Goal: Task Accomplishment & Management: Complete application form

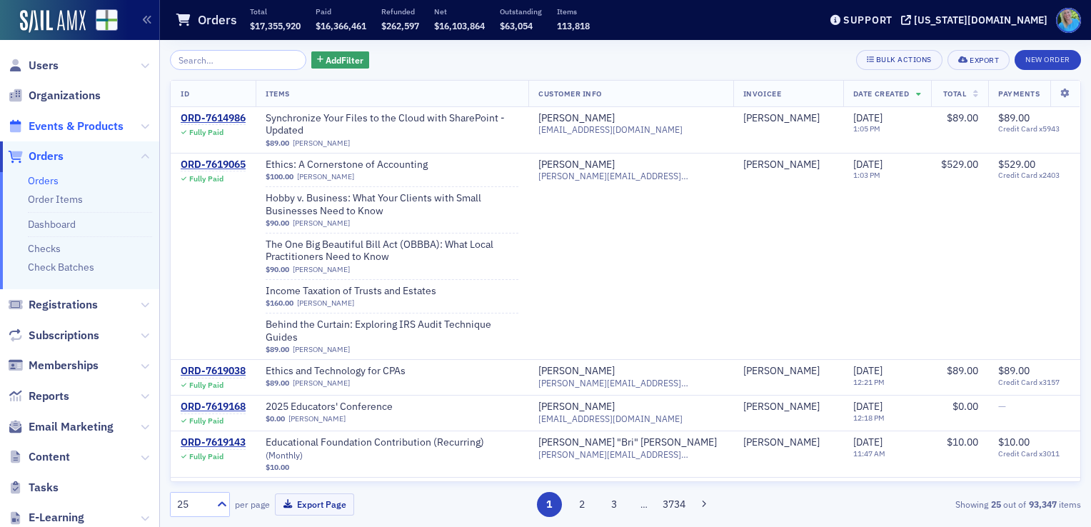
click at [59, 127] on span "Events & Products" at bounding box center [76, 127] width 95 height 16
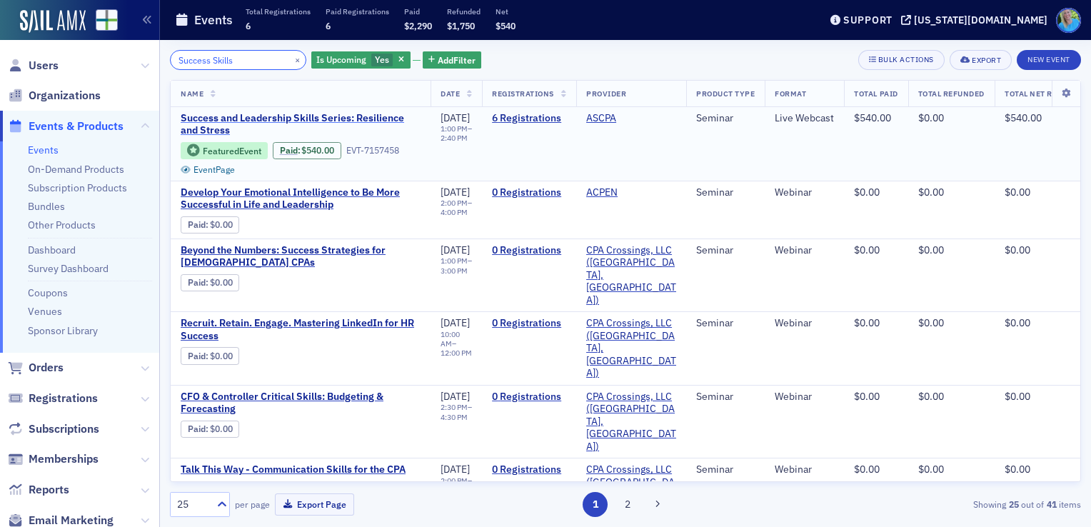
type input "Success Skills"
click at [317, 116] on span "Success and Leadership Skills Series: Resilience and Stress" at bounding box center [301, 124] width 240 height 25
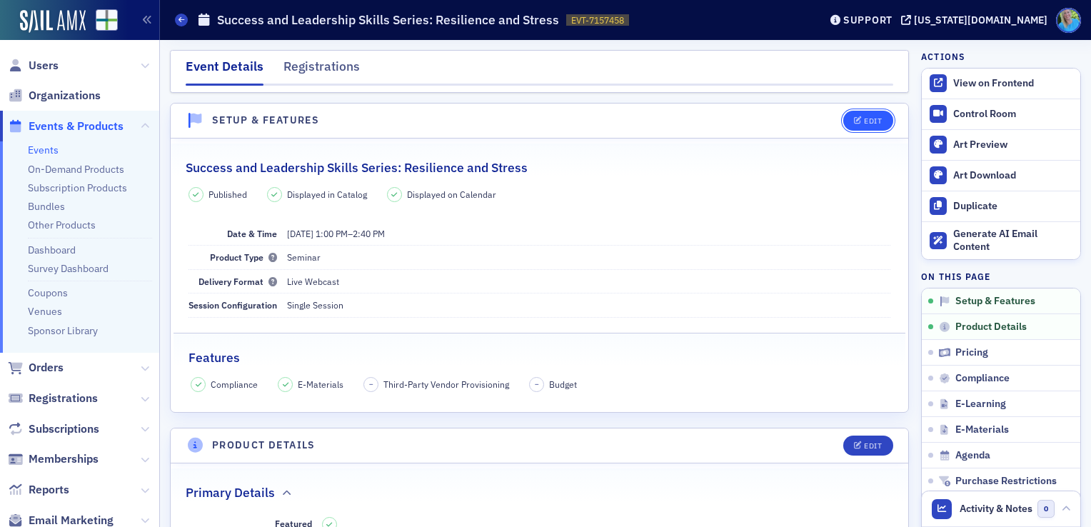
click at [864, 121] on div "Edit" at bounding box center [873, 121] width 18 height 8
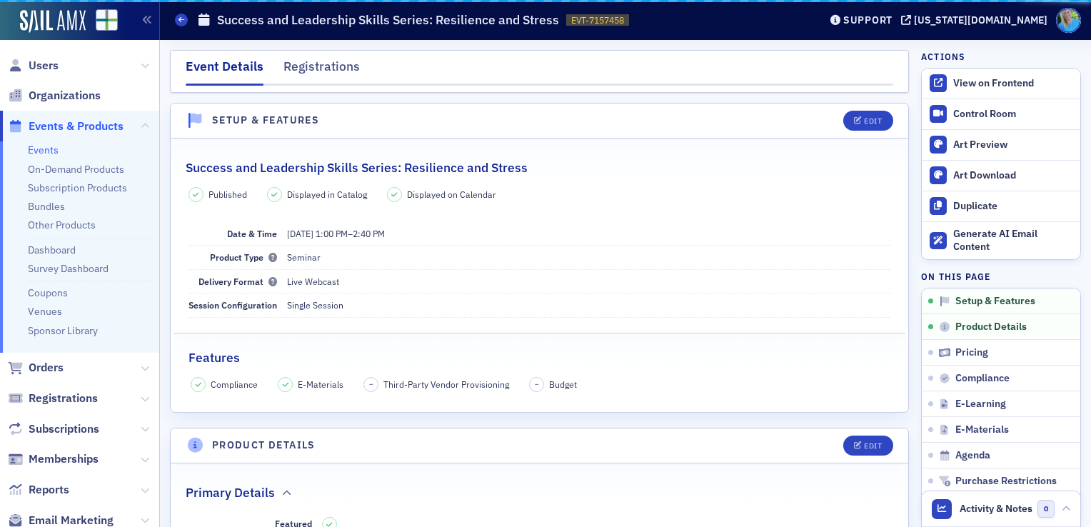
scroll to position [19, 0]
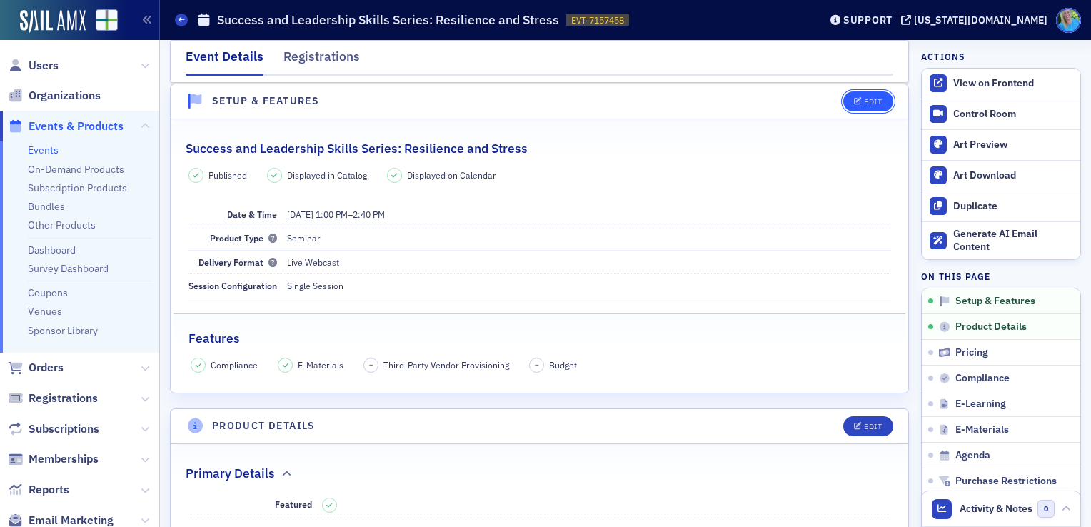
click at [864, 101] on div "Edit" at bounding box center [873, 102] width 18 height 8
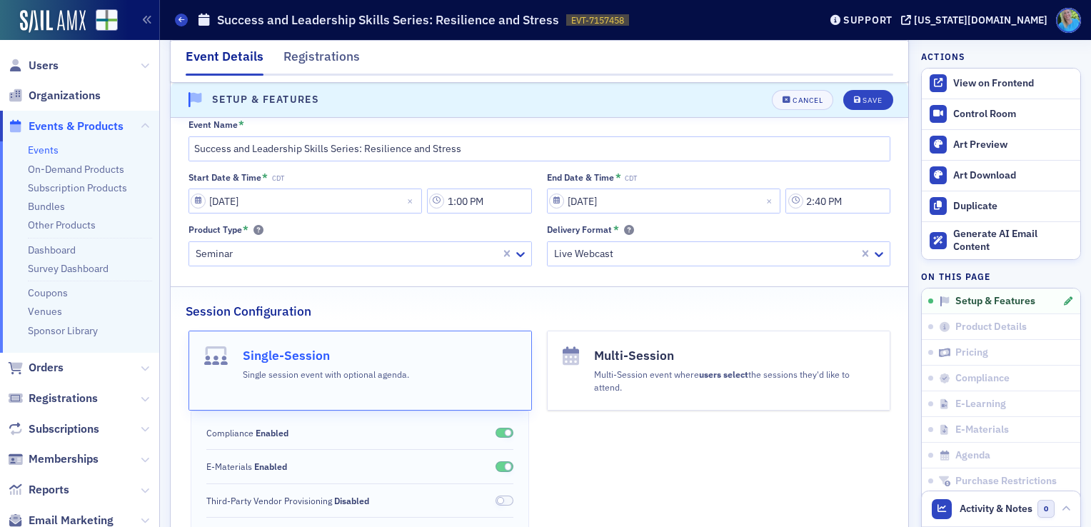
scroll to position [0, 0]
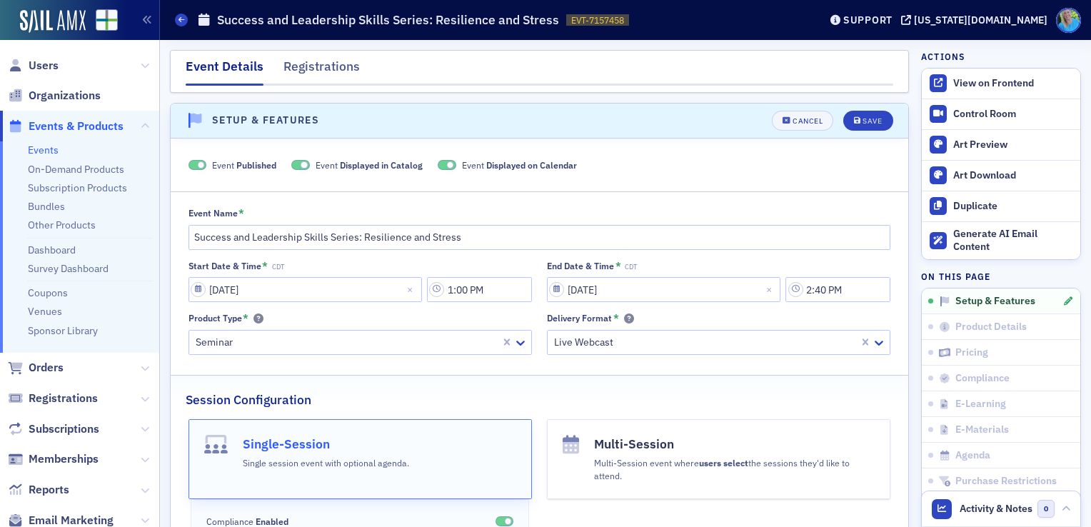
click at [197, 162] on span at bounding box center [201, 165] width 8 height 8
click at [854, 124] on icon "submit" at bounding box center [857, 121] width 7 height 8
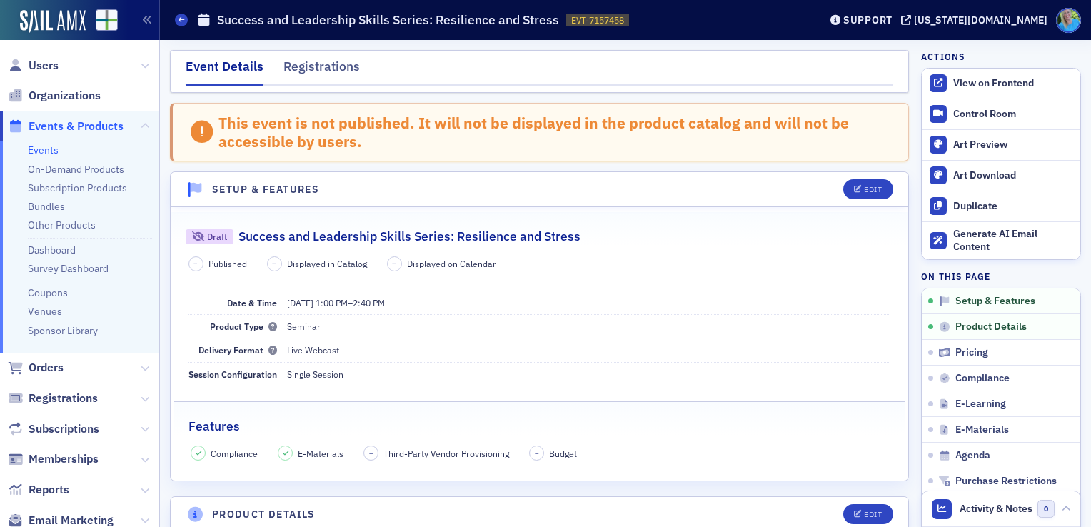
click at [46, 152] on link "Events" at bounding box center [43, 150] width 31 height 13
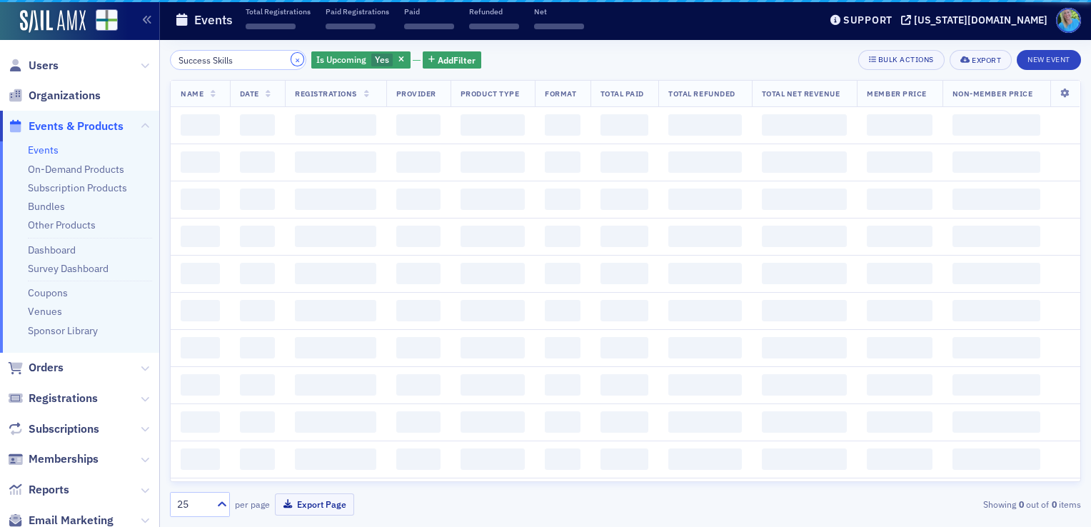
click at [291, 59] on button "×" at bounding box center [297, 59] width 13 height 13
click at [280, 59] on input "Success Skills" at bounding box center [238, 60] width 136 height 20
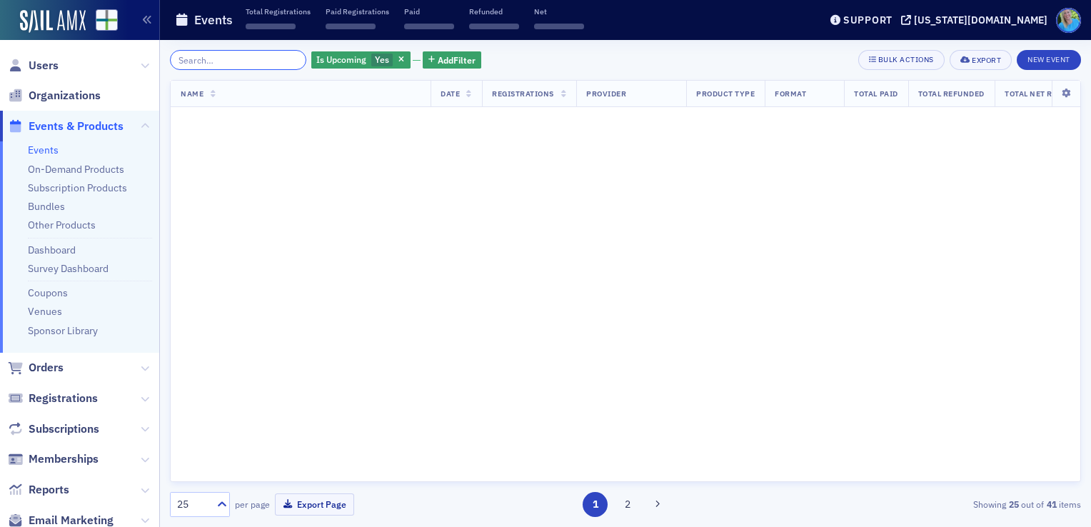
click at [280, 59] on input "search" at bounding box center [238, 60] width 136 height 20
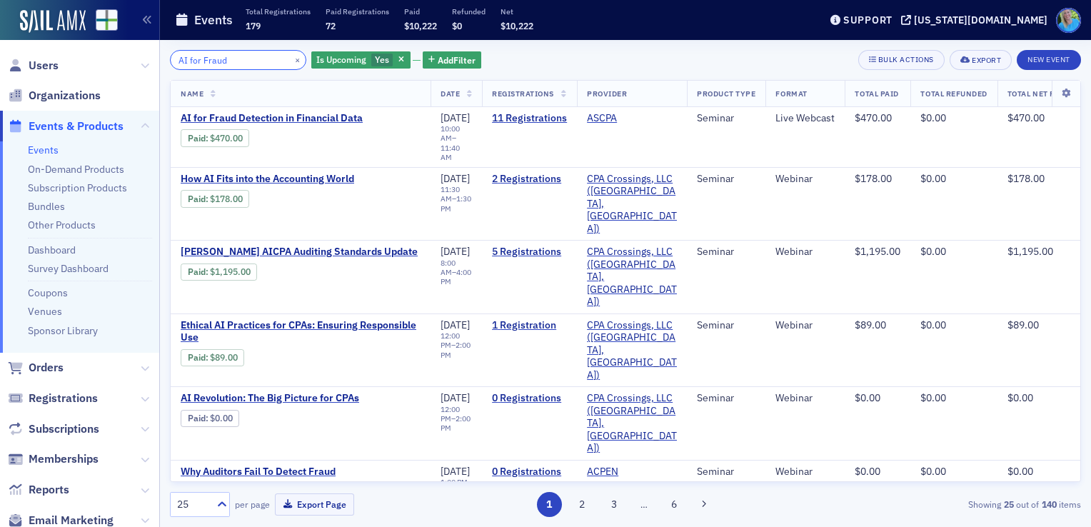
type input "AI for Fraud"
click at [291, 57] on button "×" at bounding box center [297, 59] width 13 height 13
click at [246, 59] on input "AI for Fraud" at bounding box center [238, 60] width 136 height 20
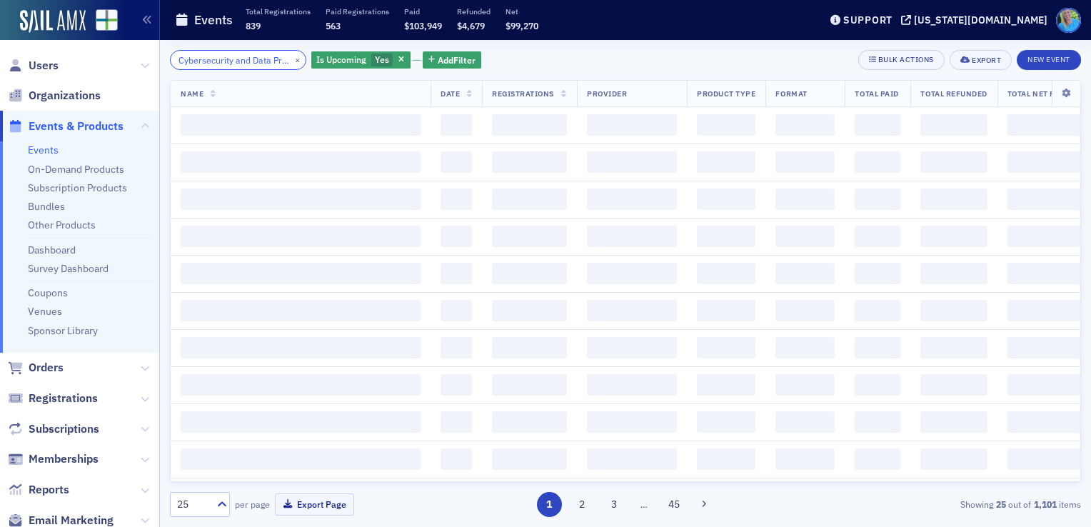
scroll to position [0, 71]
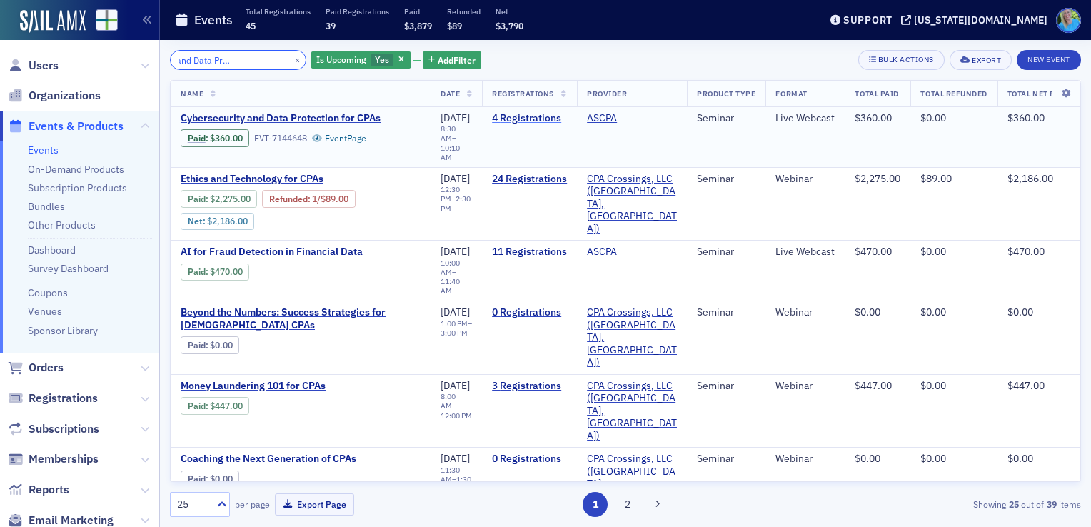
type input "Cybersecurity and Data Protection for CPAs"
click at [540, 116] on link "4 Registrations" at bounding box center [529, 118] width 75 height 13
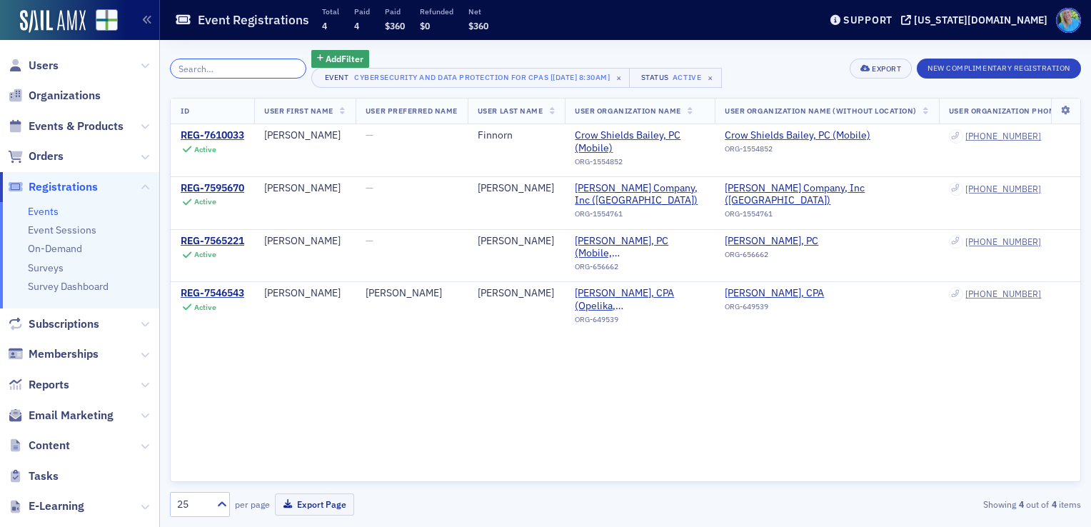
click at [259, 69] on input "search" at bounding box center [238, 69] width 136 height 20
click at [60, 129] on span "Events & Products" at bounding box center [76, 127] width 95 height 16
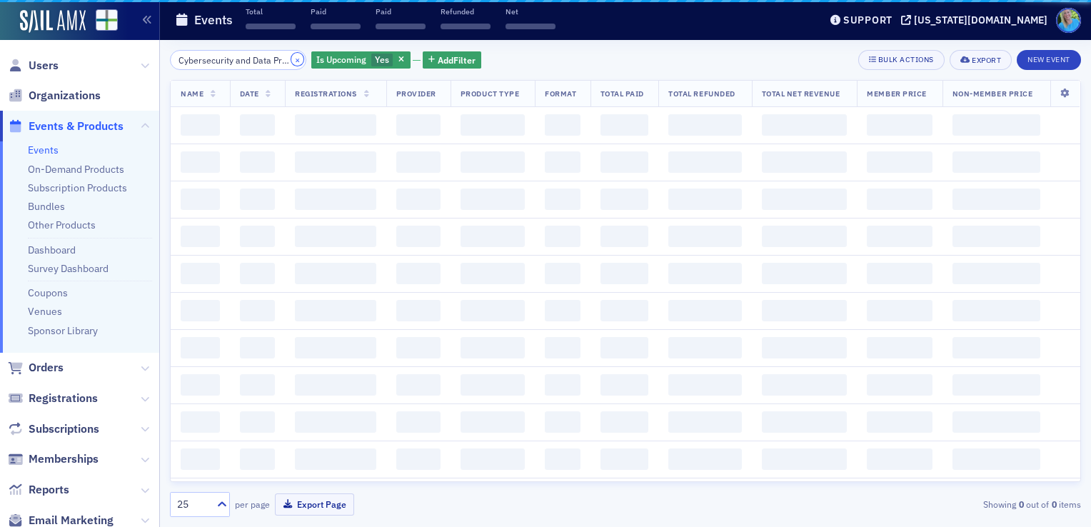
click at [291, 60] on button "×" at bounding box center [297, 59] width 13 height 13
click at [281, 60] on input "Cybersecurity and Data Protection for CPAs" at bounding box center [238, 60] width 136 height 20
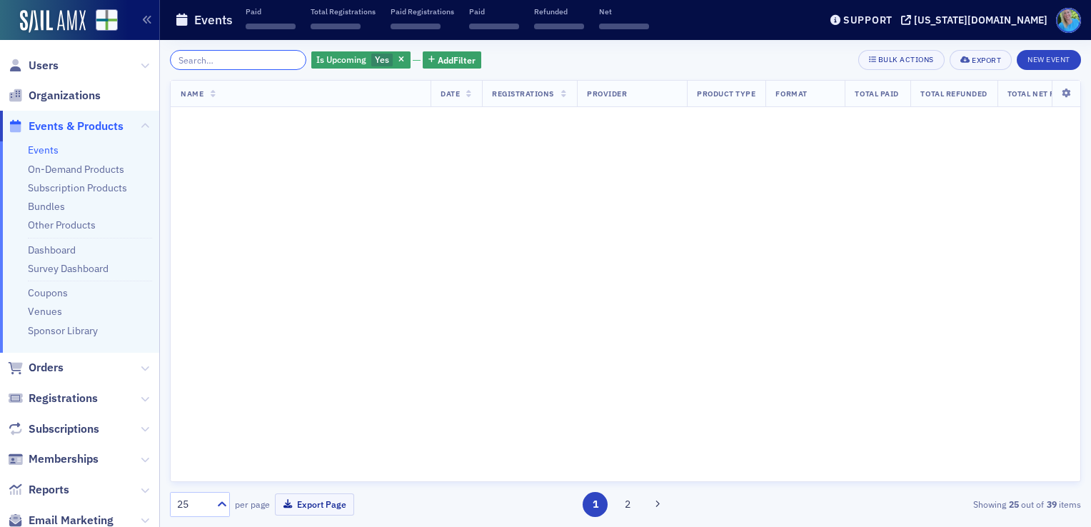
click at [262, 56] on input "search" at bounding box center [238, 60] width 136 height 20
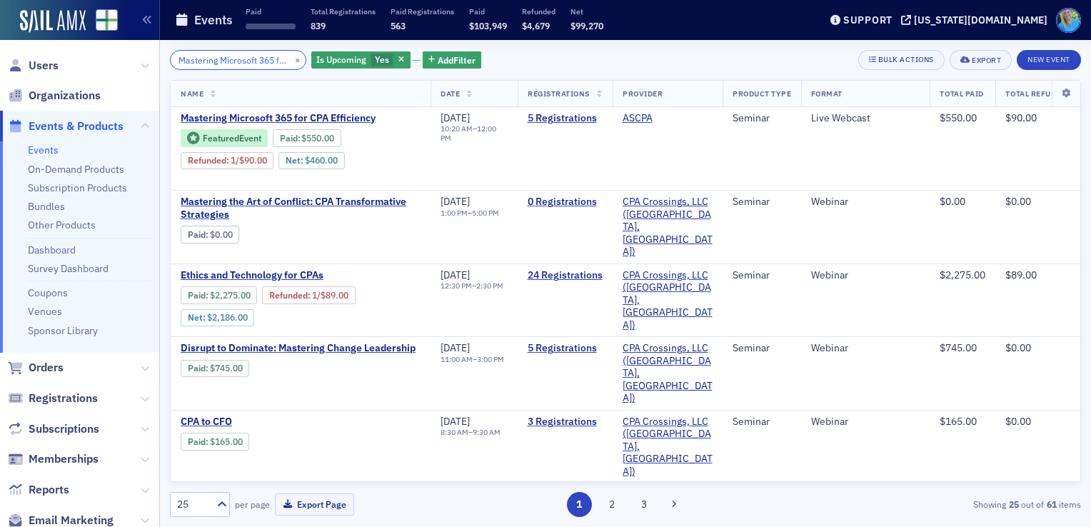
scroll to position [0, 71]
type input "Mastering Microsoft 365 for CPA Efficiency"
click at [291, 59] on button "×" at bounding box center [297, 59] width 13 height 13
click at [257, 58] on input "search" at bounding box center [238, 60] width 136 height 20
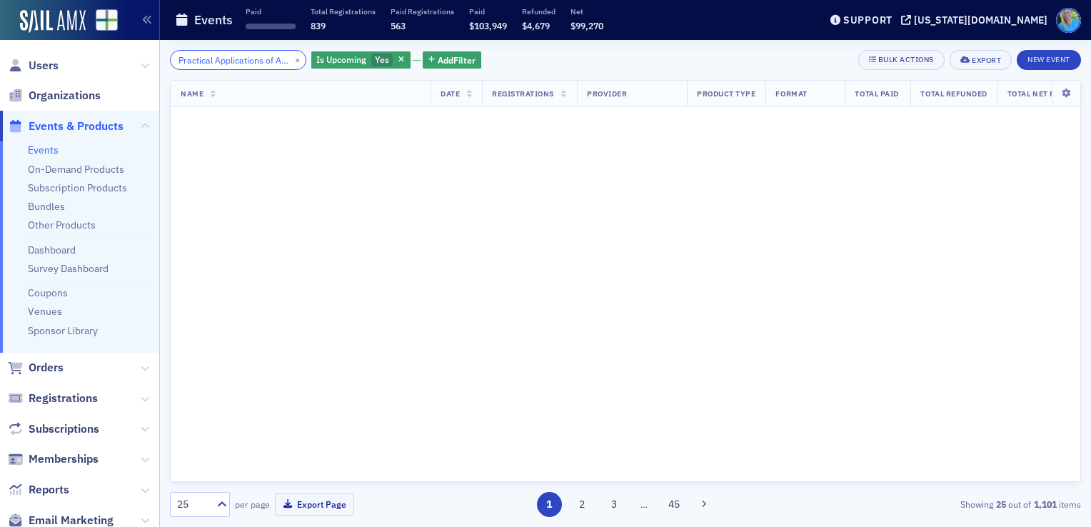
click at [257, 58] on input "Practical Applications of AI in CPA Workflows" at bounding box center [238, 60] width 136 height 20
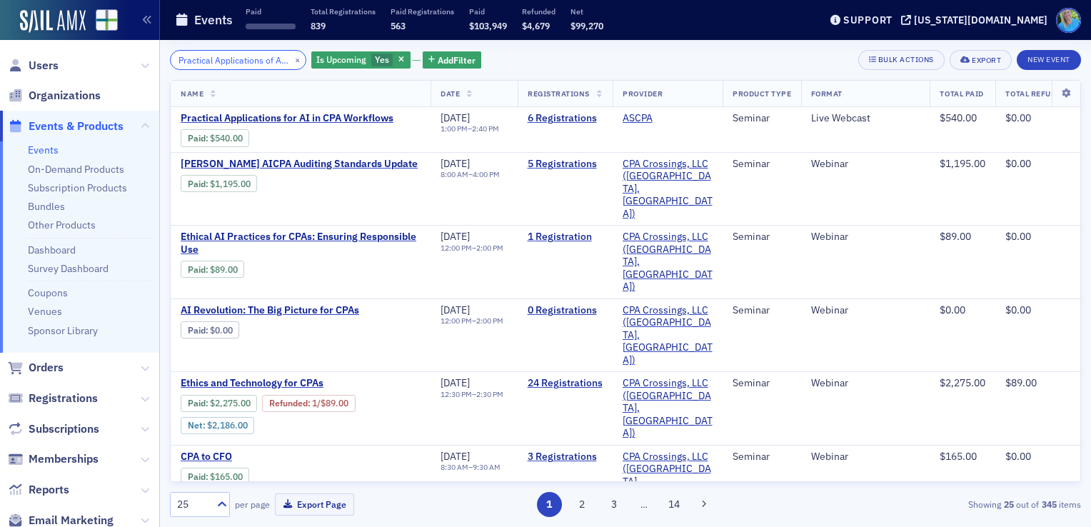
scroll to position [0, 79]
type input "Practical Applications of AI in CPA Workflows"
click at [291, 59] on button "×" at bounding box center [297, 59] width 13 height 13
click at [283, 59] on input "Practical Applications of AI in CPA Workflows" at bounding box center [238, 60] width 136 height 20
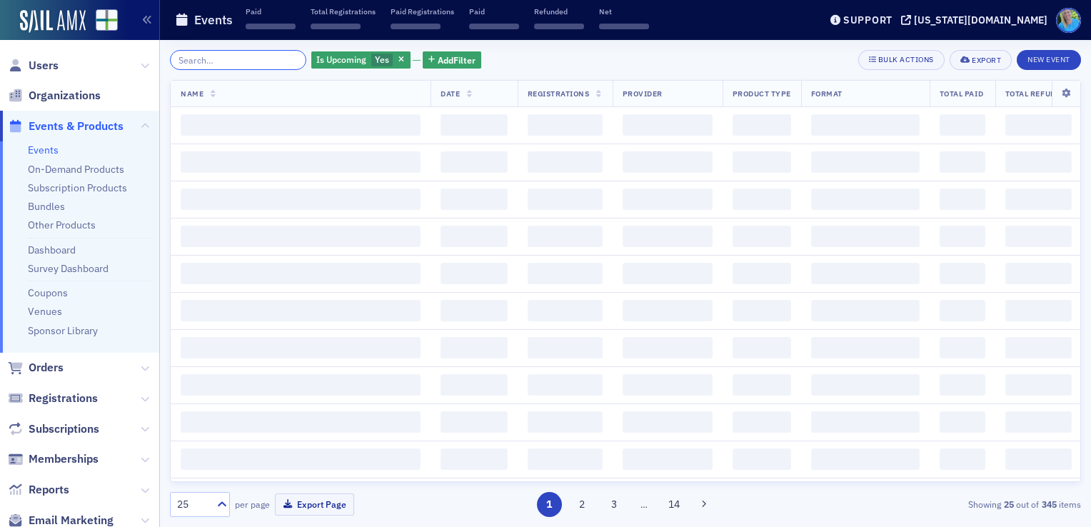
click at [283, 59] on input "search" at bounding box center [238, 60] width 136 height 20
click at [264, 61] on input "search" at bounding box center [238, 60] width 136 height 20
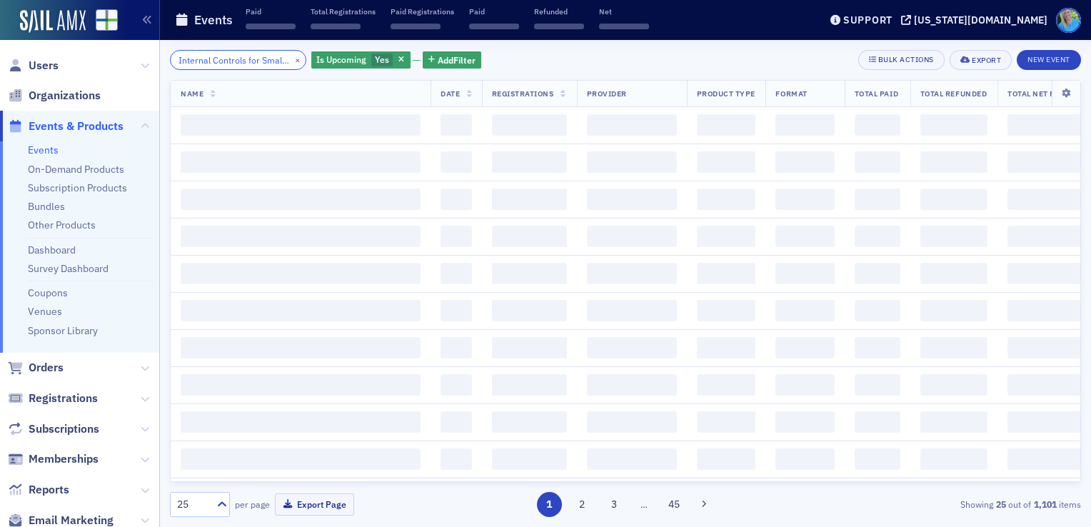
scroll to position [0, 62]
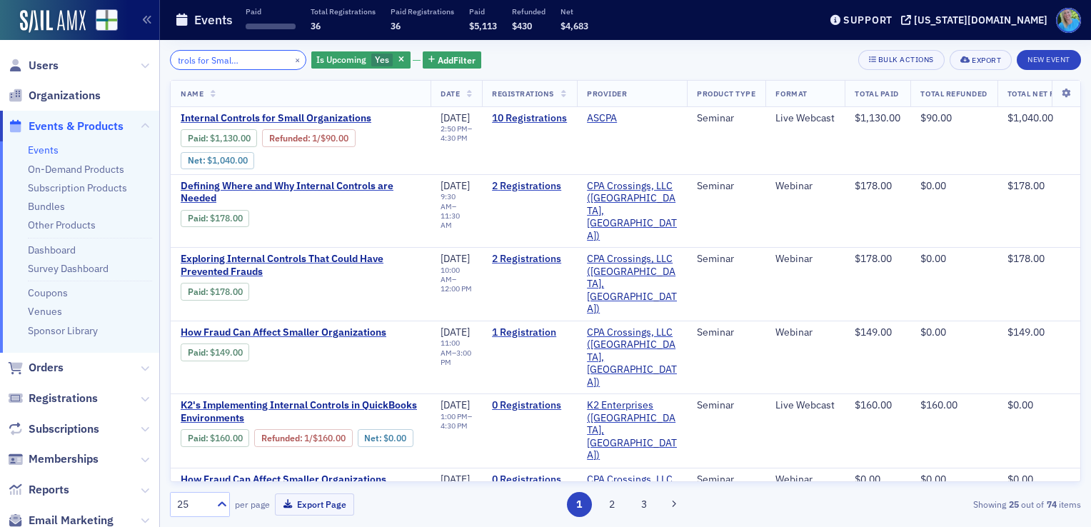
type input "Internal Controls for Small Organizations"
click at [291, 60] on button "×" at bounding box center [297, 59] width 13 height 13
click at [280, 60] on input "Internal Controls for Small Organizations" at bounding box center [238, 60] width 136 height 20
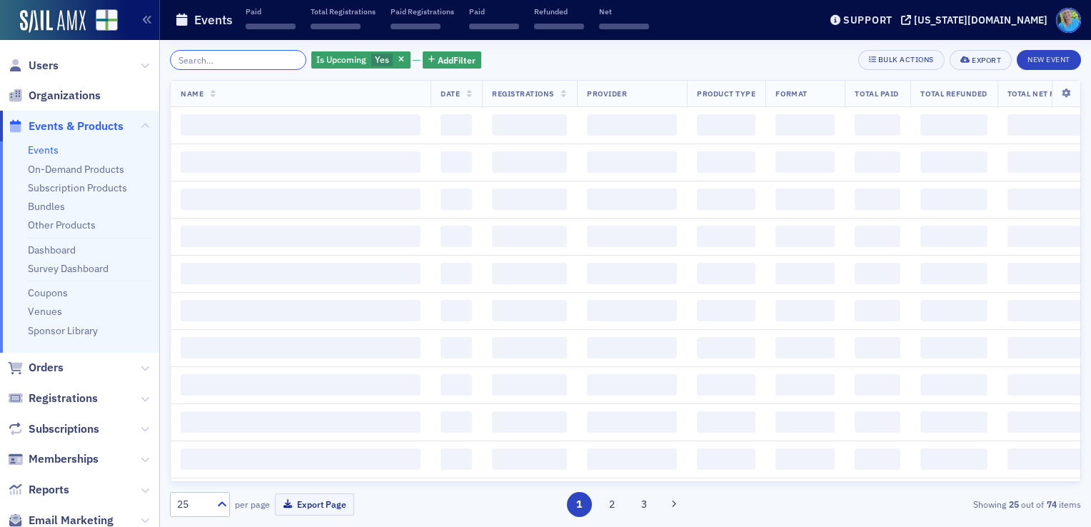
click at [280, 60] on input "search" at bounding box center [238, 60] width 136 height 20
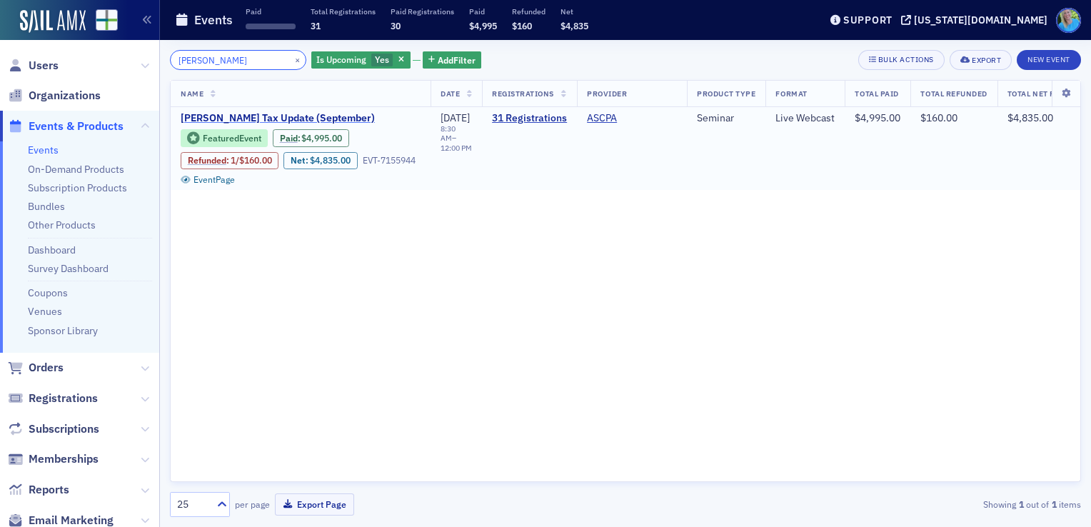
type input "Lisa Mckinney"
click at [337, 121] on span "[PERSON_NAME] Tax Update (September)" at bounding box center [301, 118] width 240 height 13
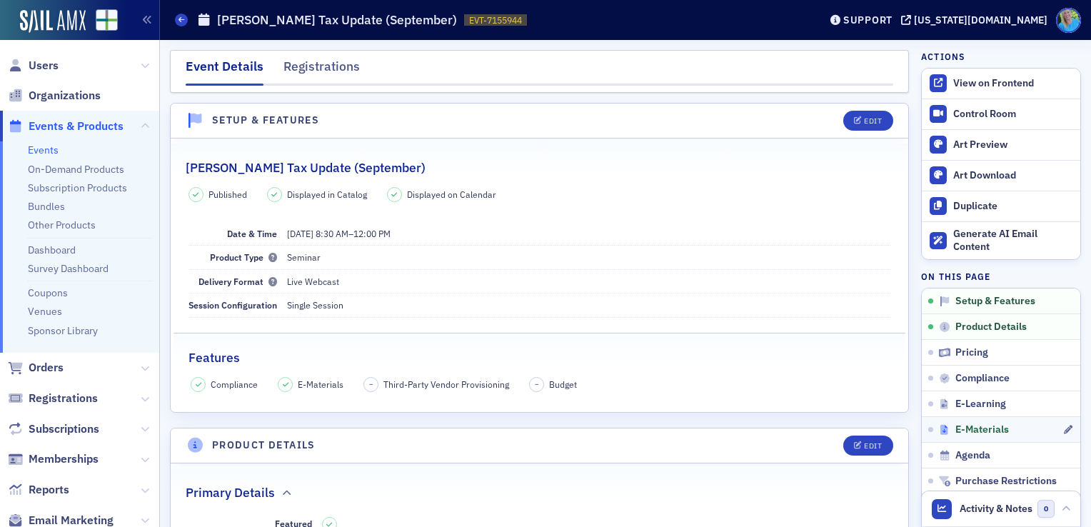
click at [957, 428] on span "E-Materials" at bounding box center [983, 429] width 54 height 13
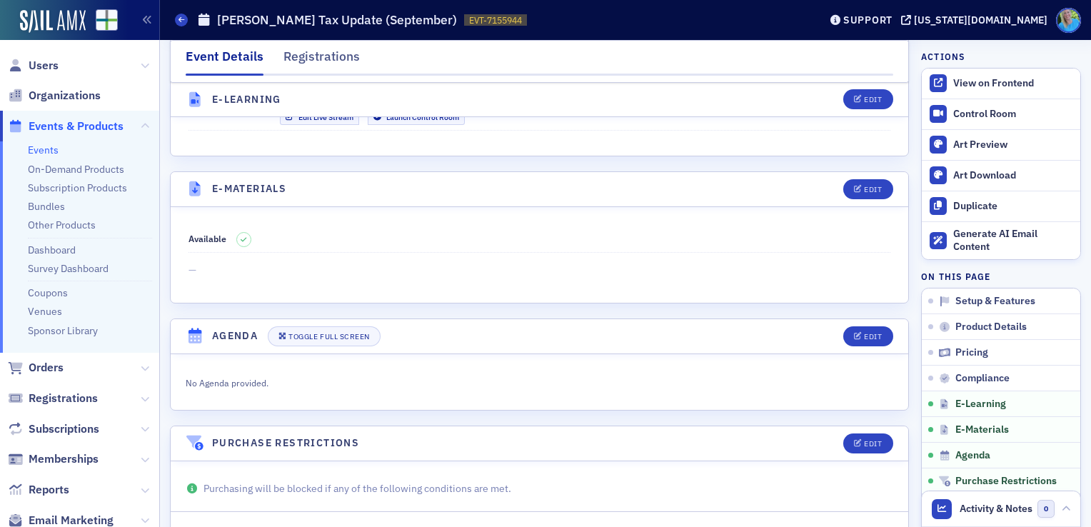
scroll to position [2000, 0]
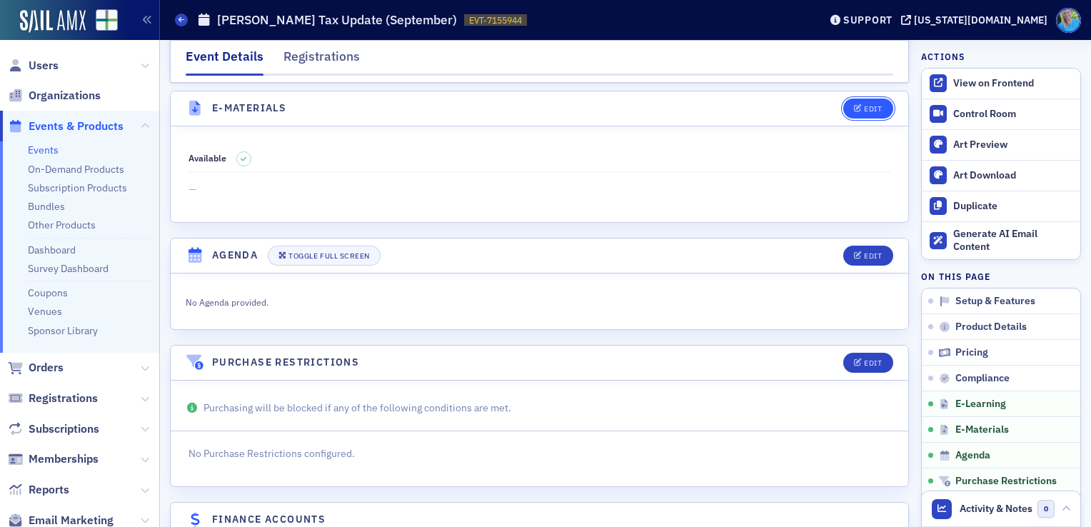
click at [864, 105] on div "Edit" at bounding box center [873, 109] width 18 height 8
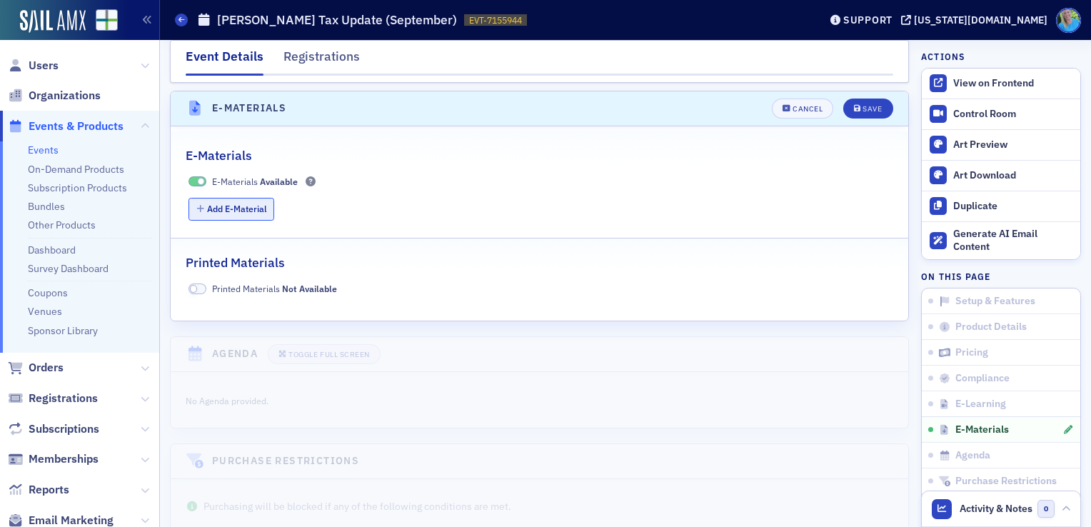
click at [234, 198] on button "Add E-Material" at bounding box center [232, 209] width 86 height 22
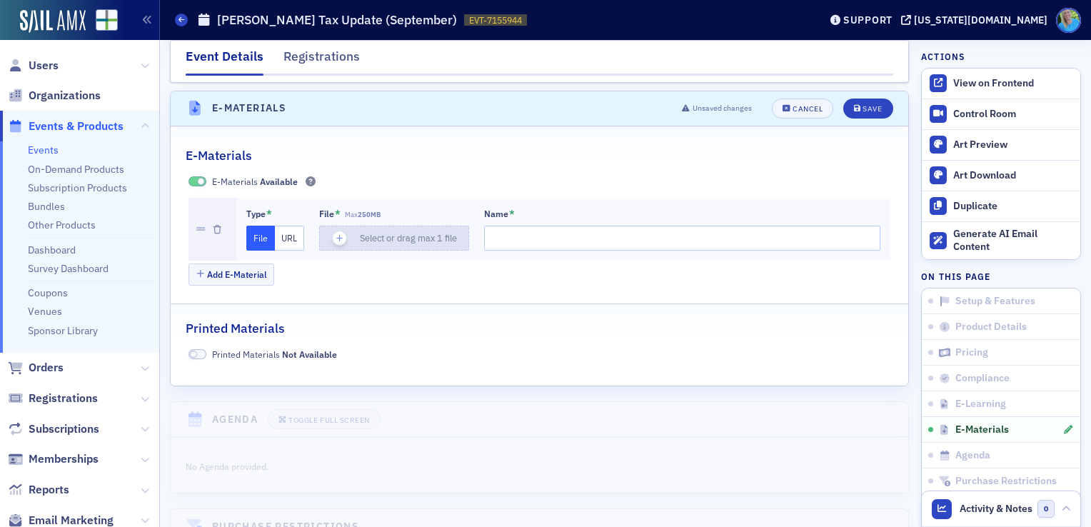
click at [337, 232] on icon "button" at bounding box center [340, 238] width 13 height 13
click at [342, 232] on icon "button" at bounding box center [340, 238] width 13 height 13
type input "ASCPA [DATE] Federal Tax Update Part A"
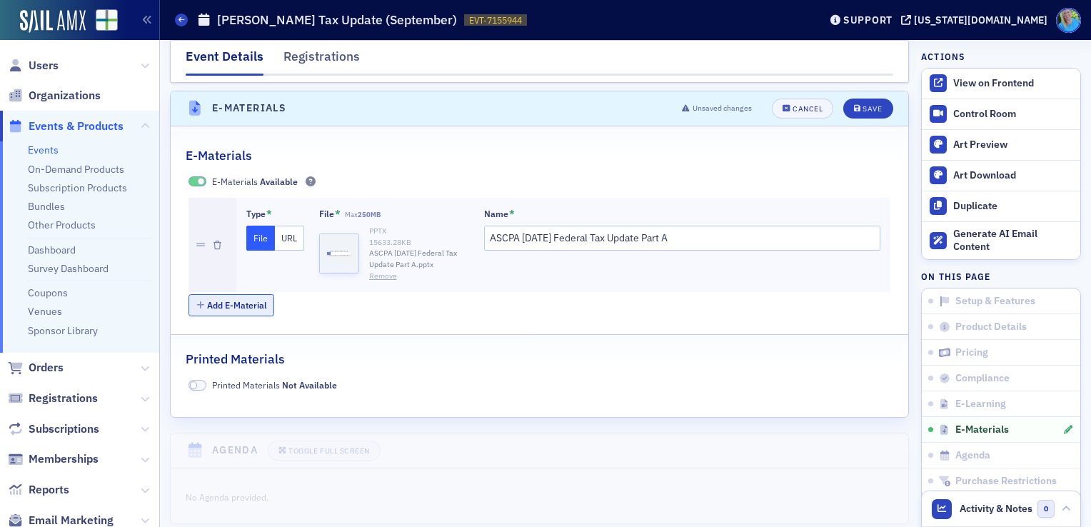
click at [217, 294] on button "Add E-Material" at bounding box center [232, 305] width 86 height 22
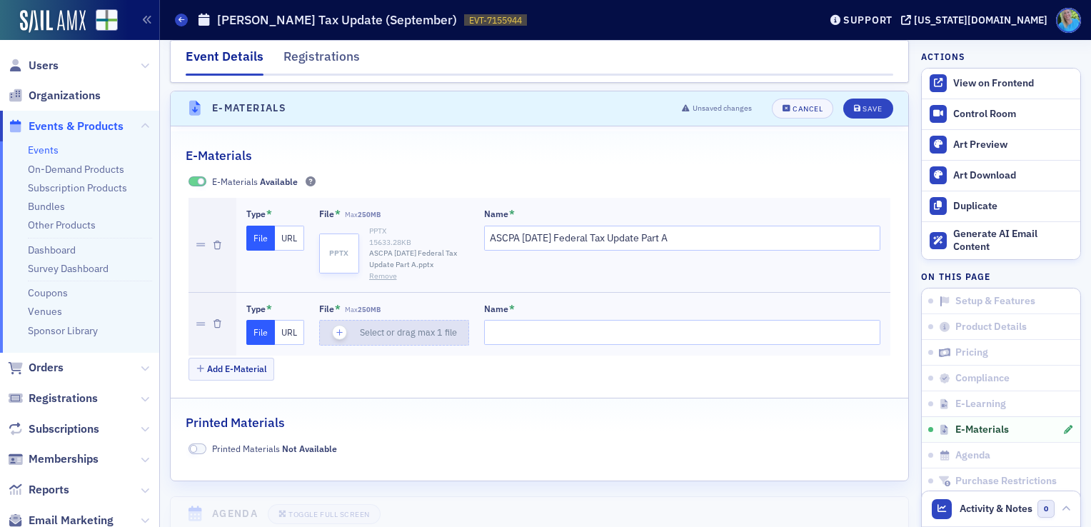
click at [339, 330] on use "button" at bounding box center [339, 333] width 6 height 6
click at [344, 326] on icon "button" at bounding box center [340, 332] width 13 height 13
type input "ASCPA [DATE] Federal Tax Update Part B (1)"
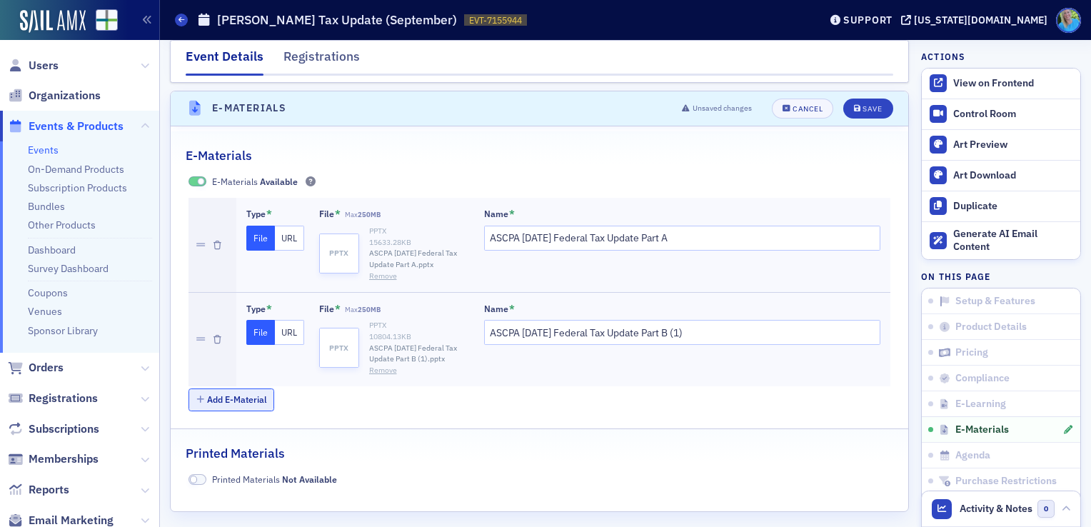
click at [269, 388] on button "Add E-Material" at bounding box center [232, 399] width 86 height 22
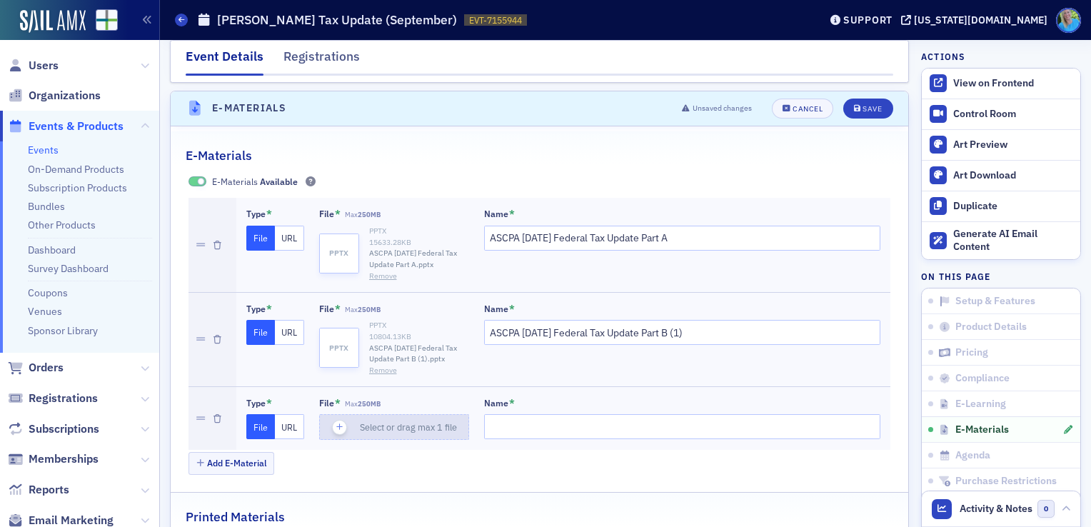
click at [329, 415] on div "button" at bounding box center [340, 427] width 40 height 24
click at [339, 423] on icon "button" at bounding box center [340, 427] width 13 height 13
type input "ASCPA [DATE] Federal Tax Update Part C"
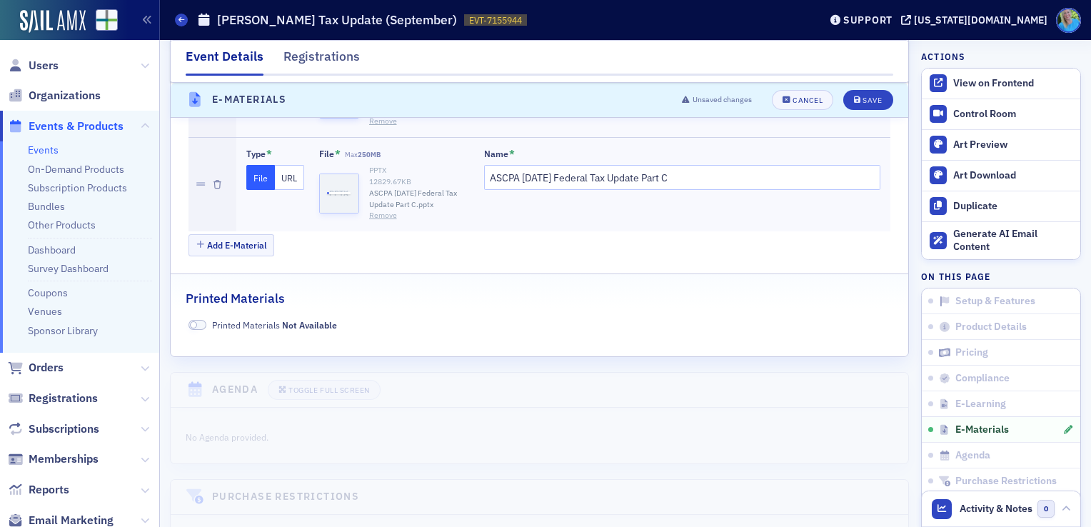
scroll to position [2285, 0]
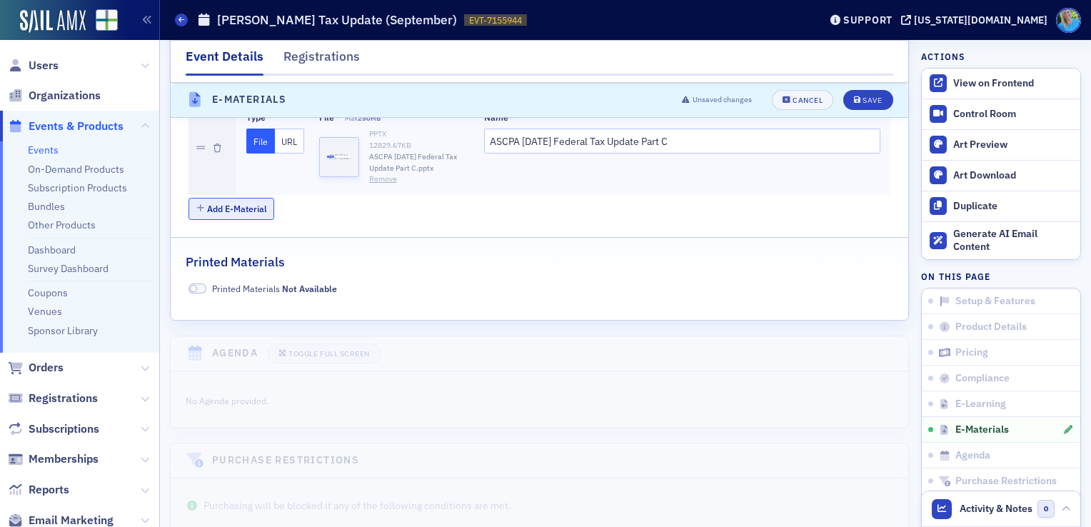
click at [260, 201] on button "Add E-Material" at bounding box center [232, 209] width 86 height 22
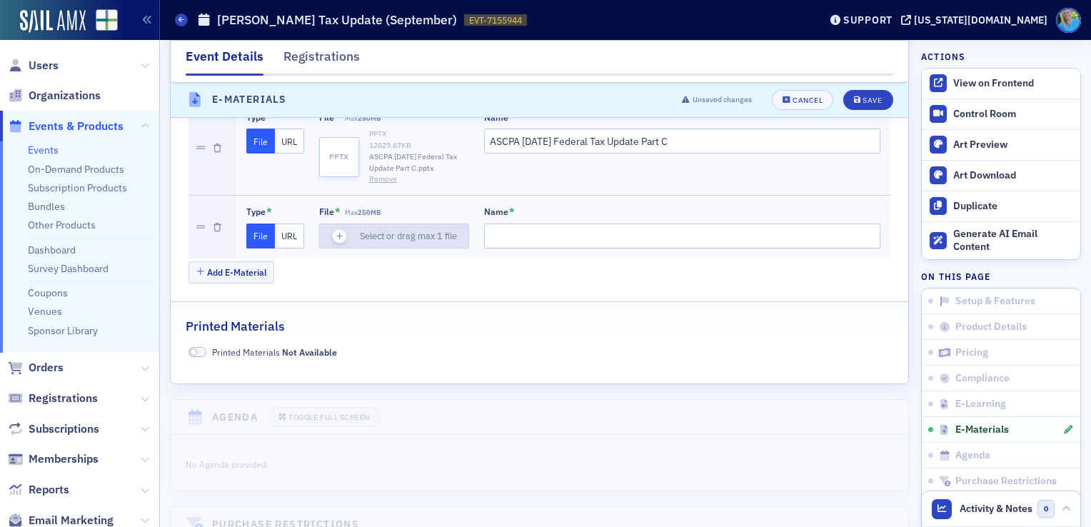
click at [339, 233] on use "button" at bounding box center [339, 236] width 6 height 6
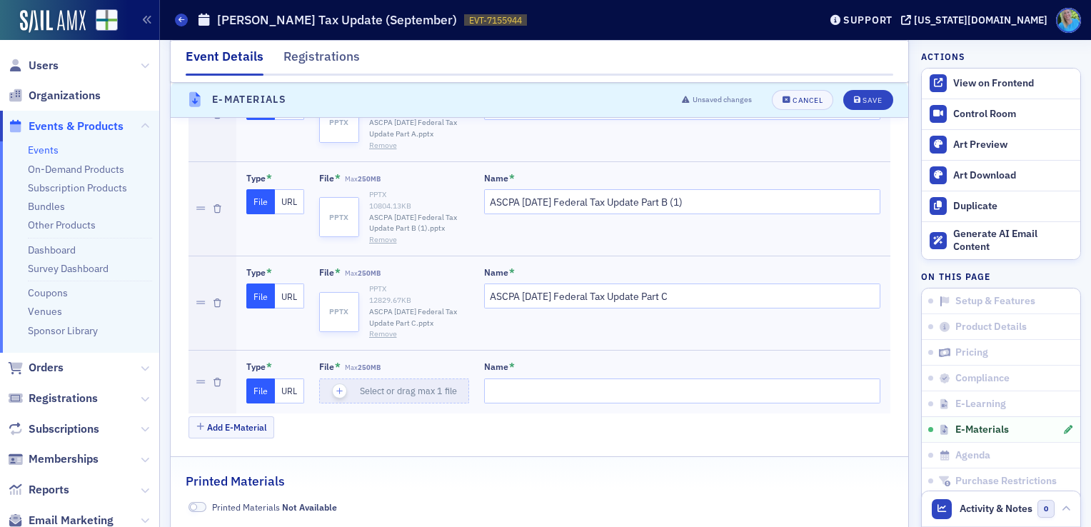
scroll to position [2214, 0]
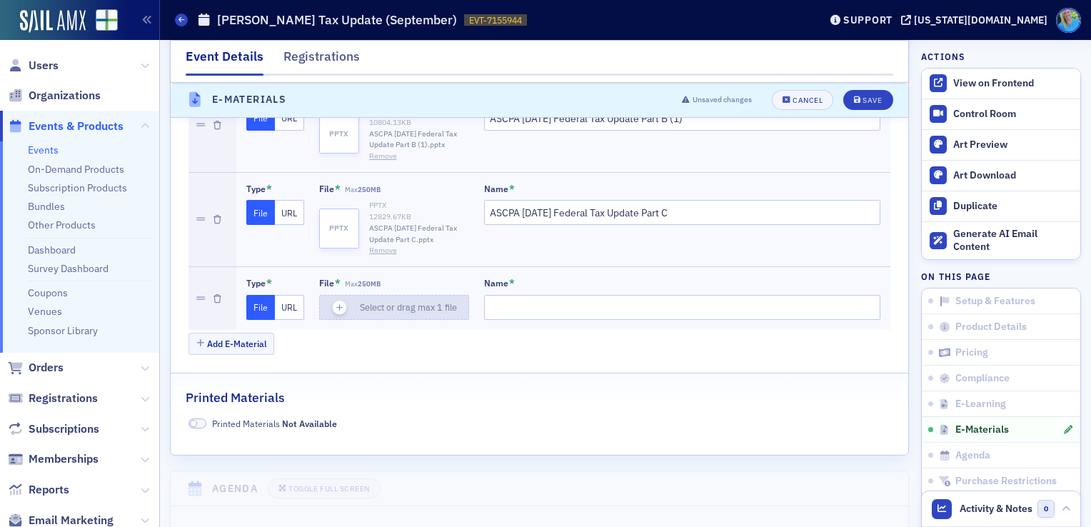
click at [343, 301] on icon "button" at bounding box center [340, 307] width 13 height 13
type input "[DATE] ASCPA Federal Tax Update Part D"
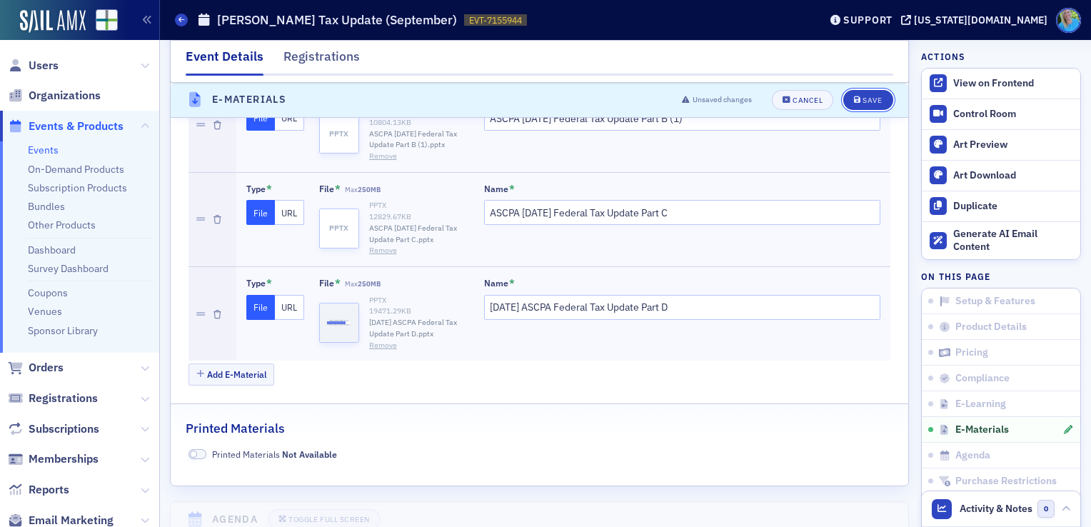
drag, startPoint x: 846, startPoint y: 102, endPoint x: 886, endPoint y: 184, distance: 91.3
click at [886, 184] on section "E-Materials Unsaved changes Cancel Save E-Materials E-Materials Available Type …" at bounding box center [539, 181] width 739 height 611
click at [848, 105] on button "Save" at bounding box center [867, 100] width 49 height 20
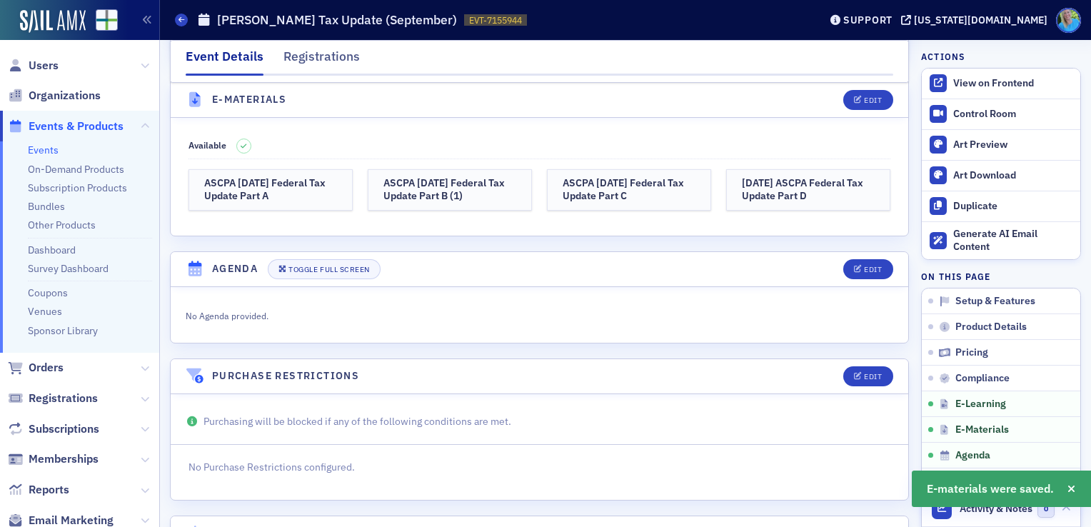
scroll to position [2000, 0]
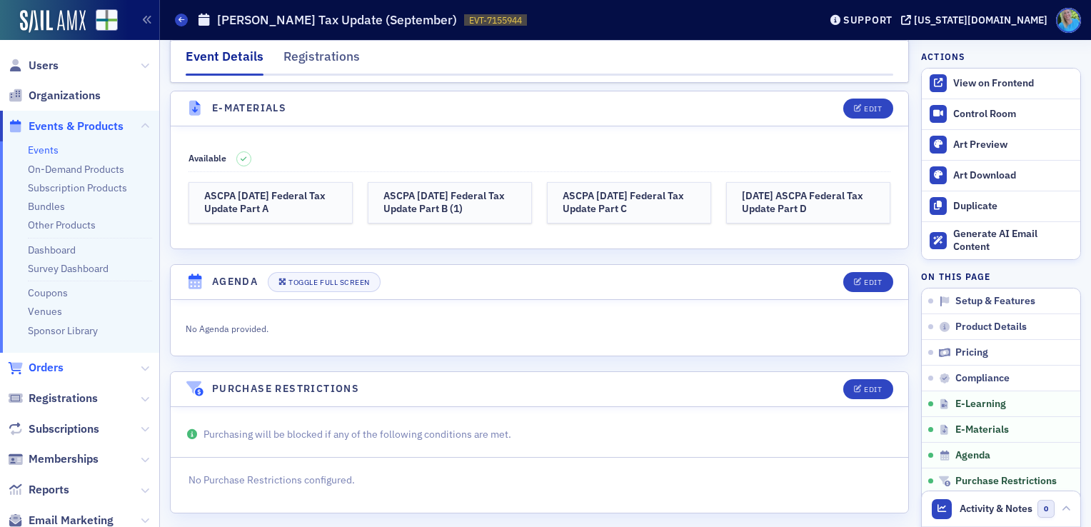
click at [58, 364] on span "Orders" at bounding box center [46, 368] width 35 height 16
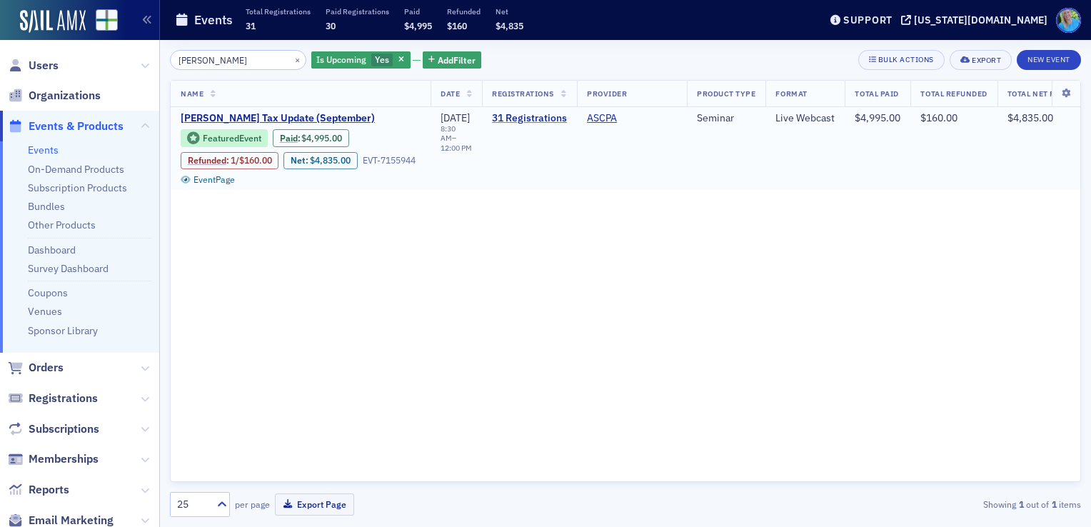
type input "Lisa McKinney"
click at [561, 115] on link "31 Registrations" at bounding box center [529, 118] width 75 height 13
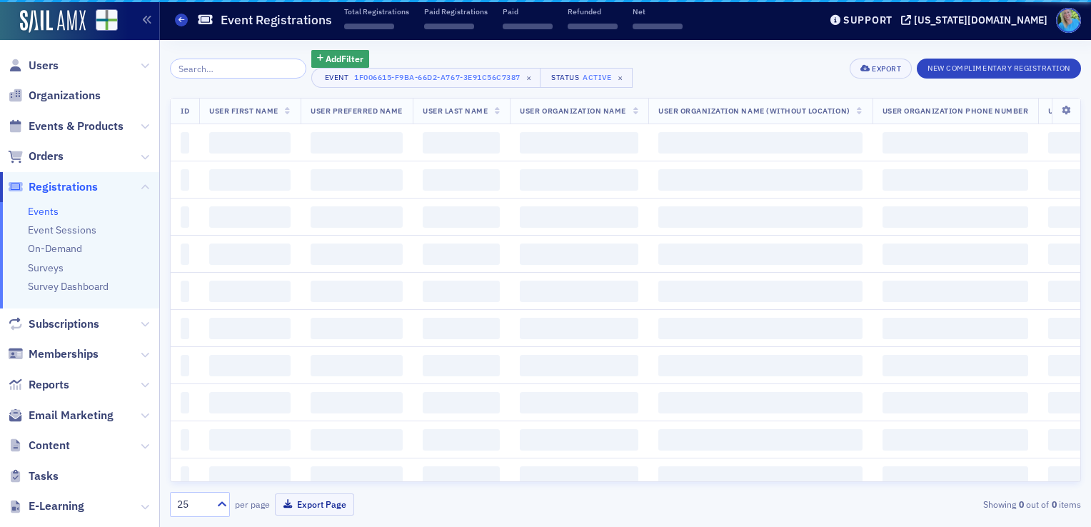
click at [209, 70] on input "search" at bounding box center [238, 69] width 136 height 20
click at [214, 71] on input "search" at bounding box center [238, 69] width 136 height 20
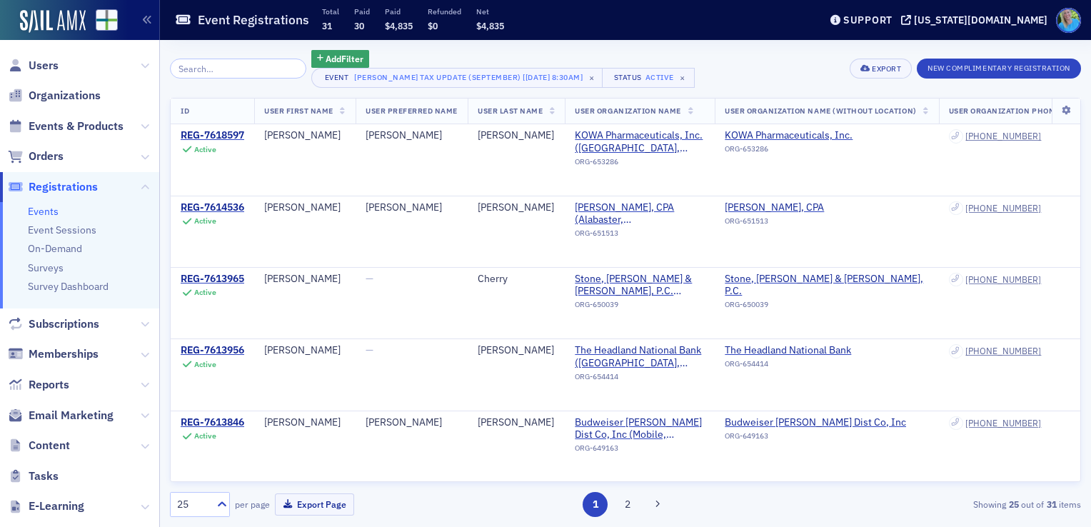
click at [214, 71] on input "search" at bounding box center [238, 69] width 136 height 20
type input "M"
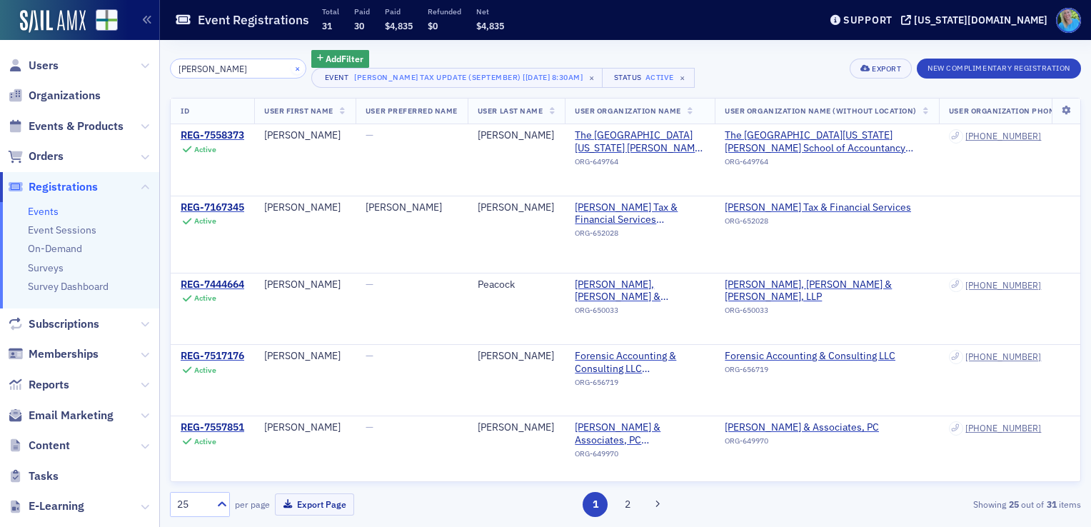
type input "Mckinney"
click at [291, 70] on button "×" at bounding box center [297, 67] width 13 height 13
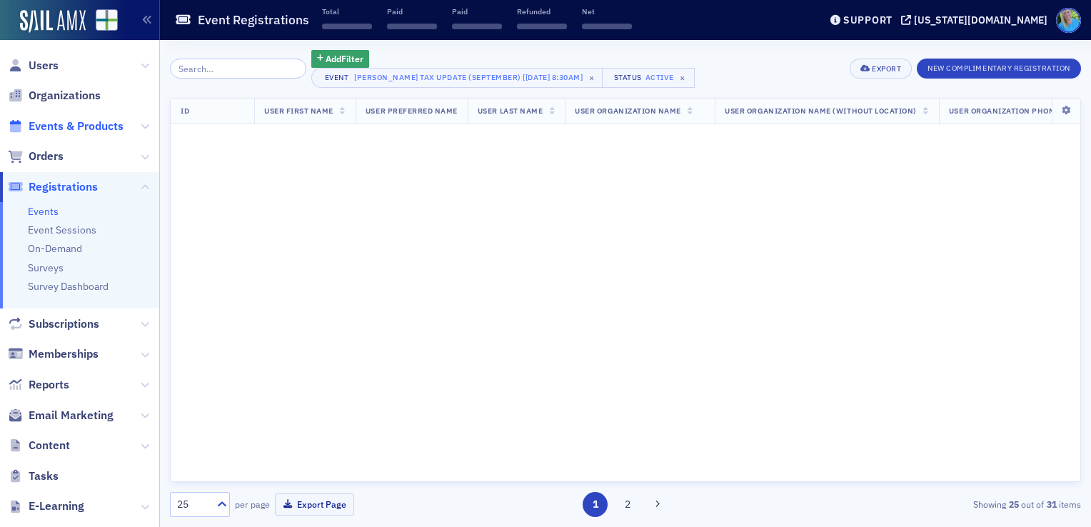
click at [109, 126] on span "Events & Products" at bounding box center [76, 127] width 95 height 16
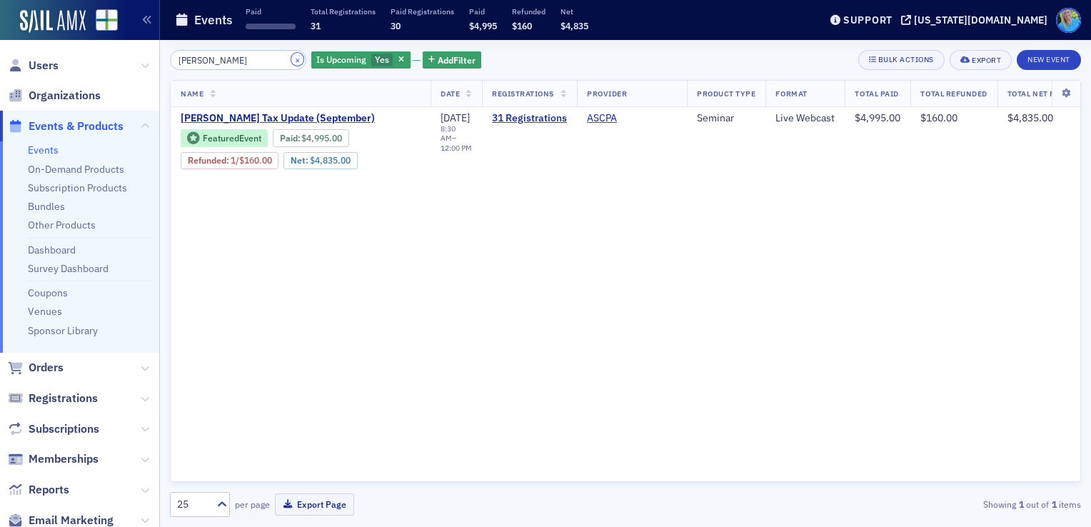
click at [291, 59] on button "×" at bounding box center [297, 59] width 13 height 13
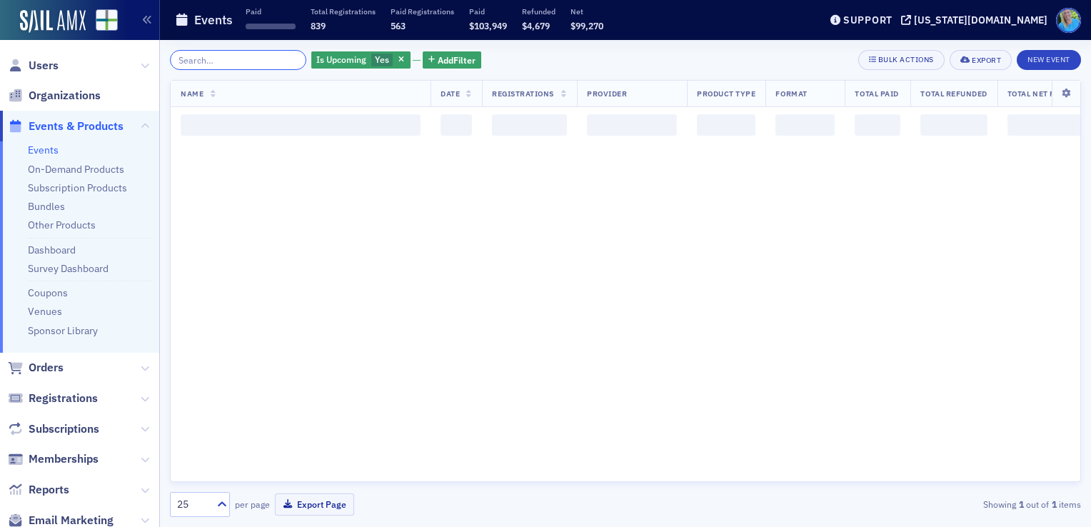
click at [275, 59] on input "search" at bounding box center [238, 60] width 136 height 20
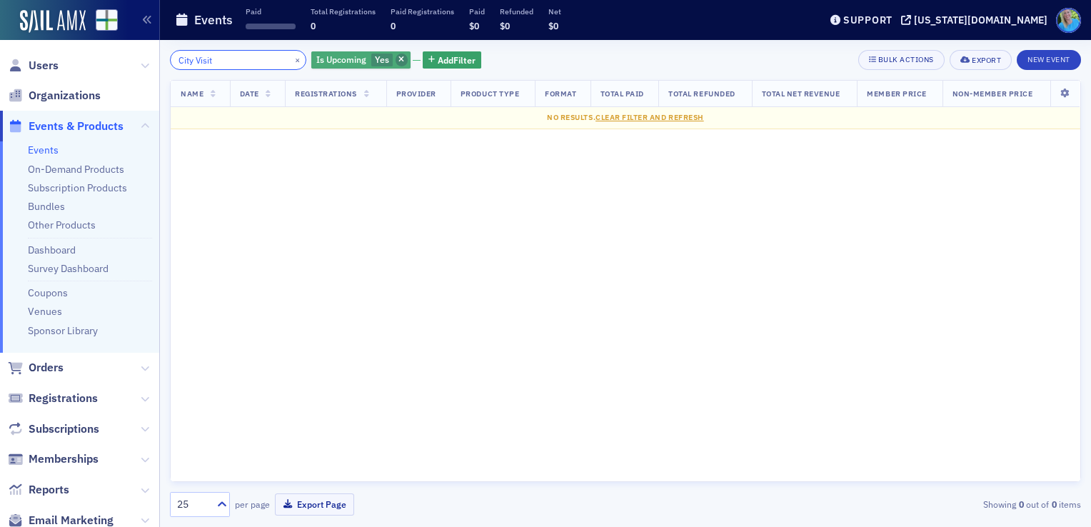
type input "City Visit"
click at [396, 61] on span "button" at bounding box center [402, 60] width 13 height 13
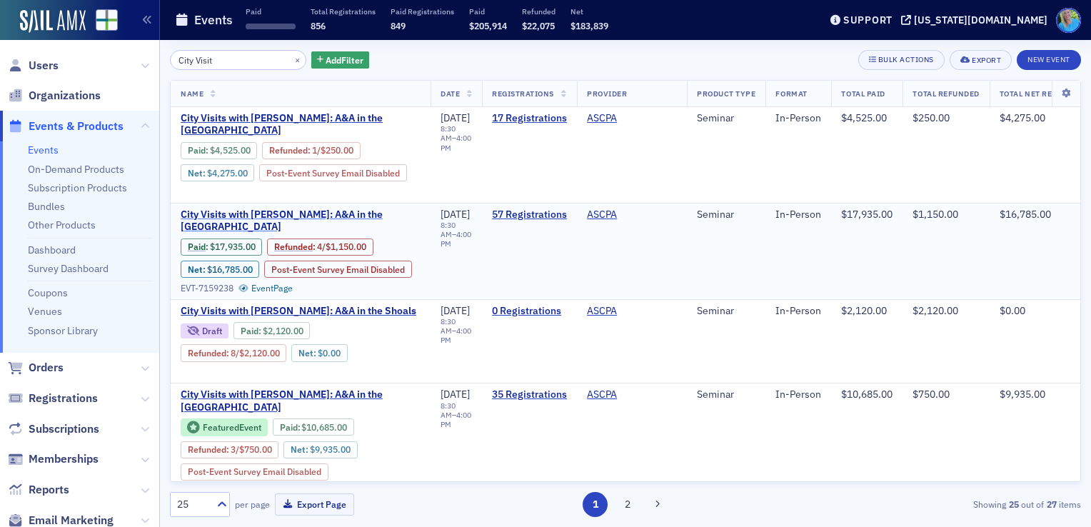
click at [317, 211] on span "City Visits with [PERSON_NAME]: A&A in the [GEOGRAPHIC_DATA]" at bounding box center [301, 221] width 240 height 25
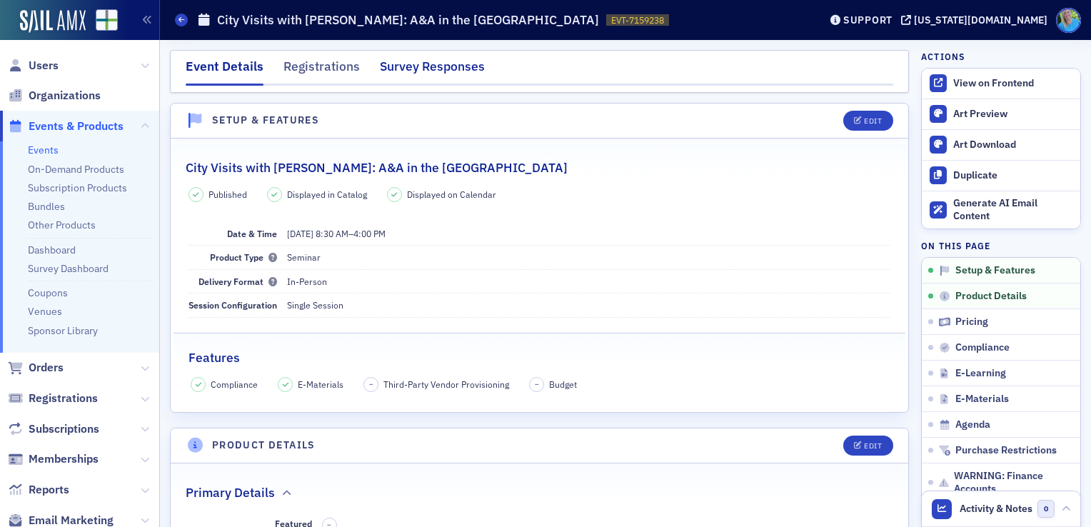
click at [388, 77] on div "Survey Responses" at bounding box center [432, 70] width 105 height 26
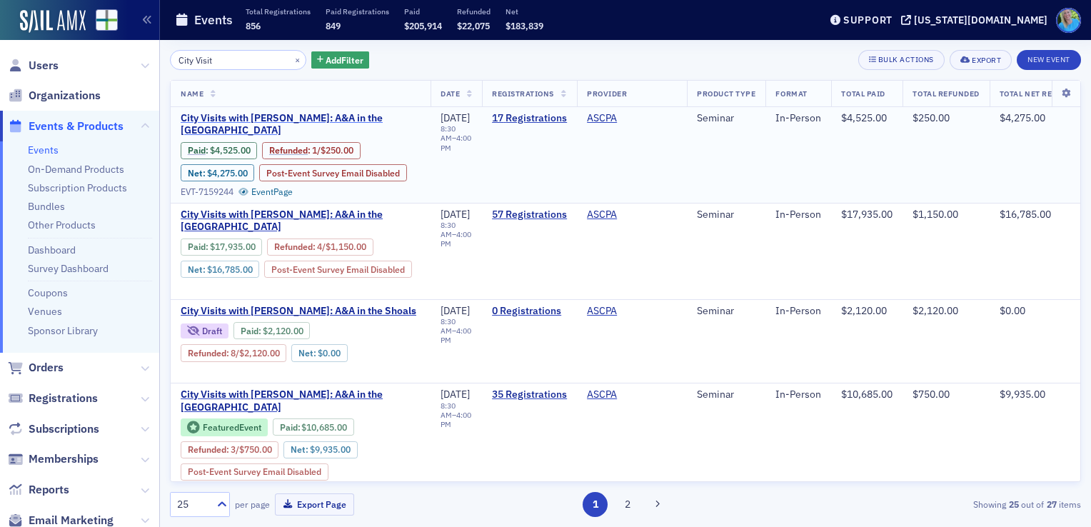
click at [291, 116] on span "City Visits with [PERSON_NAME]: A&A in the [GEOGRAPHIC_DATA]" at bounding box center [301, 124] width 240 height 25
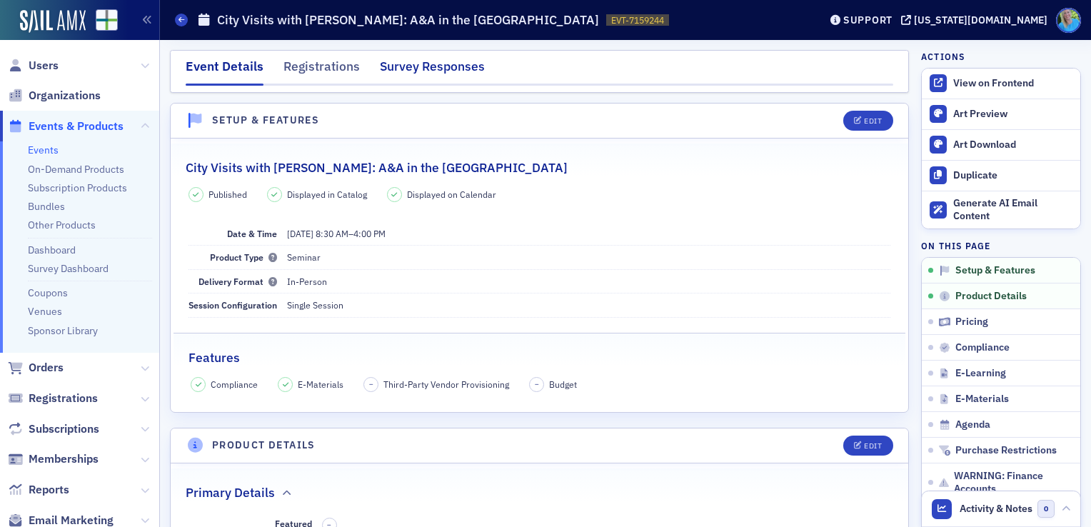
click at [431, 67] on div "Survey Responses" at bounding box center [432, 70] width 105 height 26
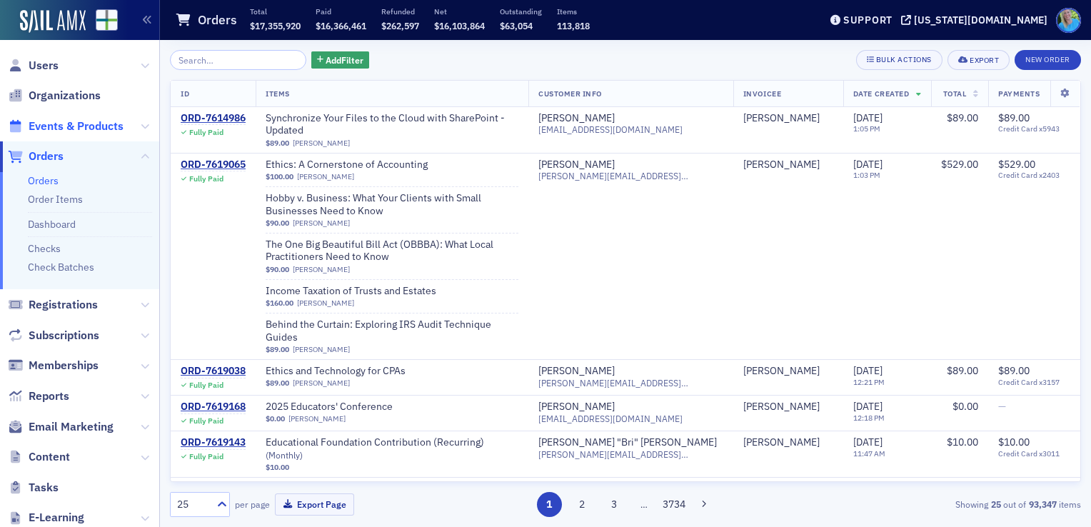
click at [83, 129] on span "Events & Products" at bounding box center [76, 127] width 95 height 16
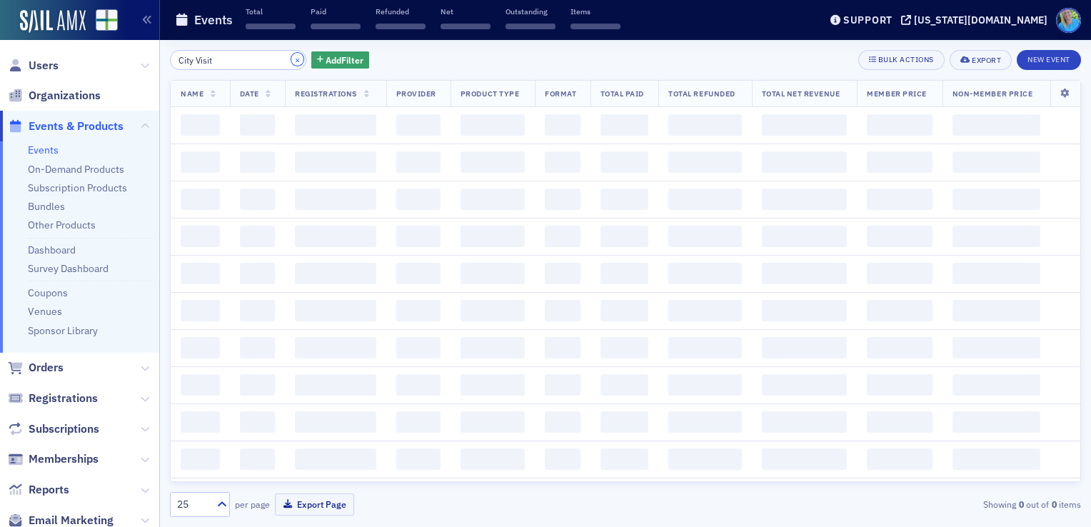
click at [291, 61] on button "×" at bounding box center [297, 59] width 13 height 13
click at [263, 60] on input "search" at bounding box center [238, 60] width 136 height 20
paste input "Generative AI Implications to Risk"
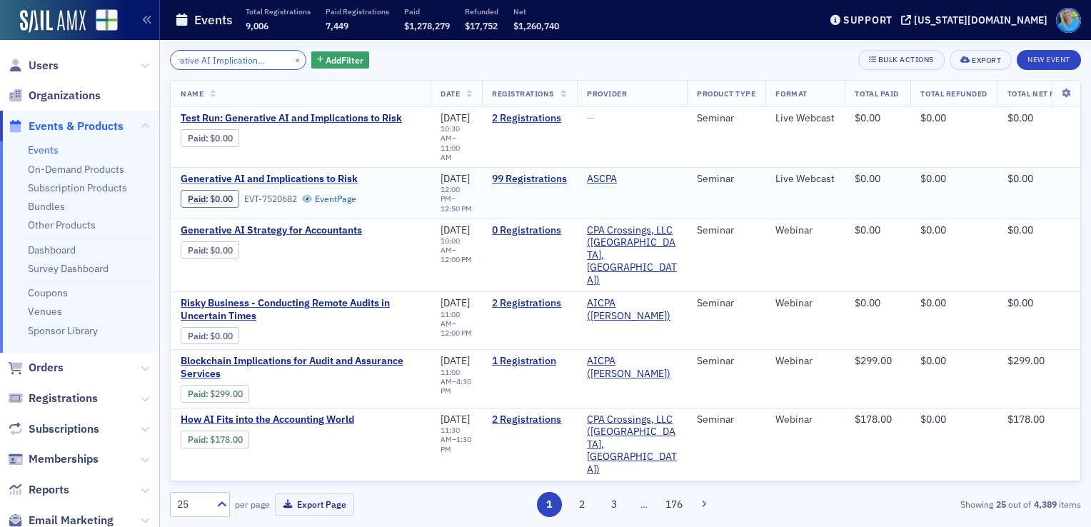
type input "Generative AI Implications to Risk"
click at [282, 173] on span "Generative AI and Implications to Risk" at bounding box center [301, 179] width 240 height 13
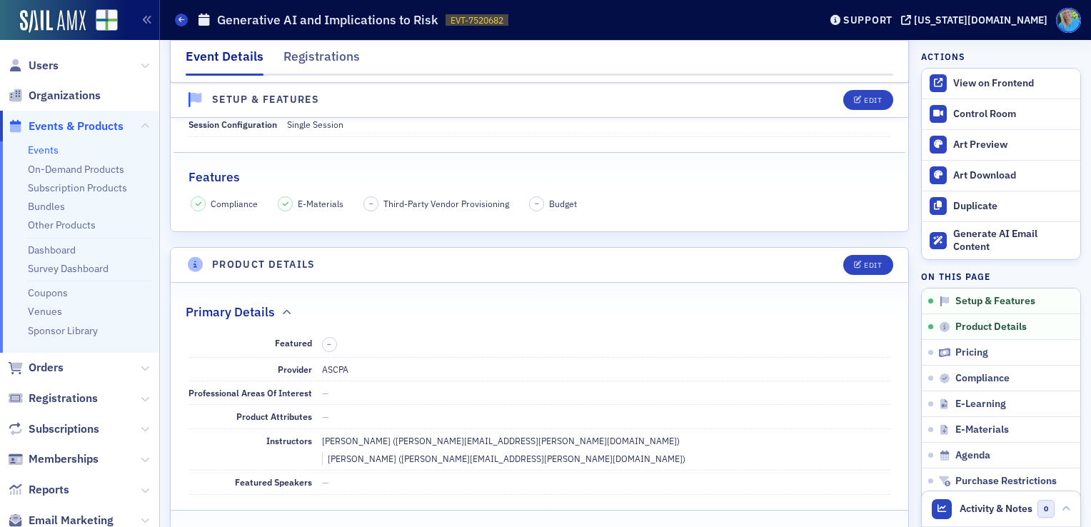
scroll to position [143, 0]
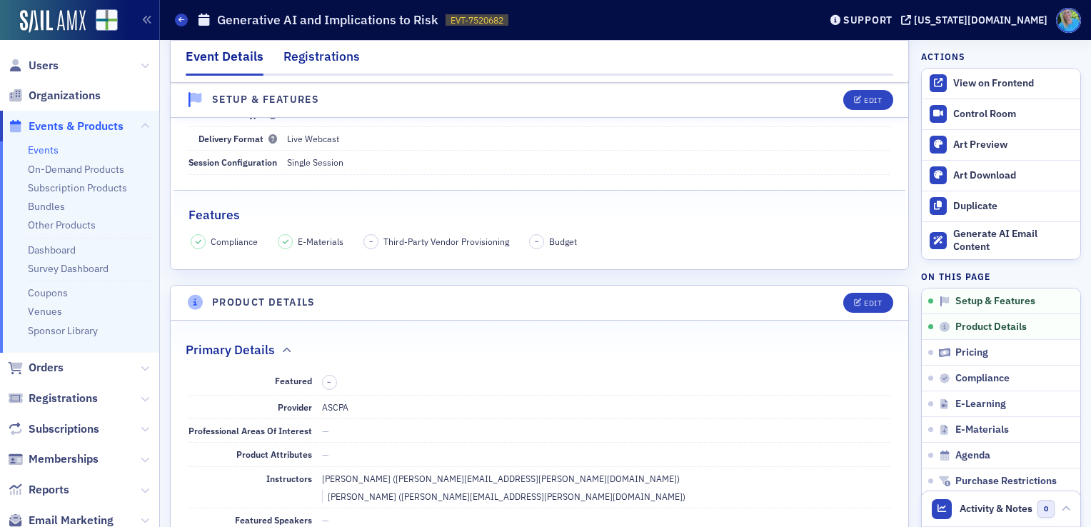
click at [307, 69] on div "Registrations" at bounding box center [322, 60] width 76 height 26
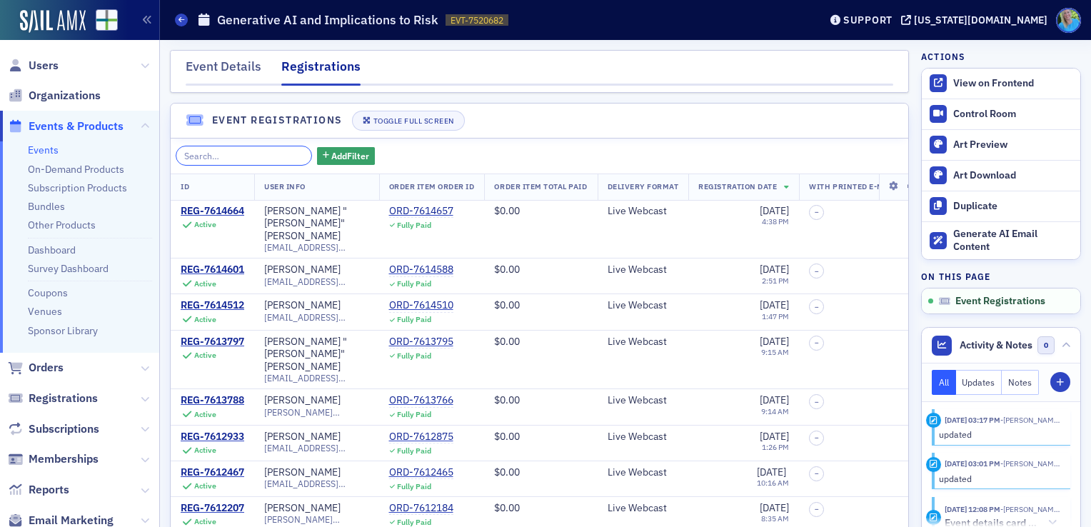
click at [241, 158] on input "search" at bounding box center [244, 156] width 136 height 20
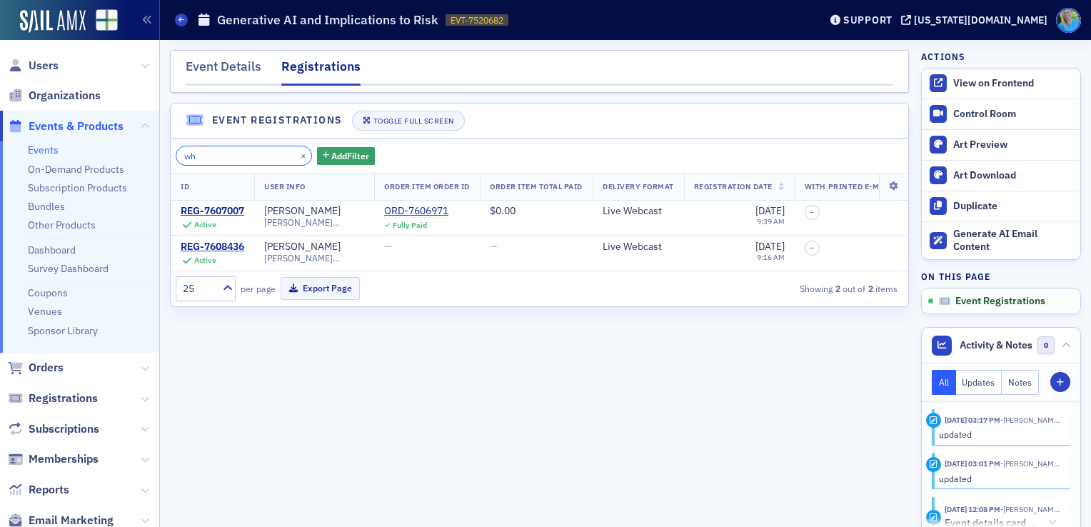
type input "w"
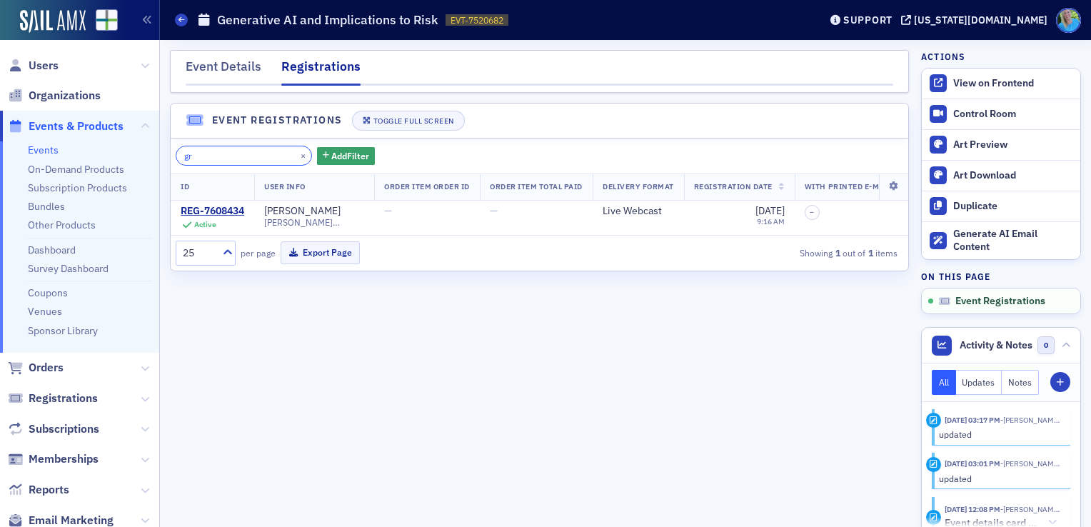
type input "g"
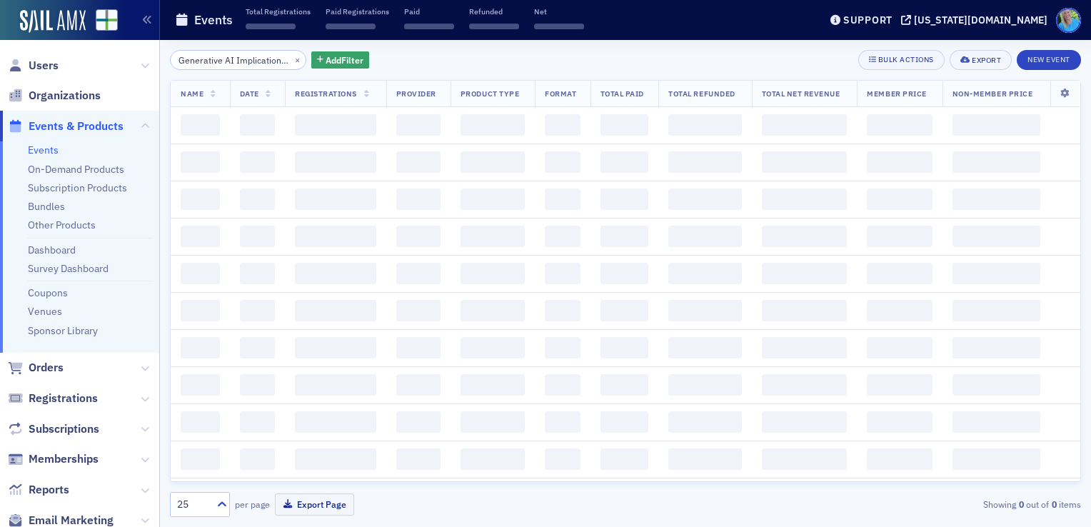
scroll to position [0, 37]
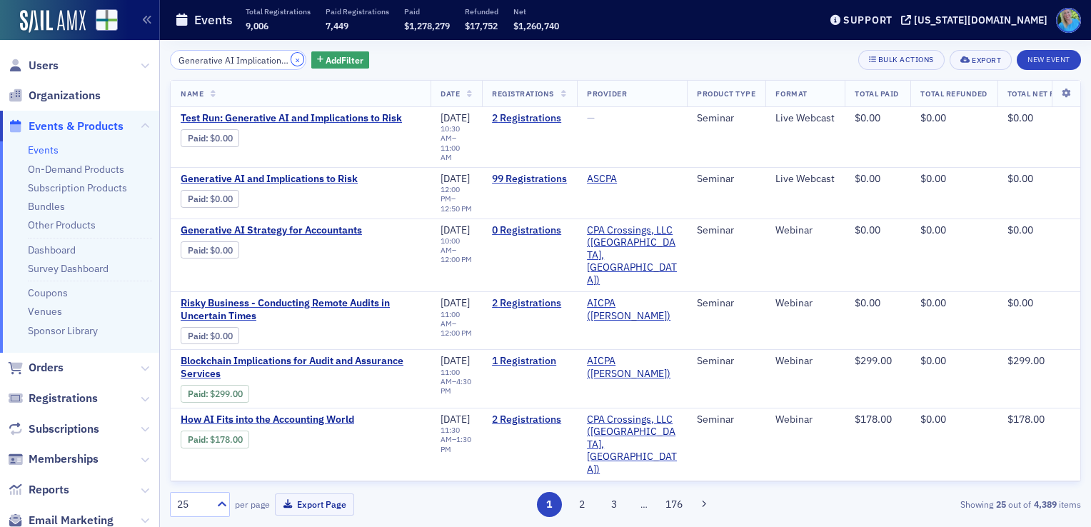
click at [291, 61] on button "×" at bounding box center [297, 59] width 13 height 13
click at [265, 61] on input "search" at bounding box center [238, 60] width 136 height 20
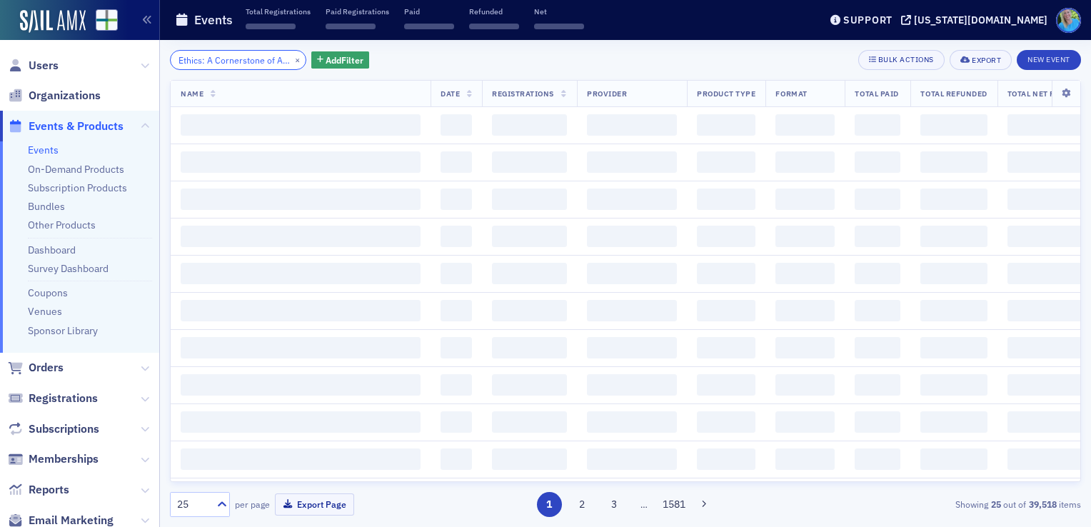
scroll to position [0, 43]
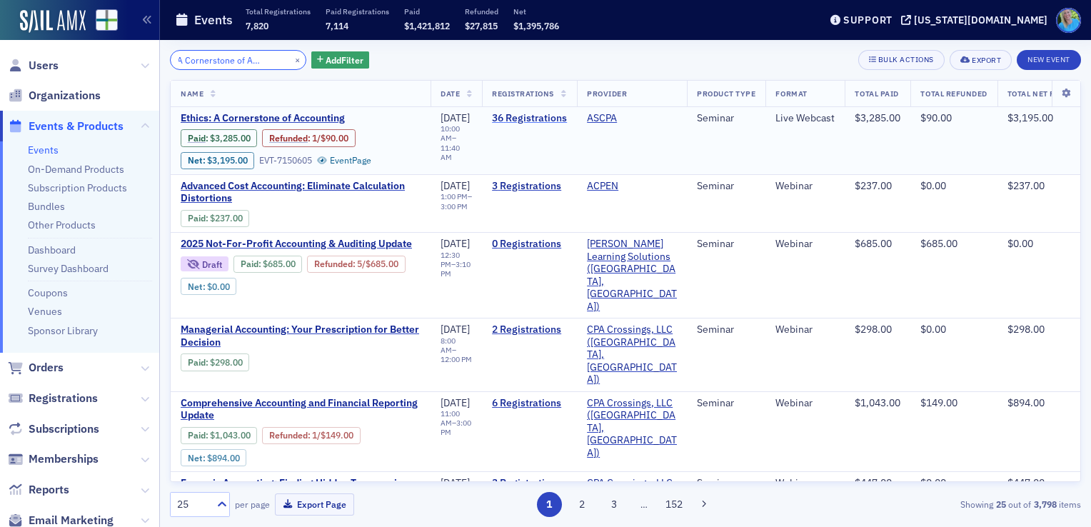
type input "Ethics: A Cornerstone of Accounting"
click at [553, 114] on link "36 Registrations" at bounding box center [529, 118] width 75 height 13
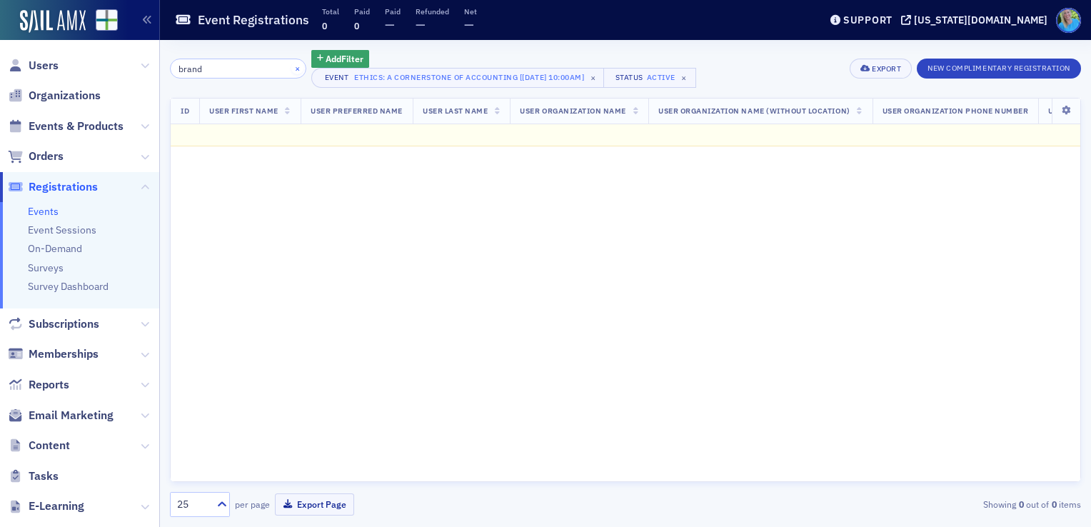
type input "brand"
click at [291, 68] on button "×" at bounding box center [297, 67] width 13 height 13
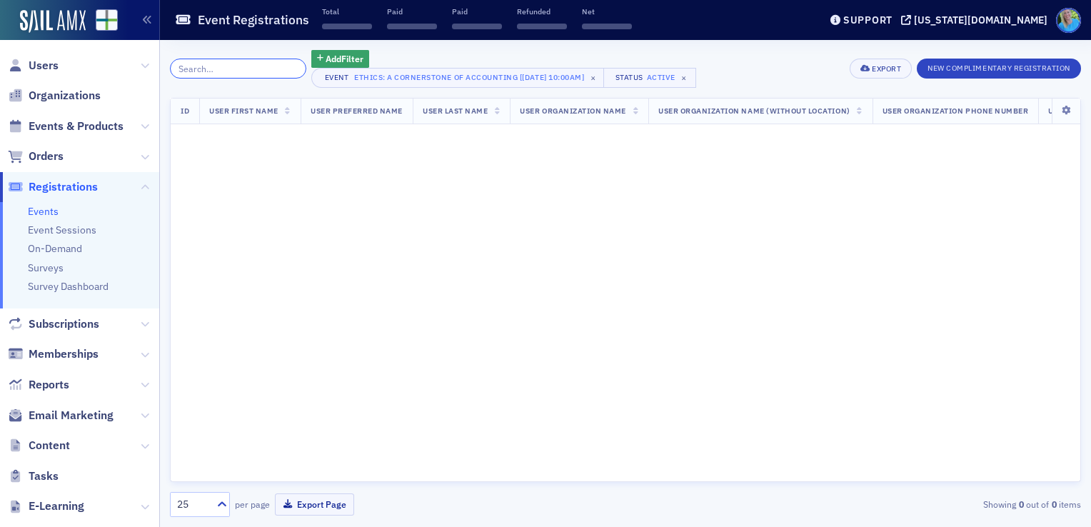
click at [260, 67] on input "search" at bounding box center [238, 69] width 136 height 20
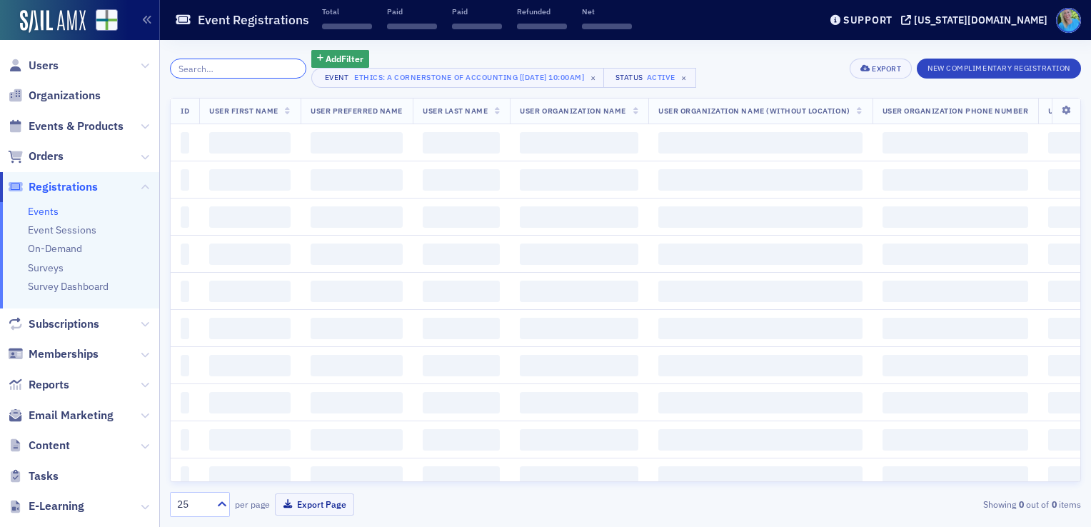
click at [260, 67] on input "search" at bounding box center [238, 69] width 136 height 20
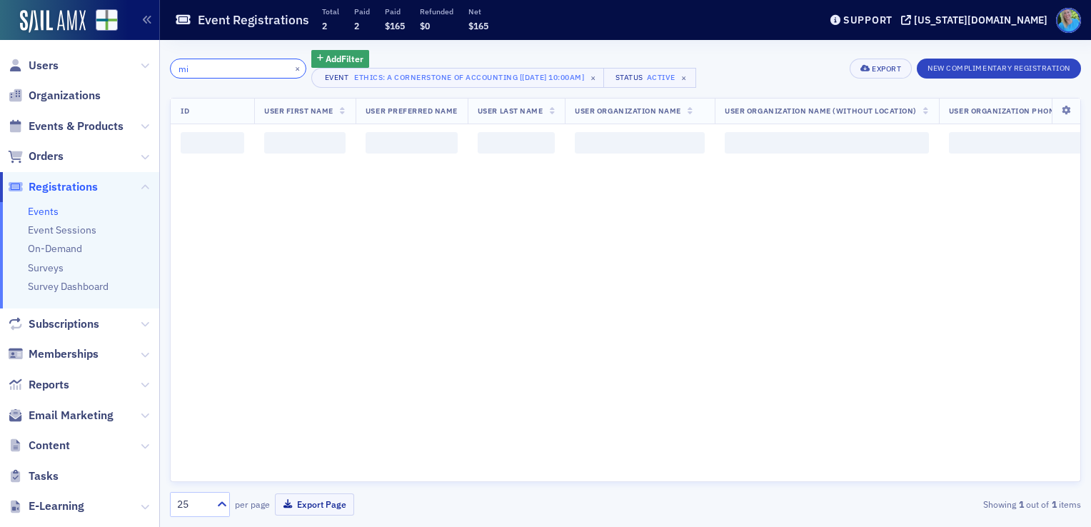
type input "m"
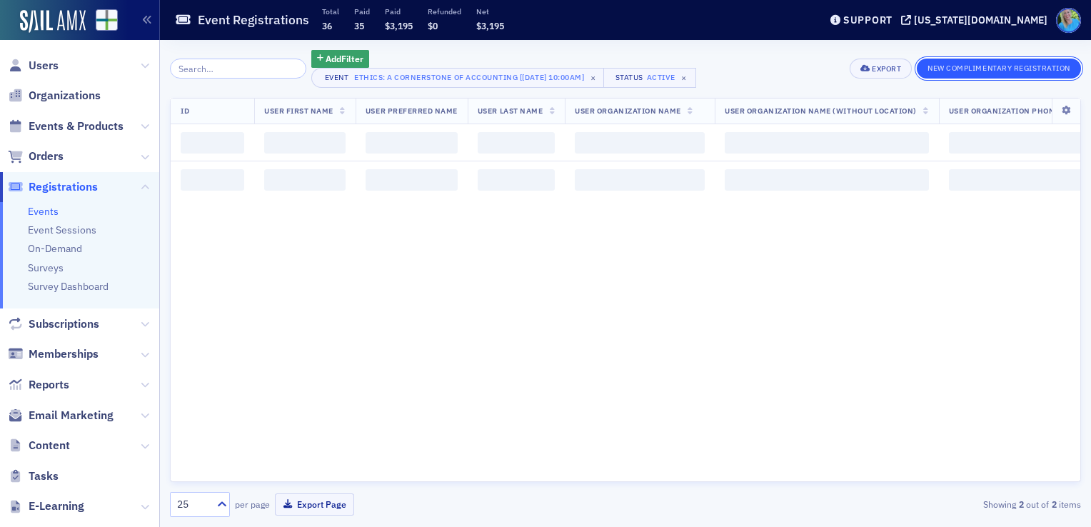
click at [958, 74] on button "New Complimentary Registration" at bounding box center [999, 69] width 164 height 20
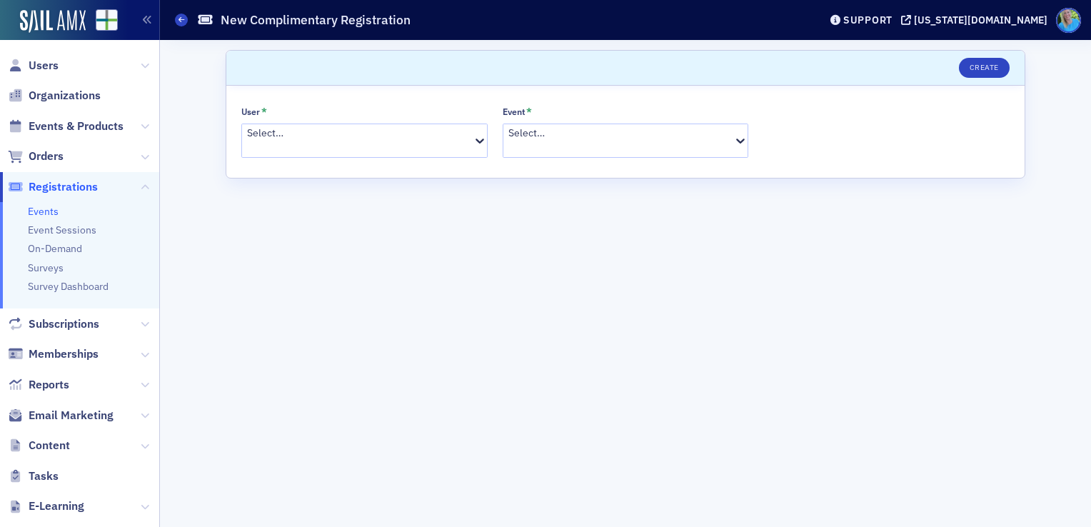
click at [383, 141] on div at bounding box center [359, 148] width 224 height 15
type input "[PERSON_NAME]"
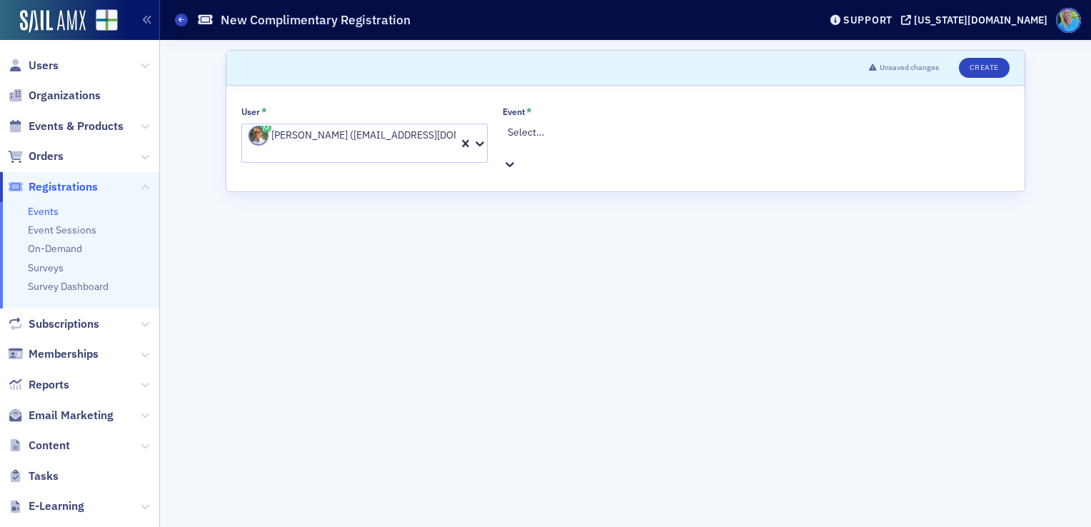
click at [527, 140] on div at bounding box center [628, 147] width 240 height 15
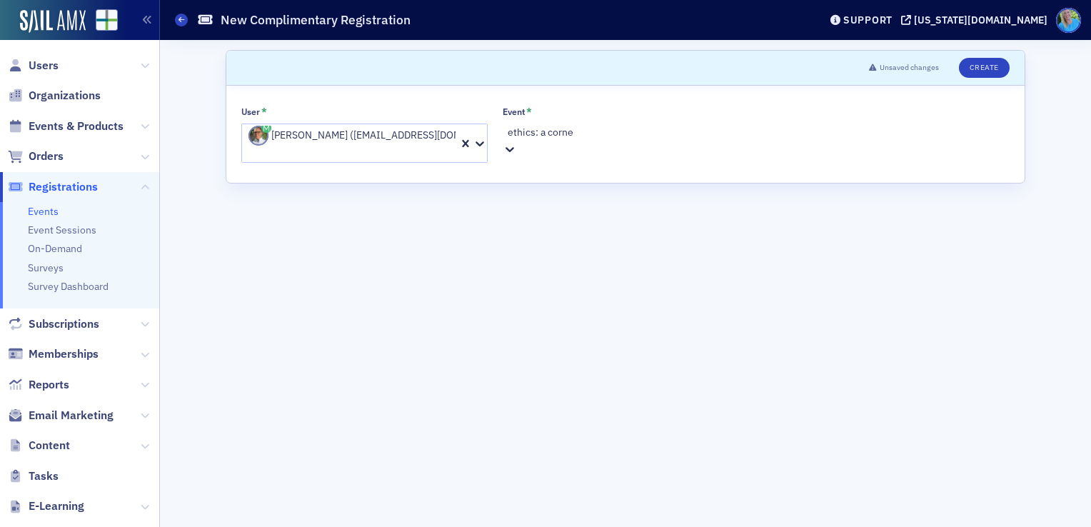
type input "ethics: a corner"
click at [241, 526] on span "Ethics: A Cornerstone of Accounting [[DATE] 10:00am]" at bounding box center [120, 534] width 241 height 15
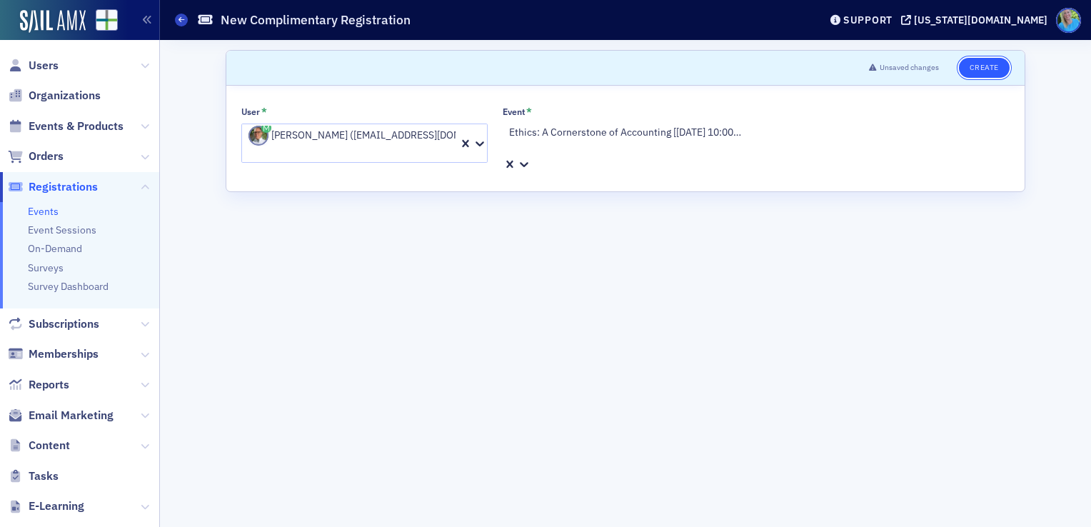
click at [971, 72] on button "Create" at bounding box center [984, 68] width 51 height 20
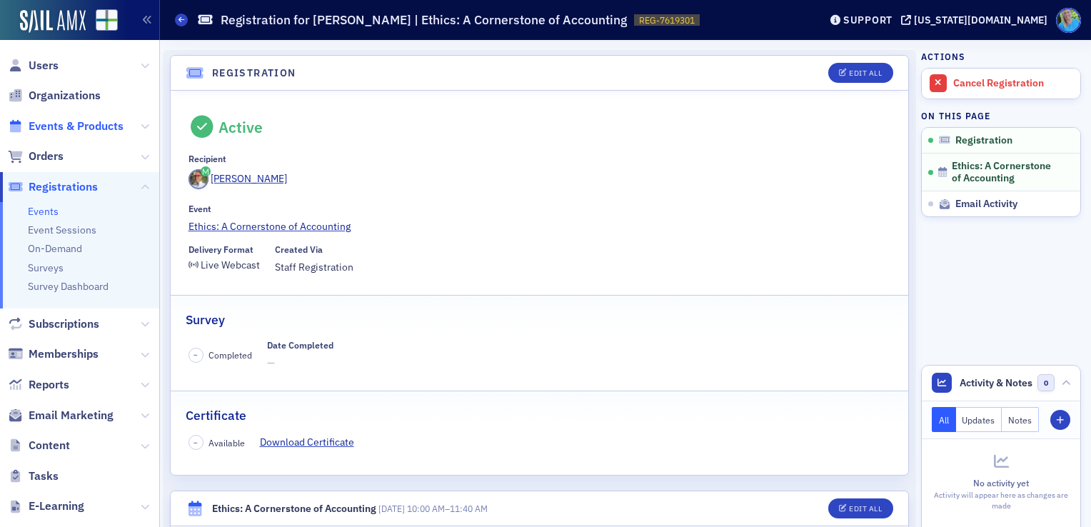
click at [81, 127] on span "Events & Products" at bounding box center [76, 127] width 95 height 16
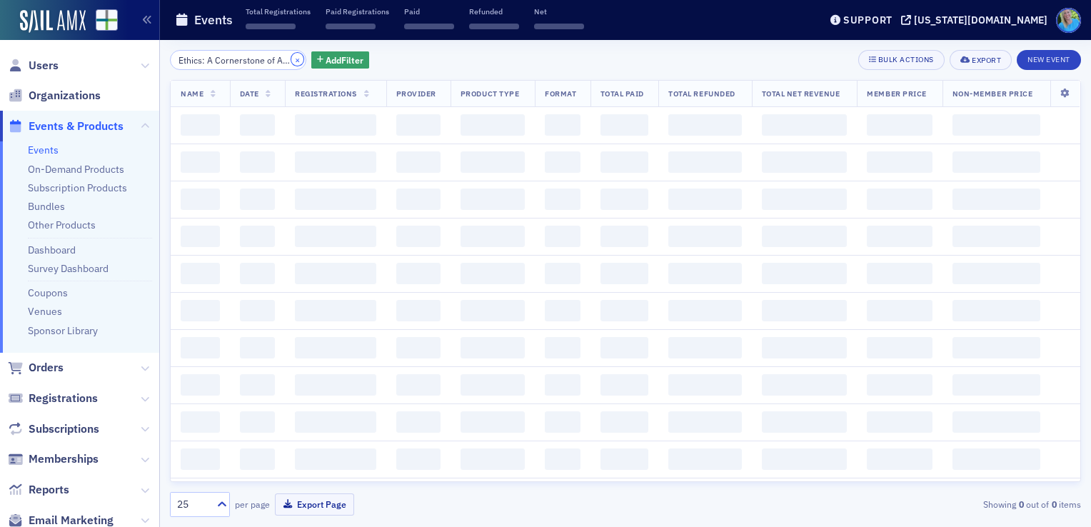
click at [291, 59] on button "×" at bounding box center [297, 59] width 13 height 13
drag, startPoint x: 283, startPoint y: 59, endPoint x: 267, endPoint y: 64, distance: 16.7
click at [281, 59] on input "search" at bounding box center [238, 60] width 136 height 20
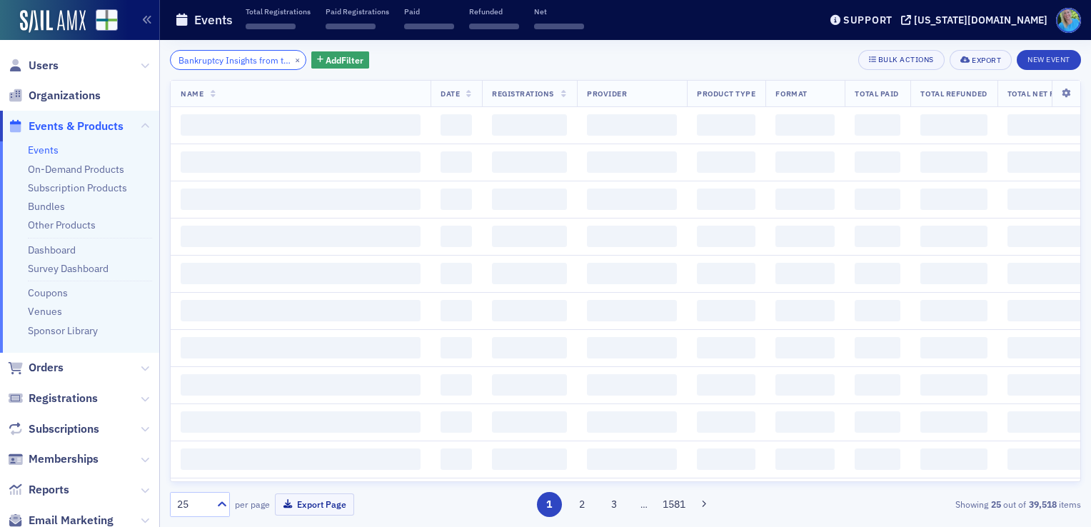
scroll to position [0, 44]
type input "Bankruptcy Insights from the Bench"
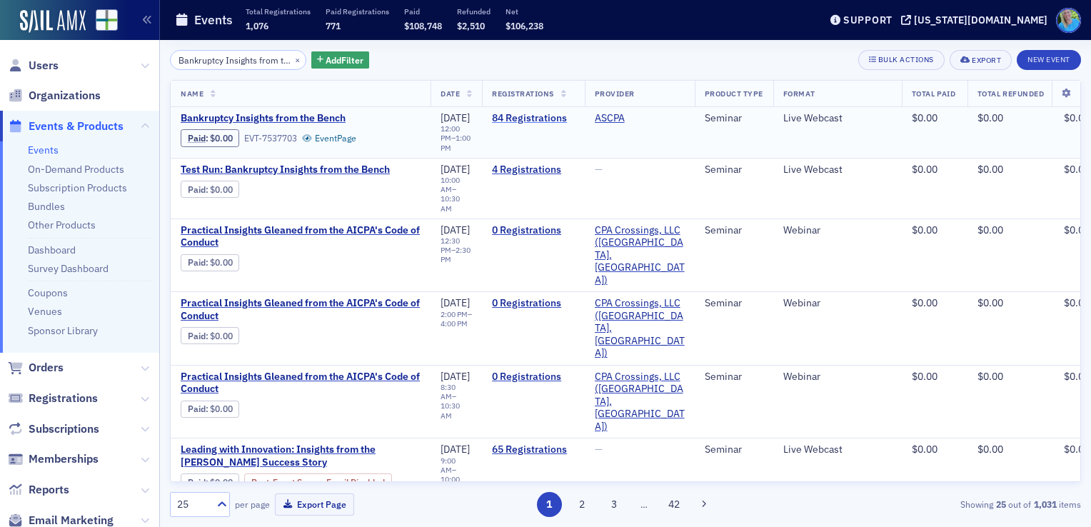
click at [537, 119] on link "84 Registrations" at bounding box center [533, 118] width 82 height 13
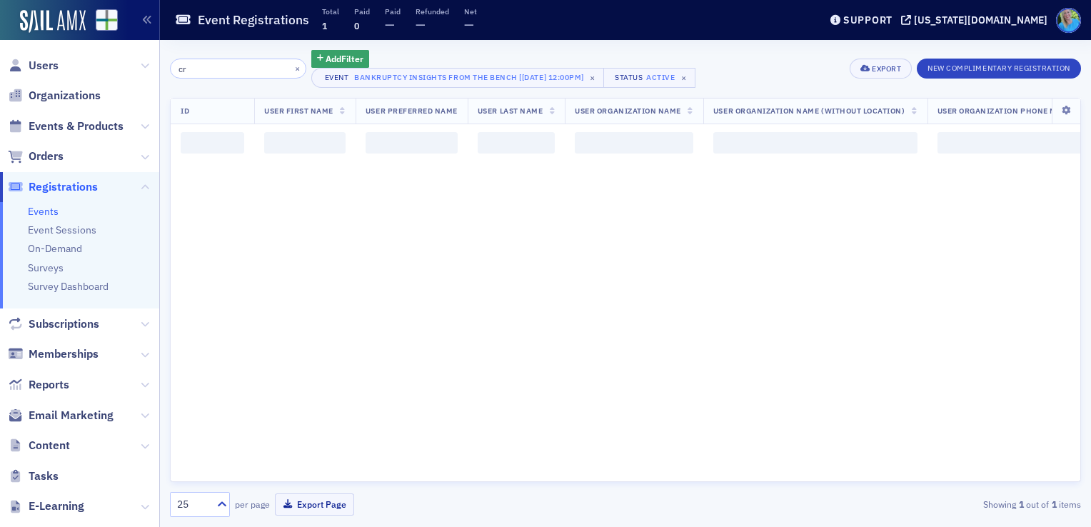
type input "c"
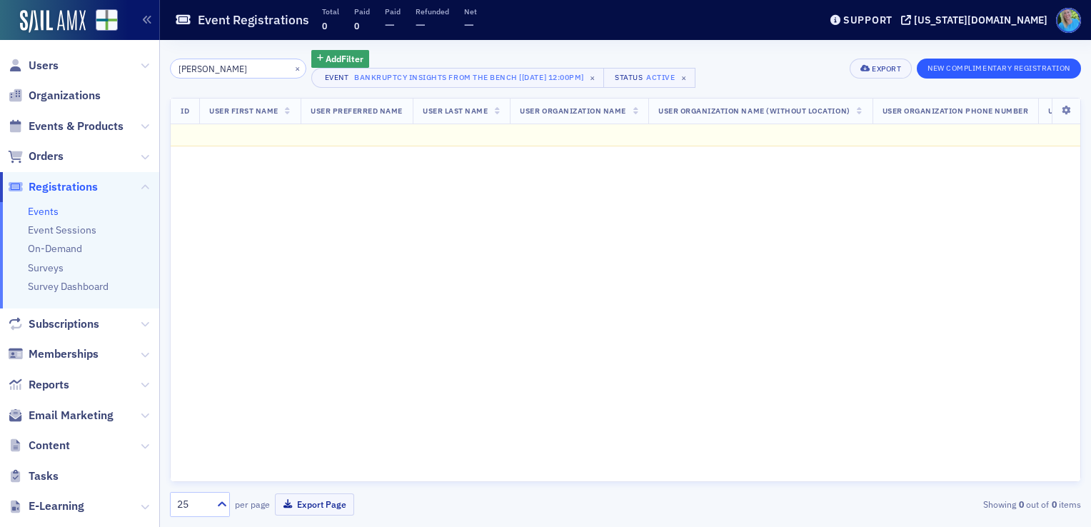
type input "[PERSON_NAME]"
click at [998, 71] on button "New Complimentary Registration" at bounding box center [999, 69] width 164 height 20
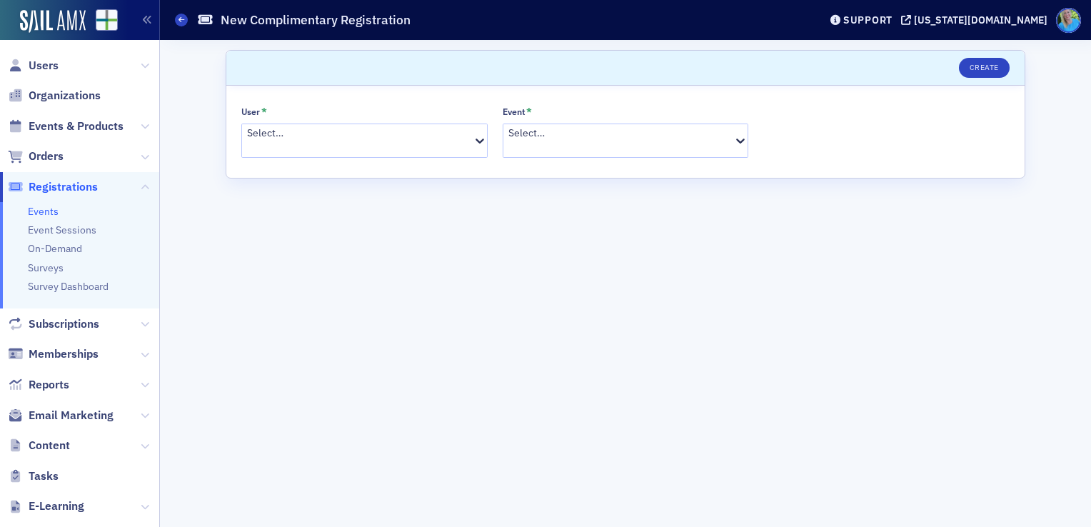
click at [376, 143] on div at bounding box center [359, 148] width 224 height 15
type input "[PERSON_NAME]"
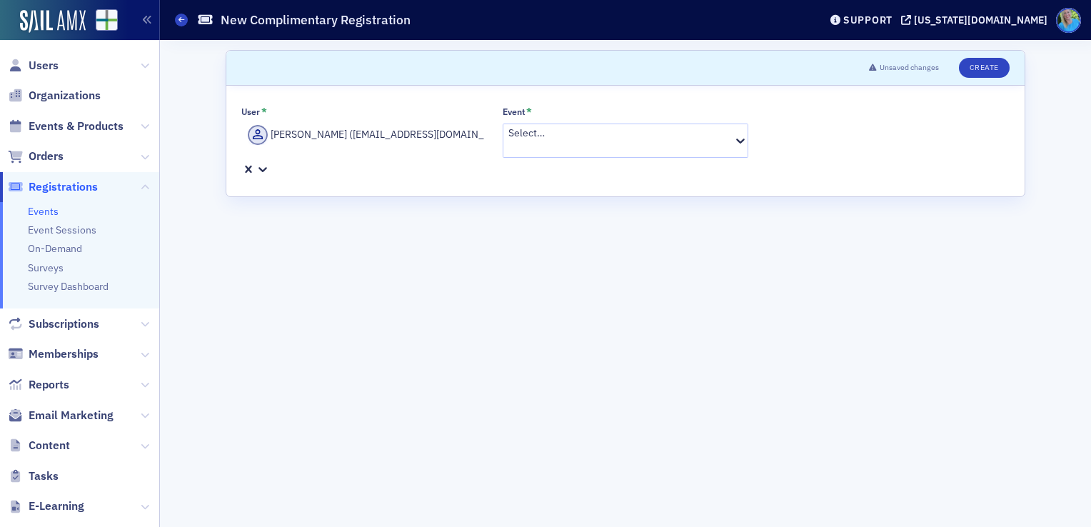
click at [528, 141] on div at bounding box center [620, 148] width 224 height 15
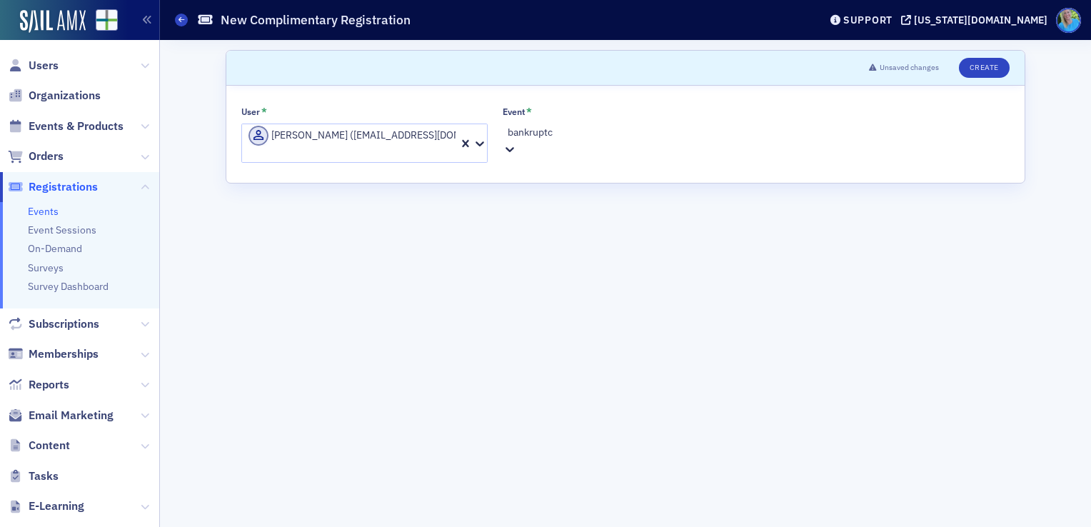
type input "bankruptcy"
click at [982, 64] on button "Create" at bounding box center [984, 68] width 51 height 20
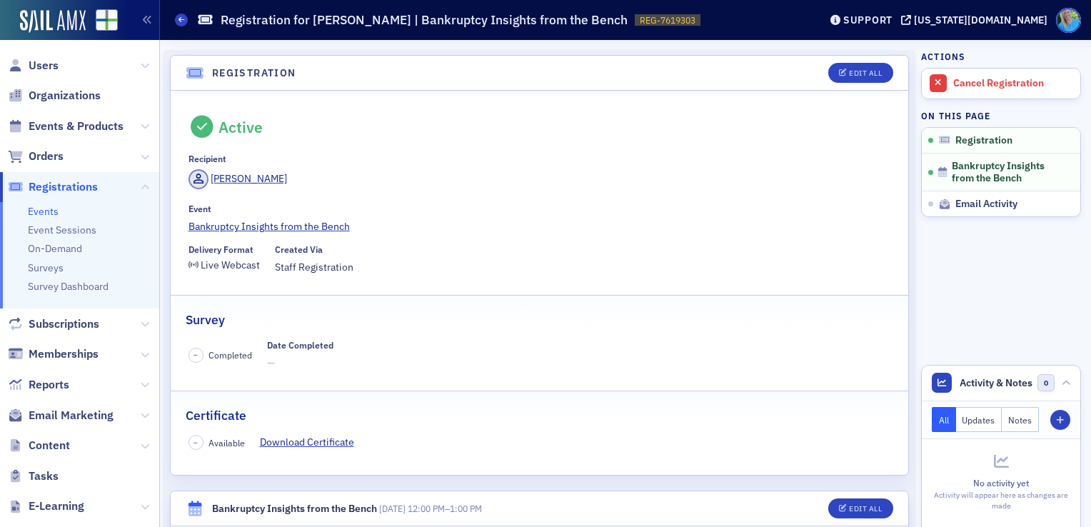
click at [86, 184] on span "Registrations" at bounding box center [63, 187] width 69 height 16
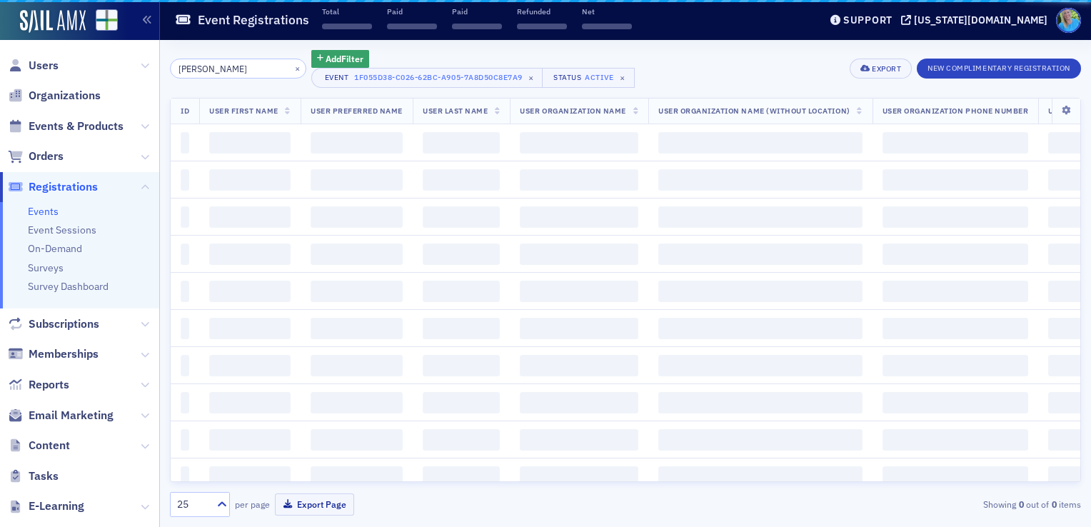
click at [953, 73] on button "New Complimentary Registration" at bounding box center [999, 69] width 164 height 20
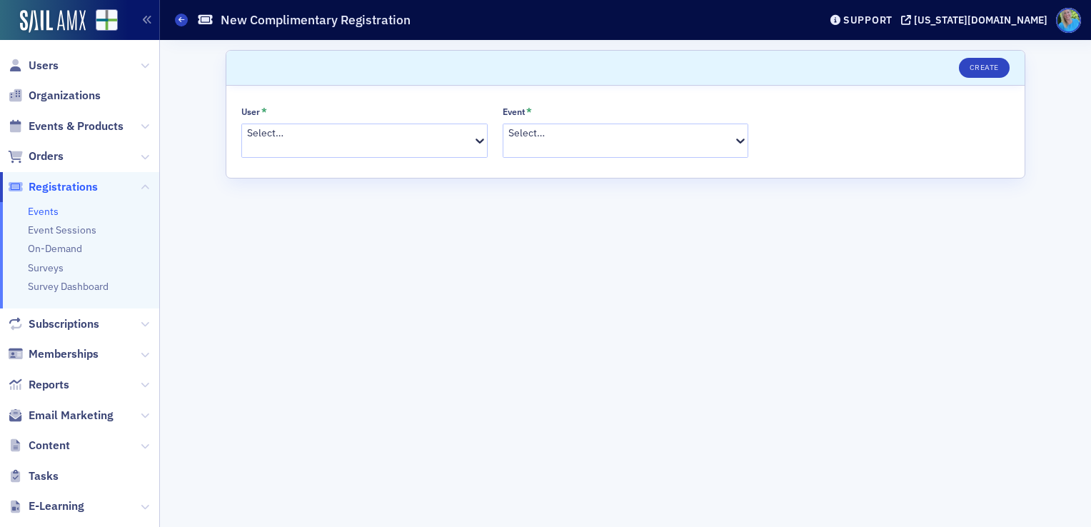
drag, startPoint x: 259, startPoint y: 121, endPoint x: 294, endPoint y: 132, distance: 37.3
click at [260, 121] on div "User * Select…" at bounding box center [364, 132] width 246 height 52
click at [294, 141] on div at bounding box center [359, 148] width 224 height 15
type input "[PERSON_NAME]"
drag, startPoint x: 329, startPoint y: 192, endPoint x: 711, endPoint y: 283, distance: 392.7
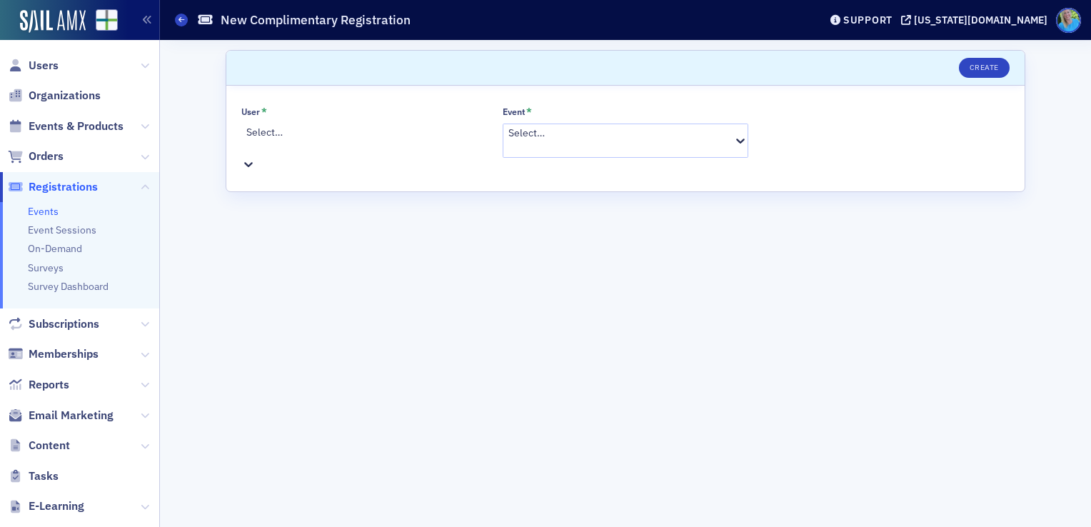
drag, startPoint x: 338, startPoint y: 134, endPoint x: 249, endPoint y: 130, distance: 88.7
click at [249, 140] on div at bounding box center [366, 147] width 240 height 15
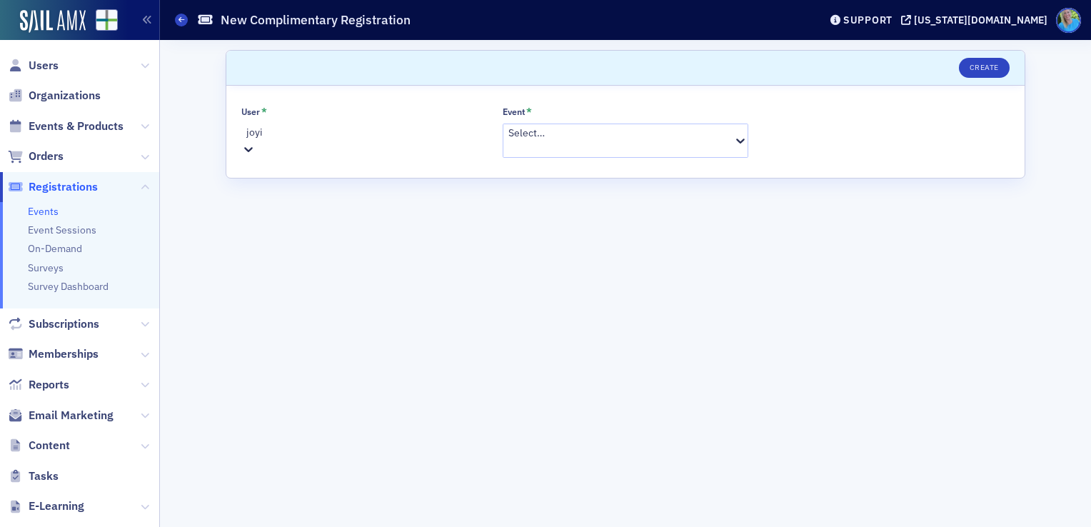
type input "[PERSON_NAME]"
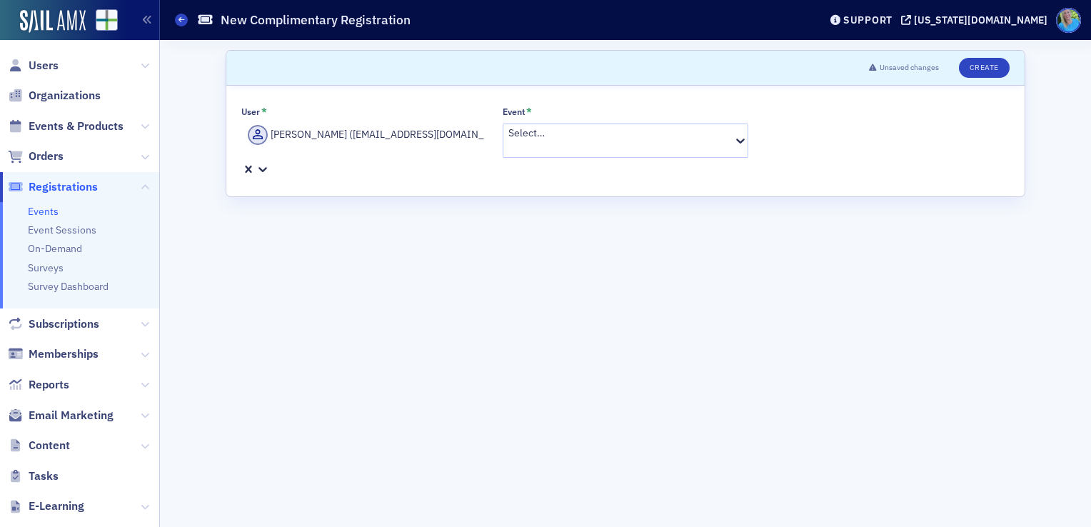
click at [554, 141] on div at bounding box center [620, 148] width 224 height 15
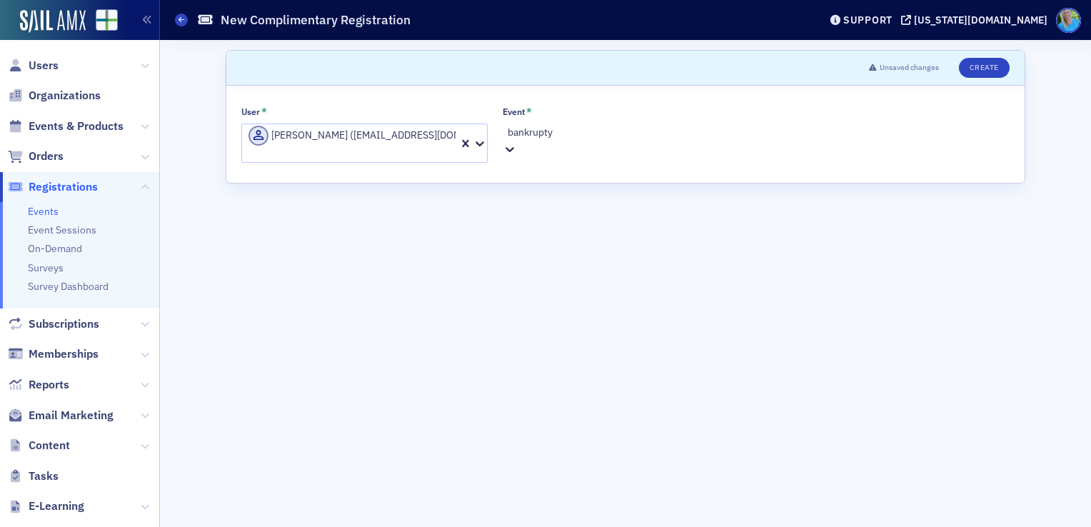
type input "bankrupt"
click at [969, 64] on button "Create" at bounding box center [984, 68] width 51 height 20
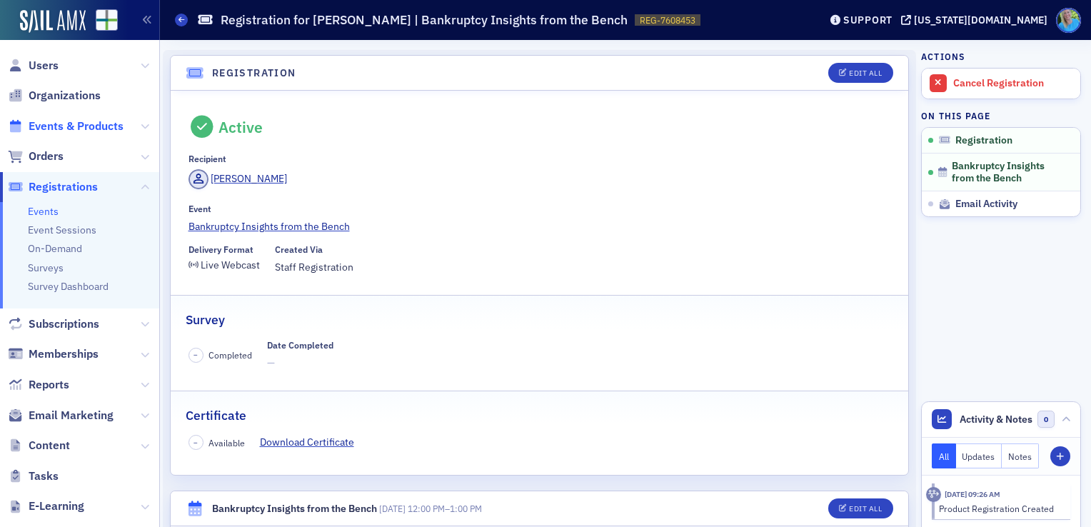
click at [89, 126] on span "Events & Products" at bounding box center [76, 127] width 95 height 16
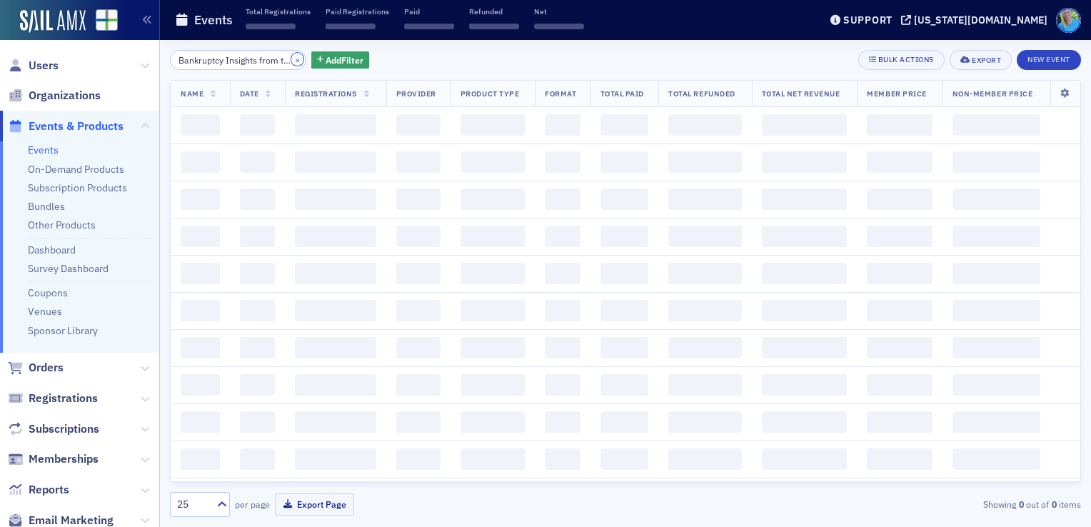
click at [291, 52] on div "×" at bounding box center [298, 60] width 15 height 18
click at [291, 61] on button "×" at bounding box center [297, 59] width 13 height 13
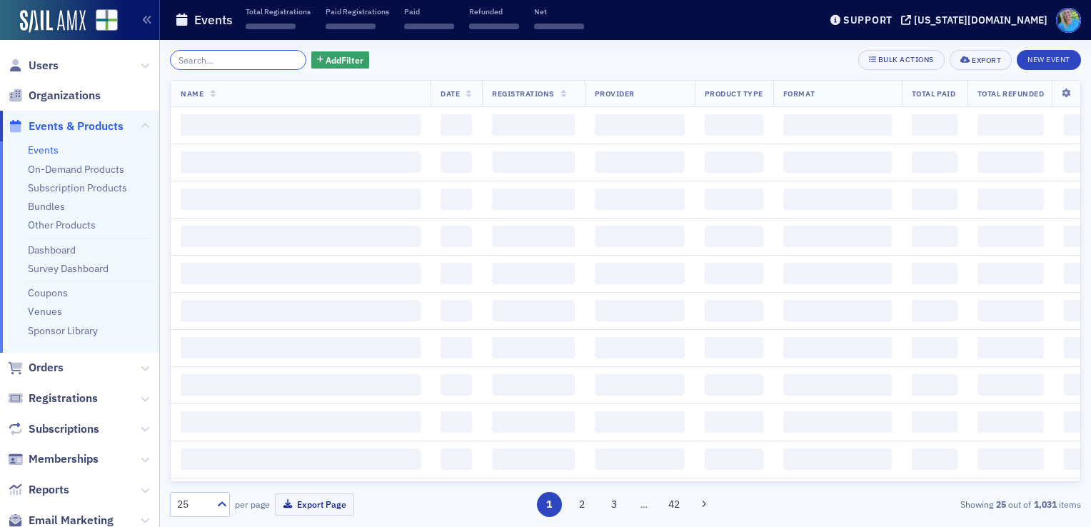
click at [278, 58] on input "search" at bounding box center [238, 60] width 136 height 20
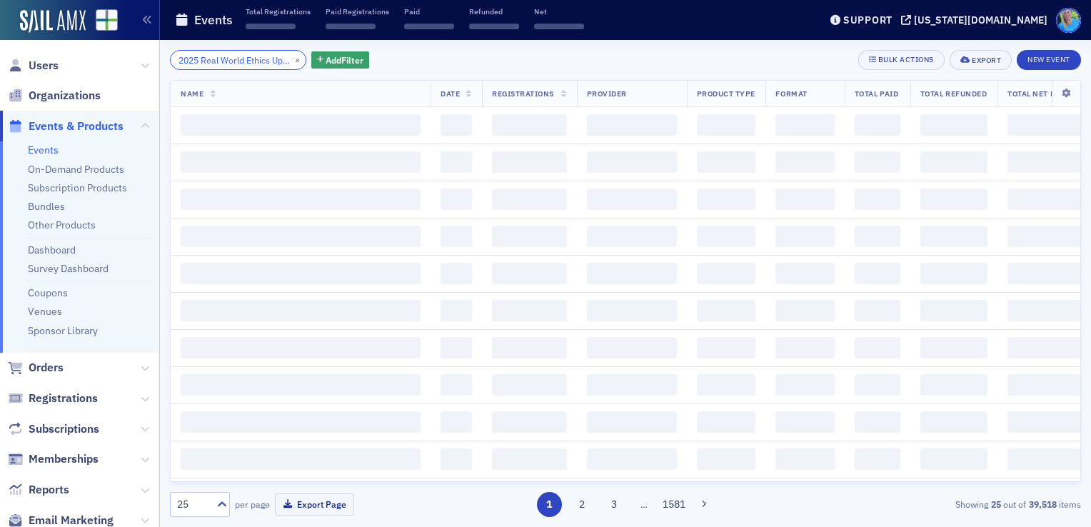
scroll to position [0, 102]
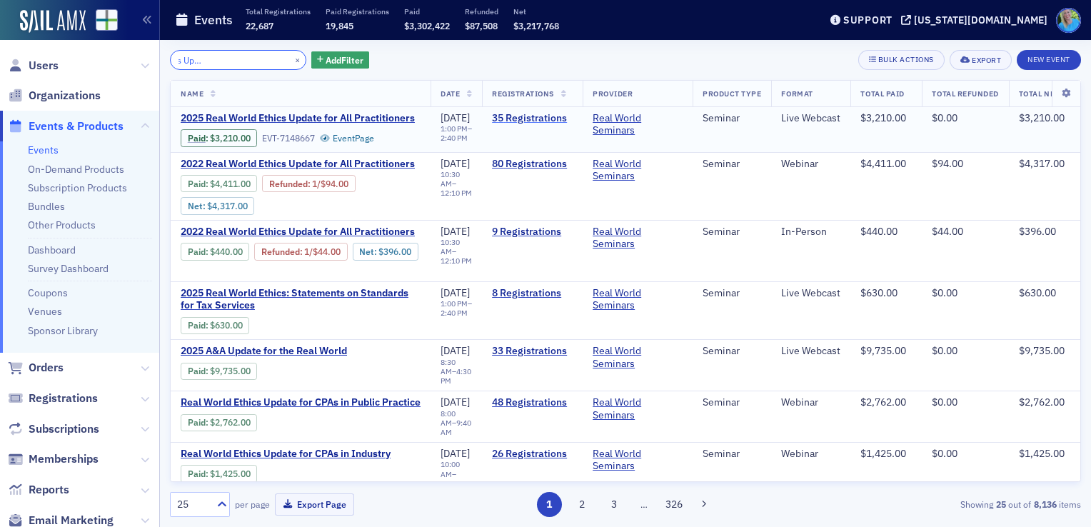
type input "2025 Real World Ethics Update for All Practitioners"
click at [552, 116] on link "35 Registrations" at bounding box center [532, 118] width 81 height 13
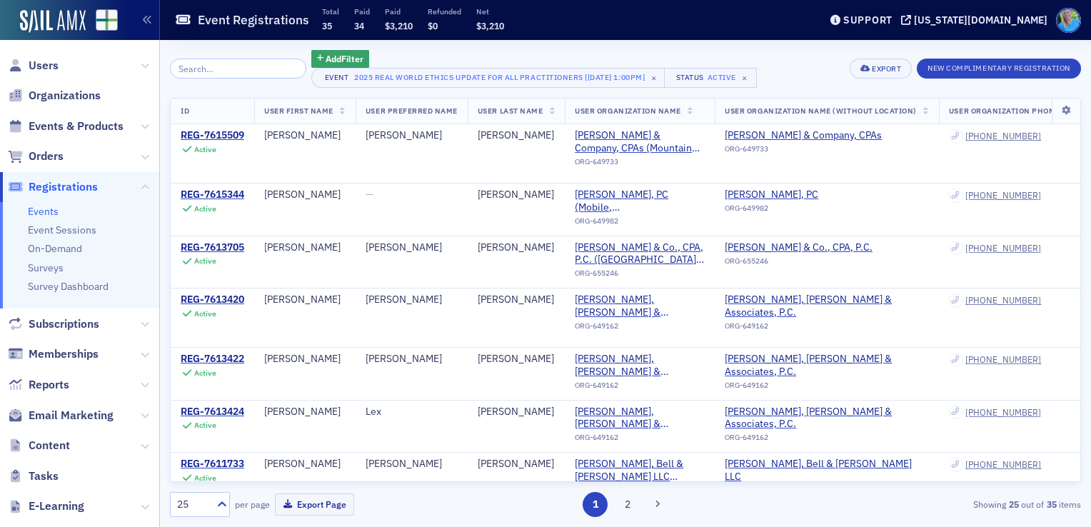
type input "w"
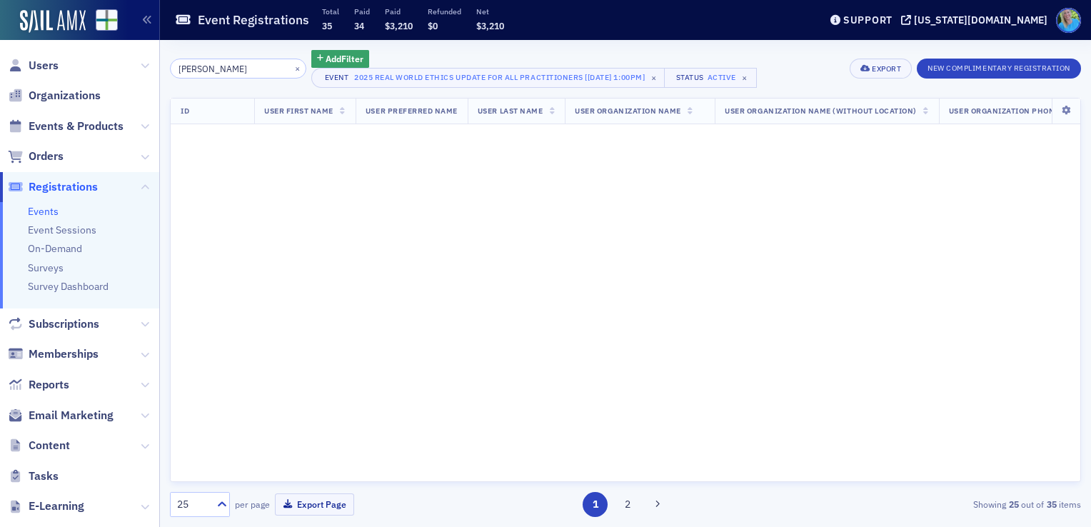
type input "[PERSON_NAME]"
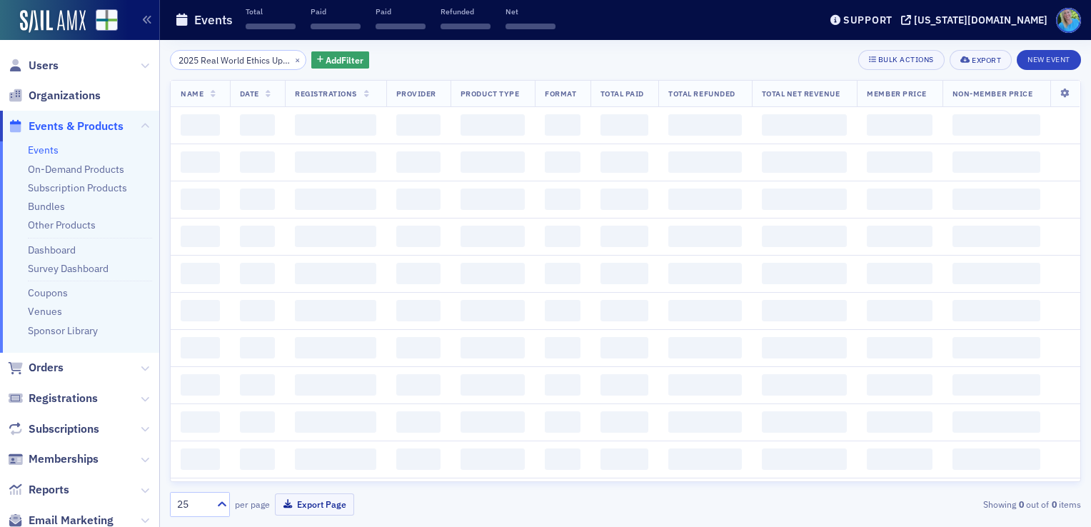
scroll to position [0, 103]
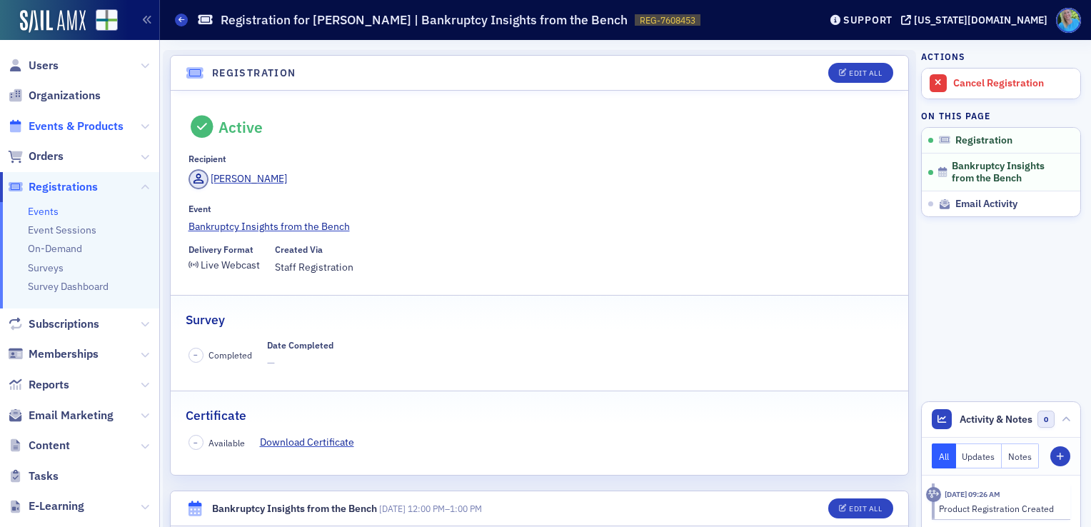
click at [64, 126] on span "Events & Products" at bounding box center [76, 127] width 95 height 16
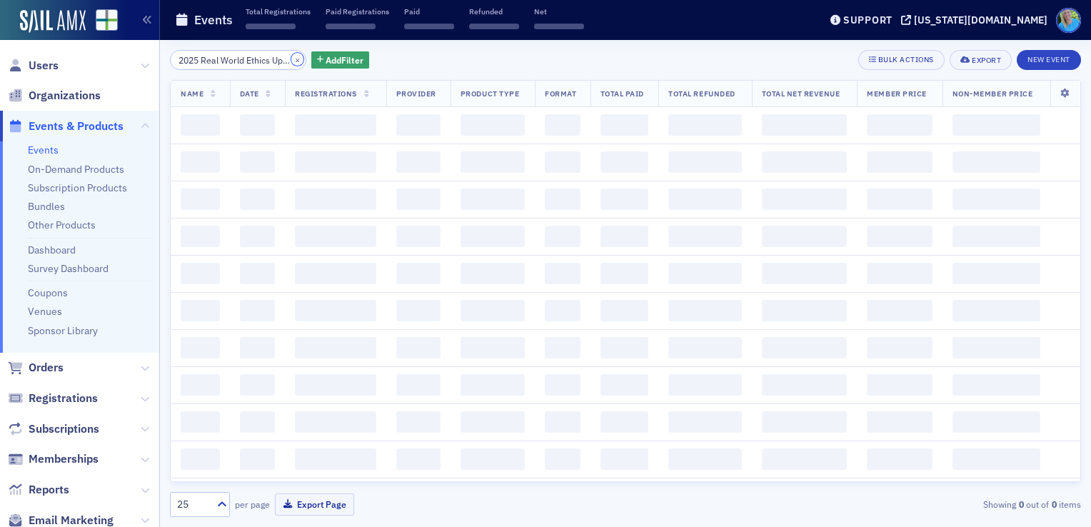
click at [291, 59] on button "×" at bounding box center [297, 59] width 13 height 13
click at [281, 61] on input "search" at bounding box center [238, 60] width 136 height 20
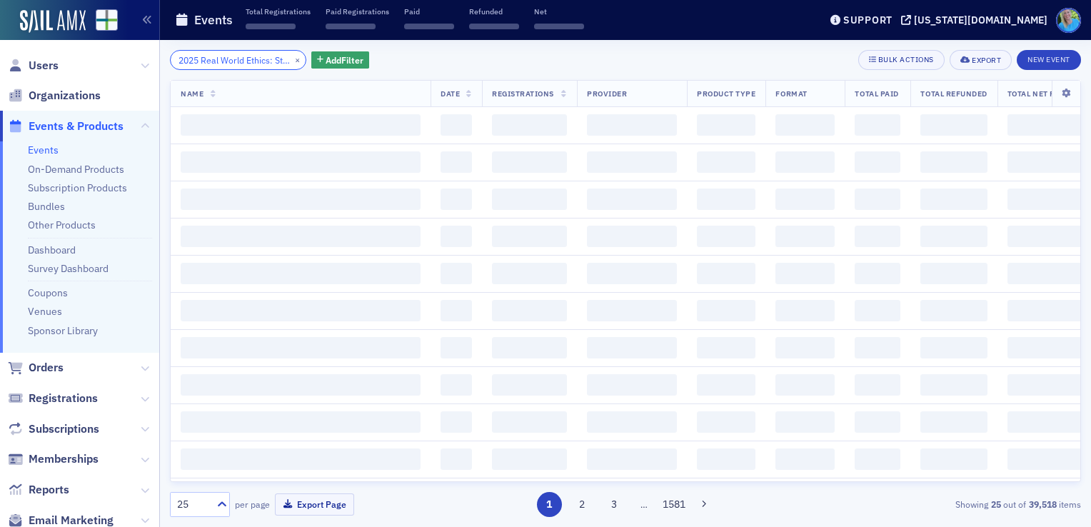
scroll to position [0, 161]
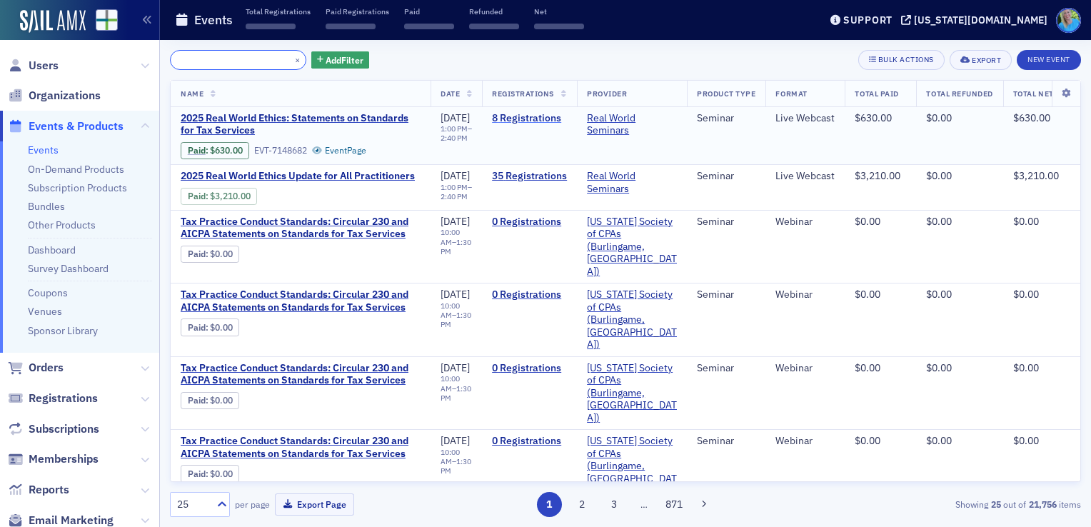
type input "2025 Real World Ethics: Statements on Standards for Tax Services"
click at [566, 112] on link "8 Registrations" at bounding box center [529, 118] width 75 height 13
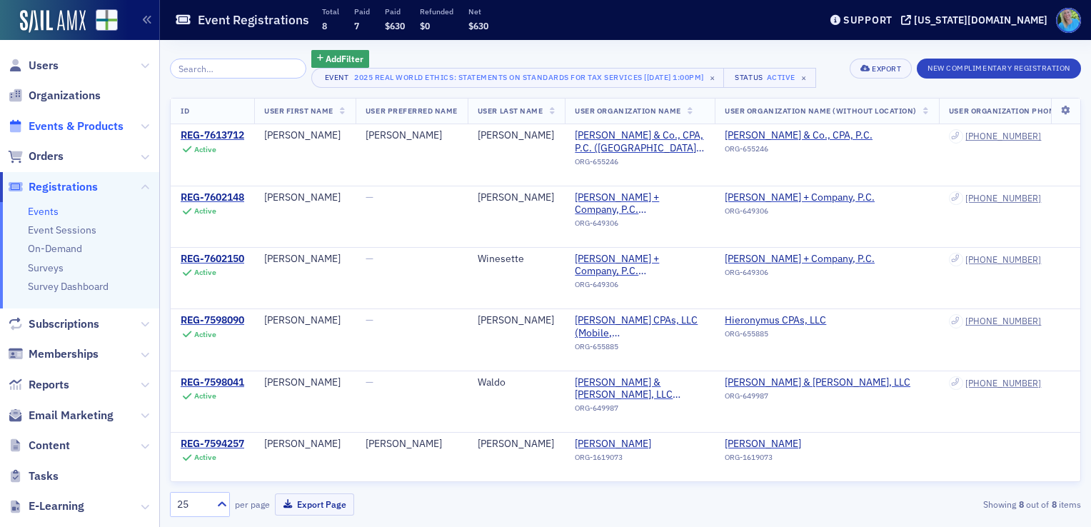
click at [77, 128] on span "Events & Products" at bounding box center [76, 127] width 95 height 16
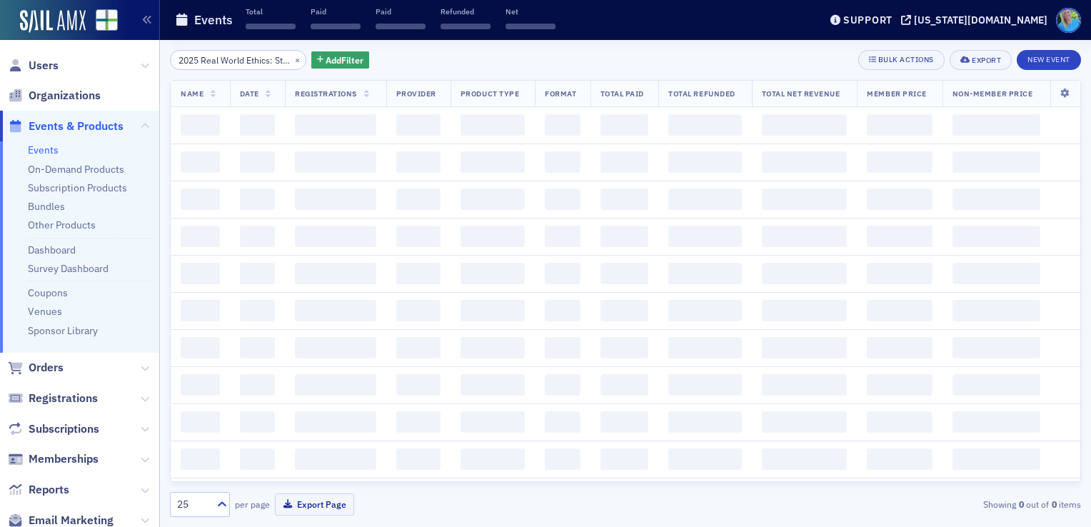
scroll to position [0, 162]
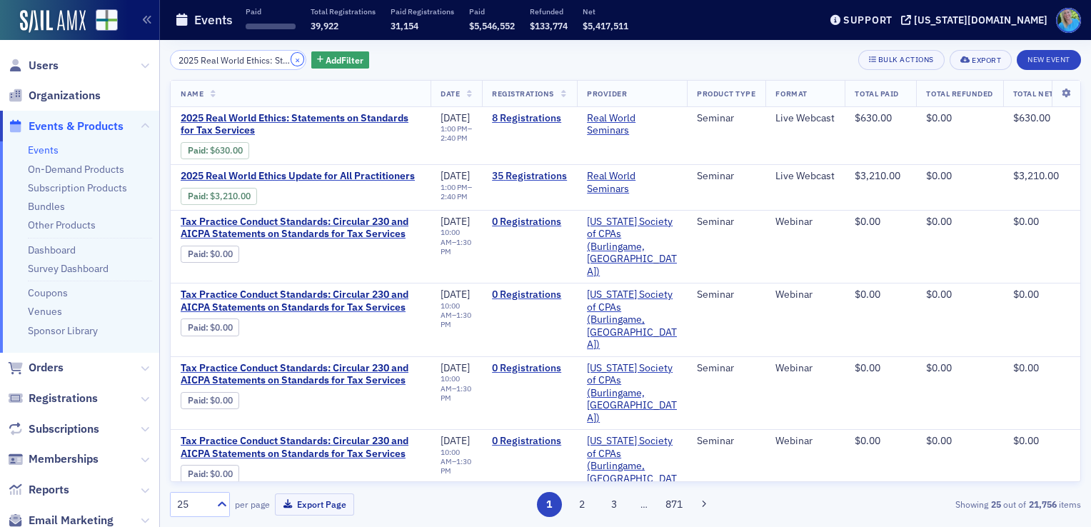
click at [291, 61] on button "×" at bounding box center [297, 59] width 13 height 13
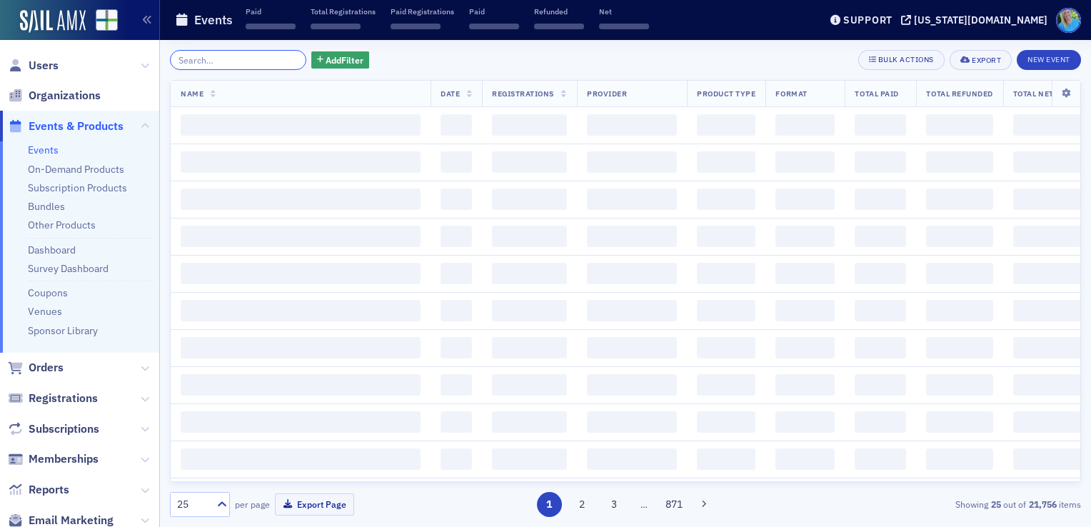
click at [269, 60] on input "search" at bounding box center [238, 60] width 136 height 20
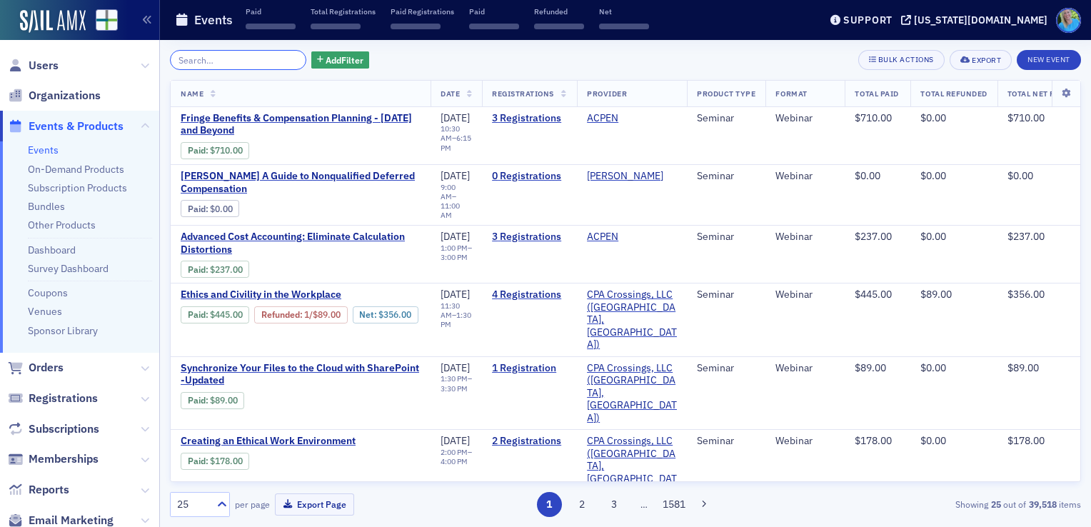
paste input "A&A For Tax People Who Absolutely Detest A&A"
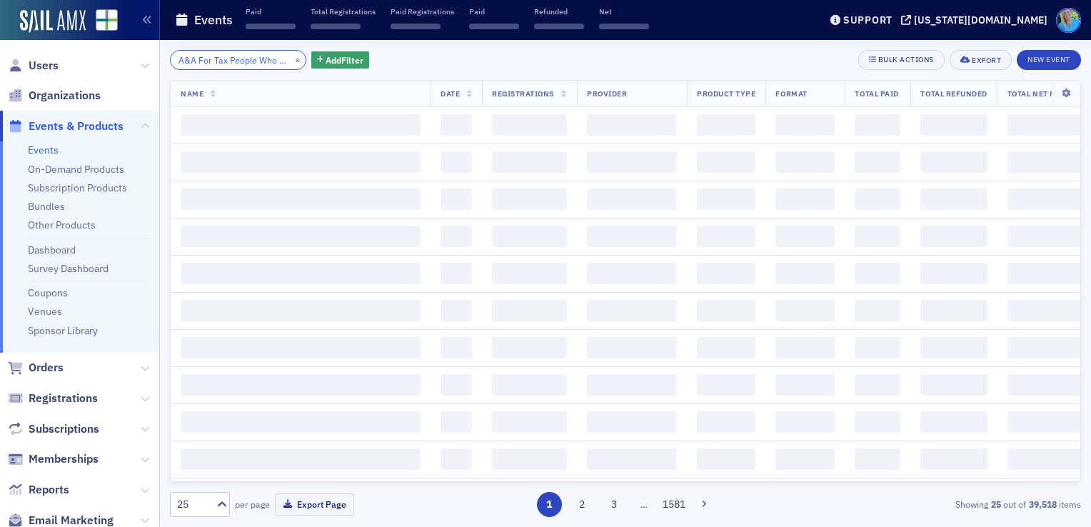
scroll to position [0, 89]
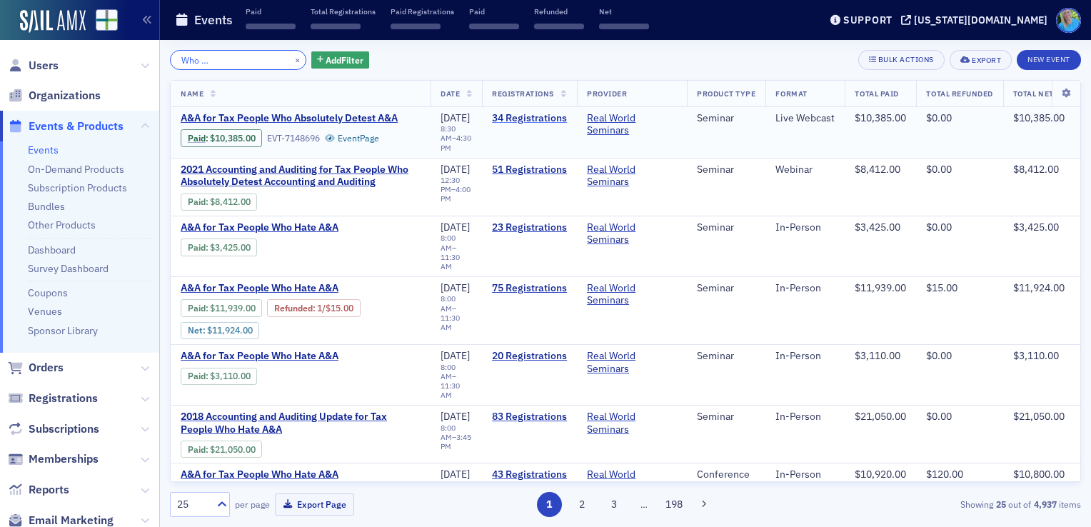
type input "A&A For Tax People Who Absolutely Detest A&A"
click at [529, 120] on link "34 Registrations" at bounding box center [529, 118] width 75 height 13
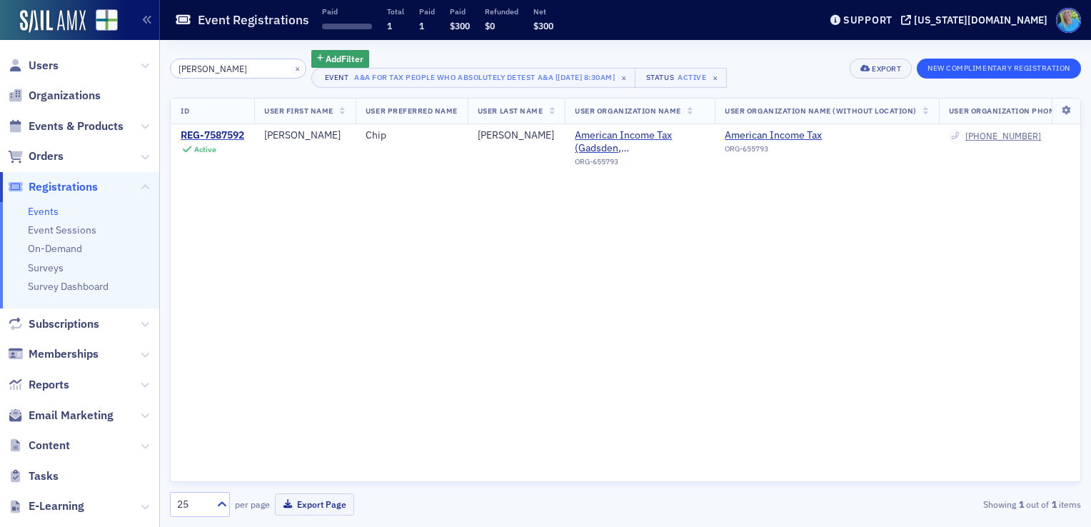
type input "[PERSON_NAME]"
click at [993, 66] on button "New Complimentary Registration" at bounding box center [999, 69] width 164 height 20
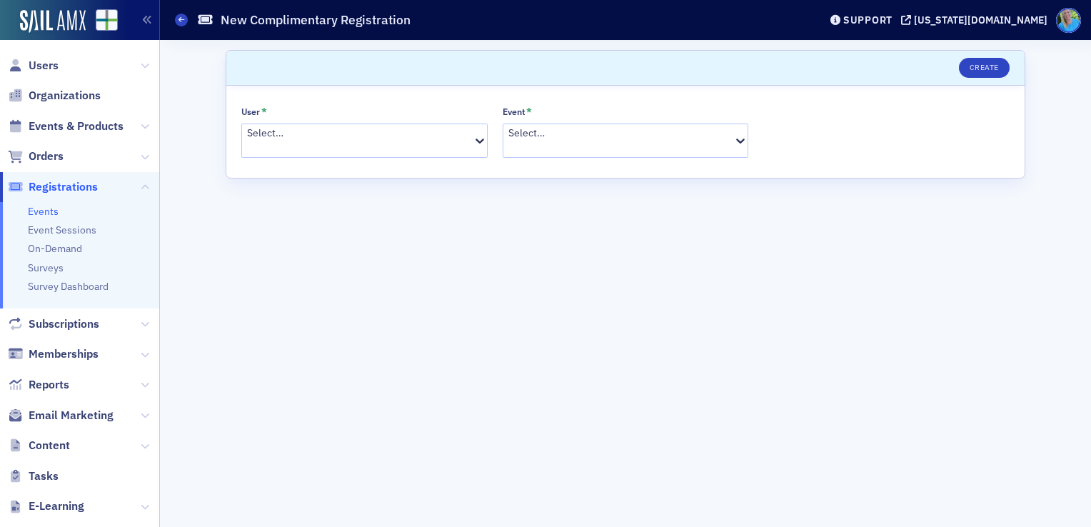
click at [406, 146] on div "Select…" at bounding box center [364, 141] width 246 height 34
type input "[PERSON_NAME]"
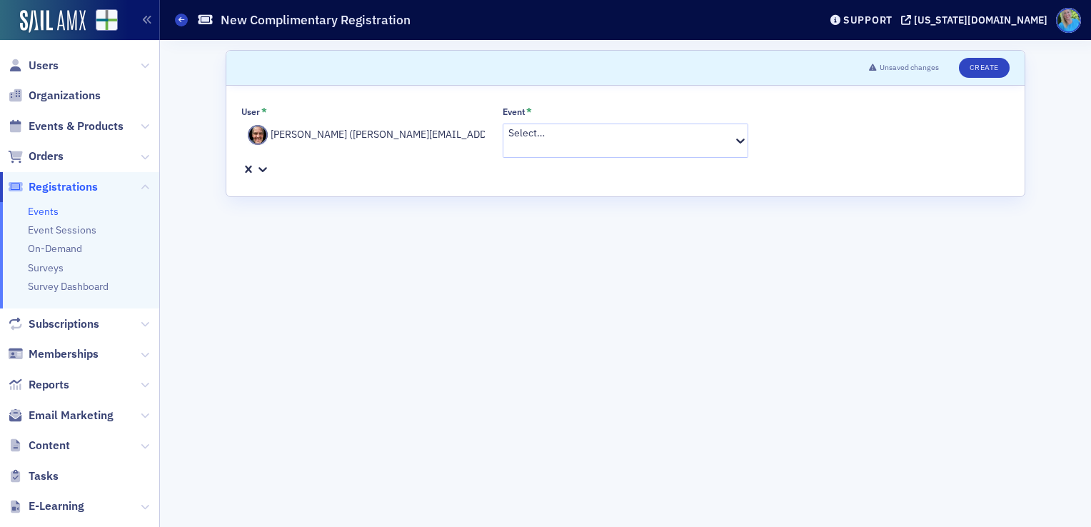
click at [566, 142] on div at bounding box center [620, 148] width 224 height 15
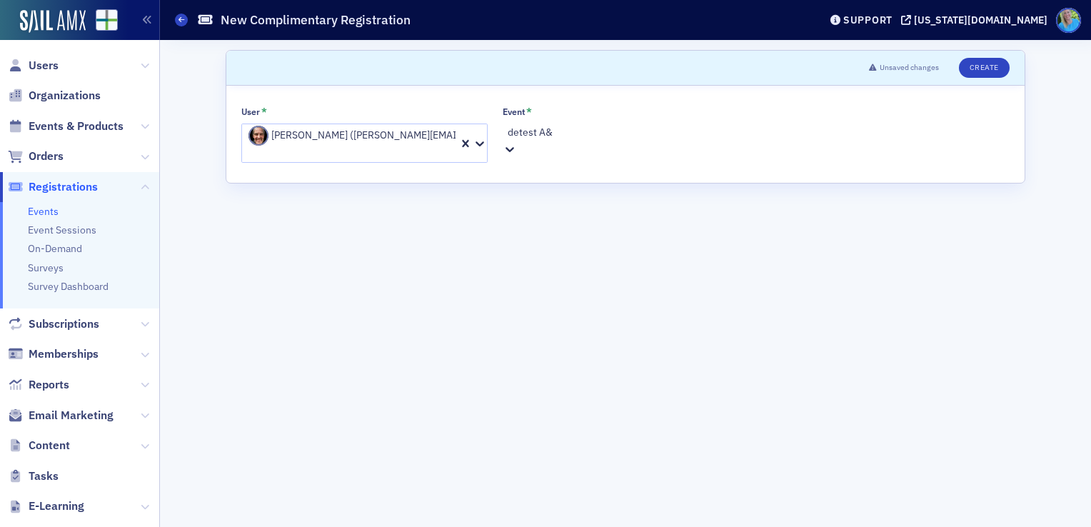
type input "detest A&A"
click at [286, 526] on span "A&A for Tax People Who Absolutely Detest A&A [[DATE] 8:30am]" at bounding box center [143, 534] width 286 height 15
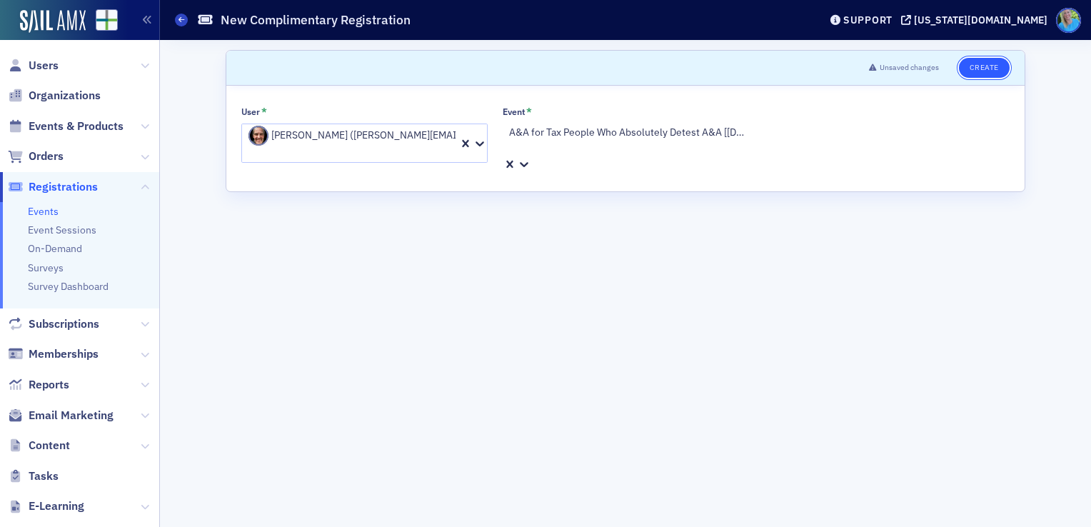
click at [976, 68] on button "Create" at bounding box center [984, 68] width 51 height 20
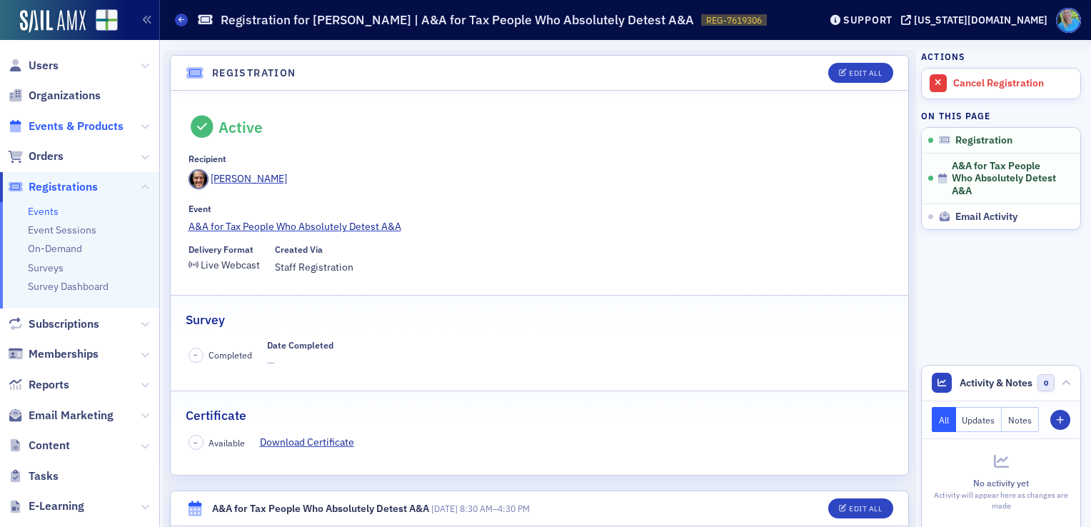
click at [94, 127] on span "Events & Products" at bounding box center [76, 127] width 95 height 16
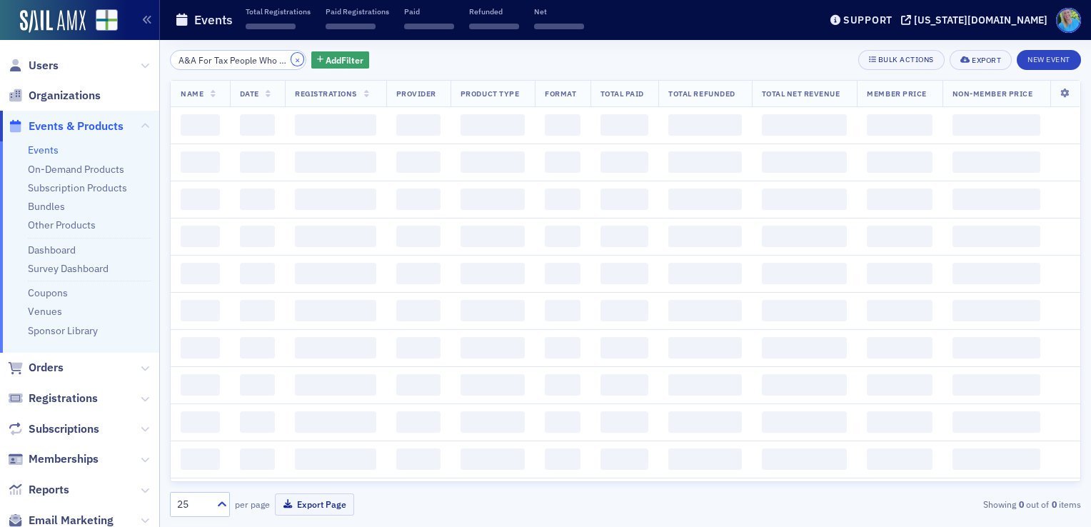
click at [291, 58] on button "×" at bounding box center [297, 59] width 13 height 13
click at [283, 58] on input "search" at bounding box center [238, 60] width 136 height 20
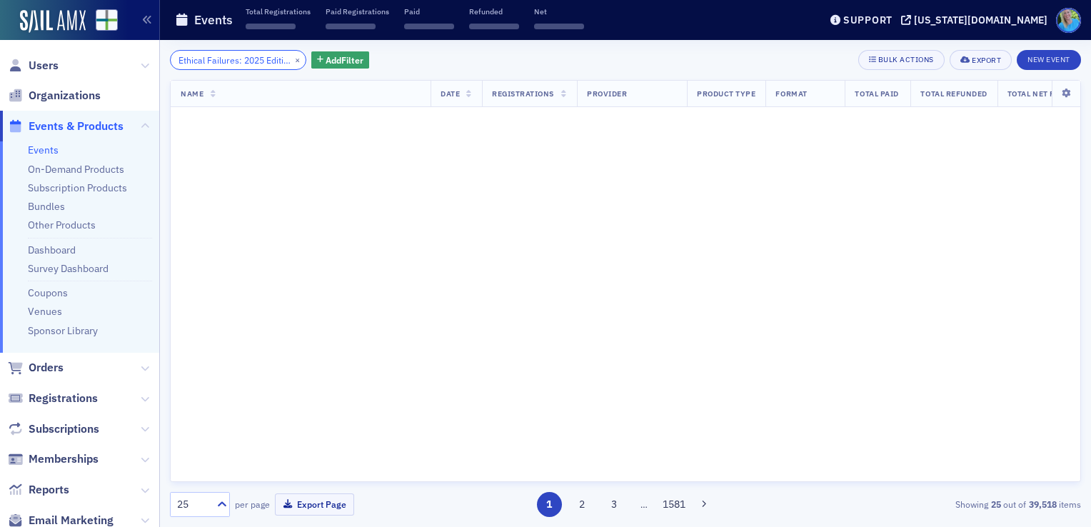
scroll to position [0, 17]
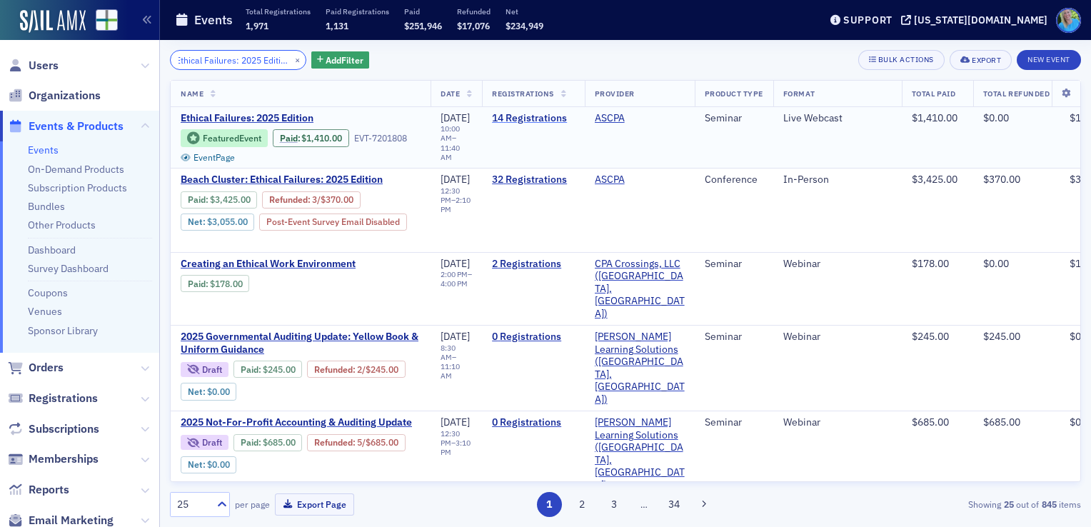
type input "Ethical Failures: 2025 Edition"
click at [540, 119] on link "14 Registrations" at bounding box center [533, 118] width 82 height 13
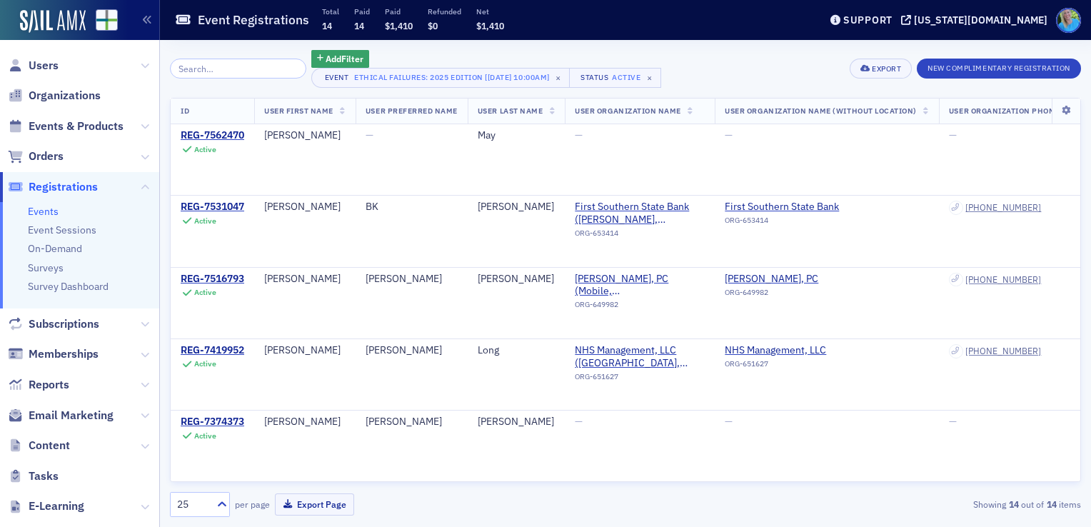
scroll to position [653, 0]
click at [973, 66] on button "New Complimentary Registration" at bounding box center [999, 69] width 164 height 20
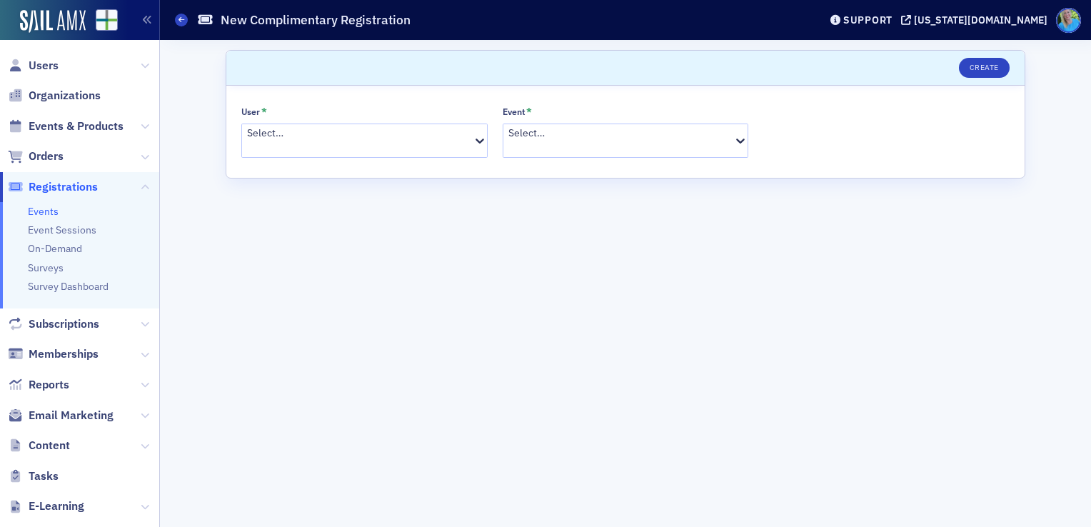
click at [309, 141] on div at bounding box center [359, 148] width 224 height 15
type input "[PERSON_NAME]"
drag, startPoint x: 333, startPoint y: 196, endPoint x: 346, endPoint y: 195, distance: 12.9
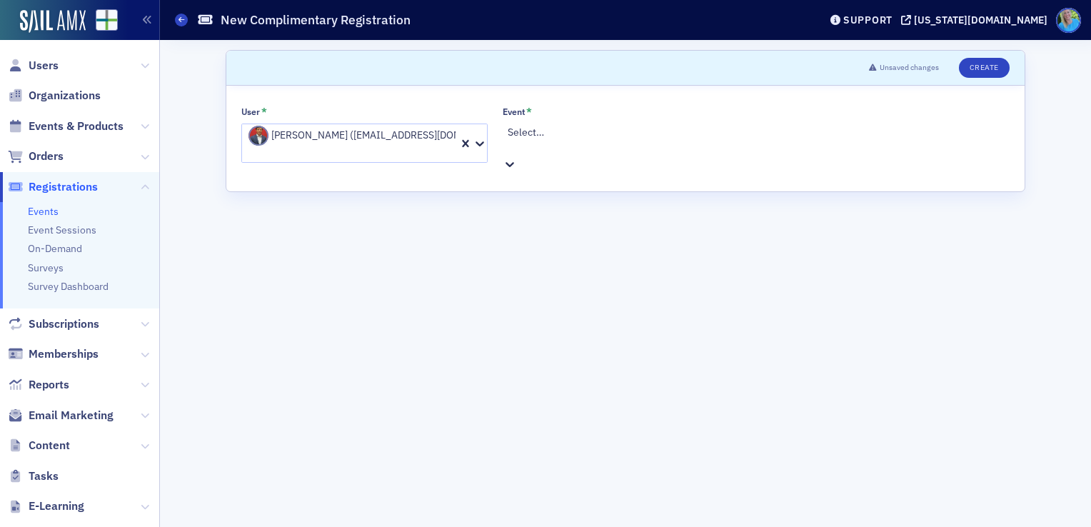
click at [553, 140] on div at bounding box center [628, 147] width 240 height 15
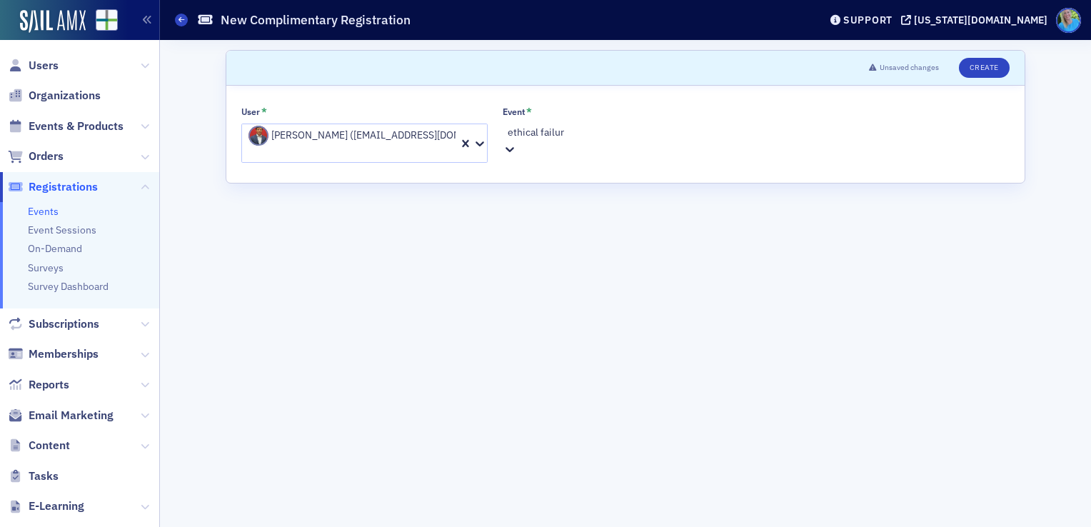
type input "ethical failure"
click at [209, 526] on span "Ethical Failures: 2025 Edition [[DATE] 10:00am]" at bounding box center [104, 534] width 209 height 15
click at [968, 76] on button "Create" at bounding box center [984, 68] width 51 height 20
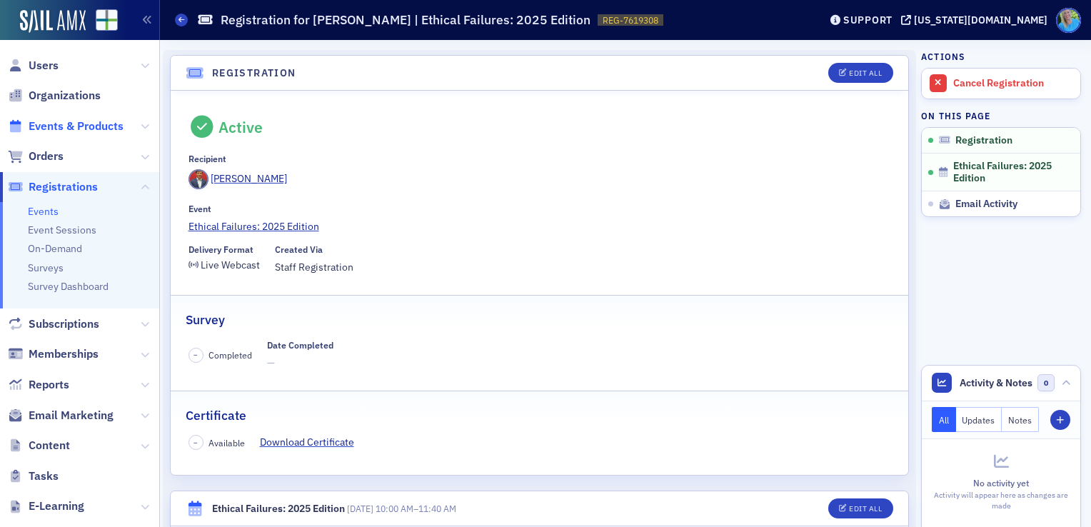
click at [86, 132] on span "Events & Products" at bounding box center [76, 127] width 95 height 16
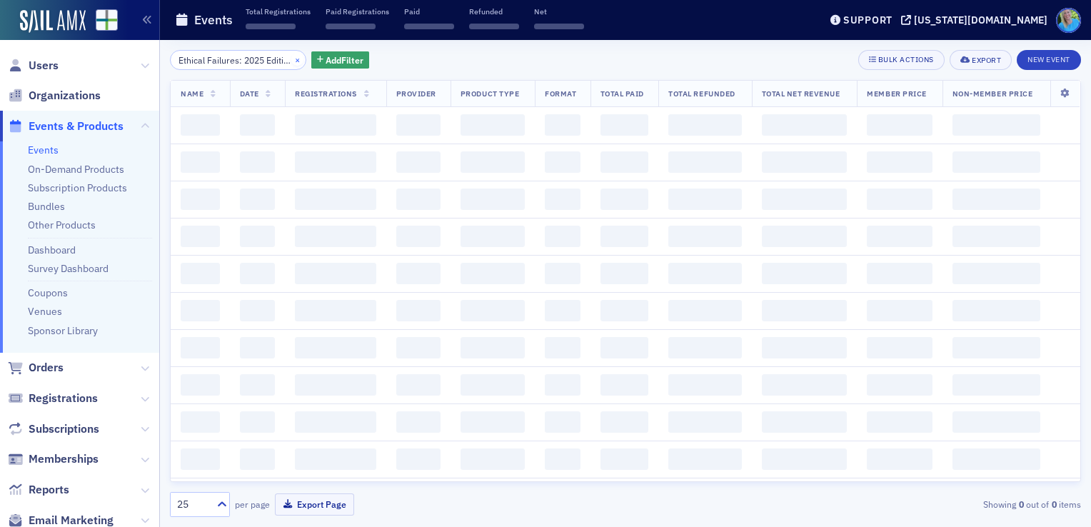
scroll to position [0, 17]
click at [291, 57] on button "×" at bounding box center [297, 59] width 13 height 13
click at [281, 57] on input "search" at bounding box center [238, 60] width 136 height 20
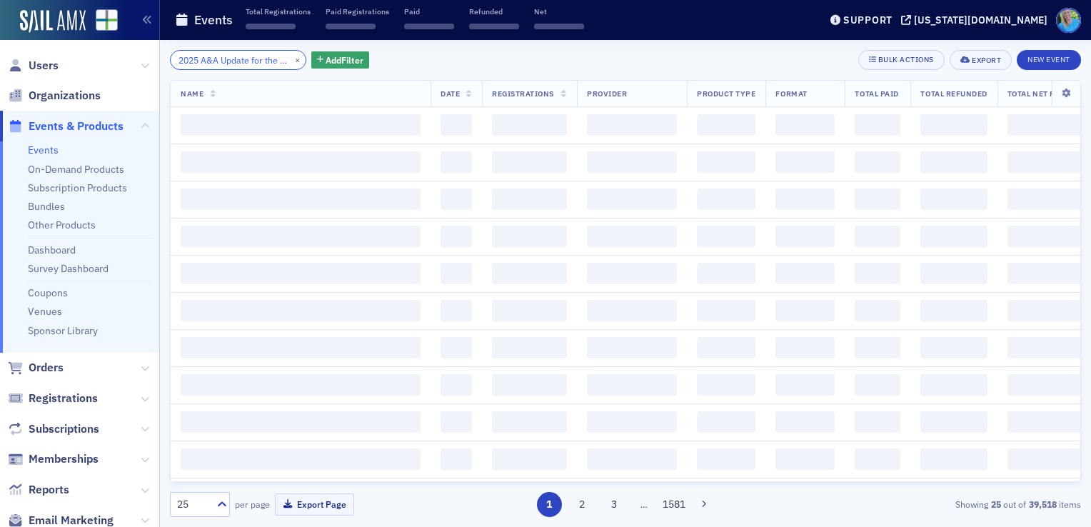
scroll to position [0, 46]
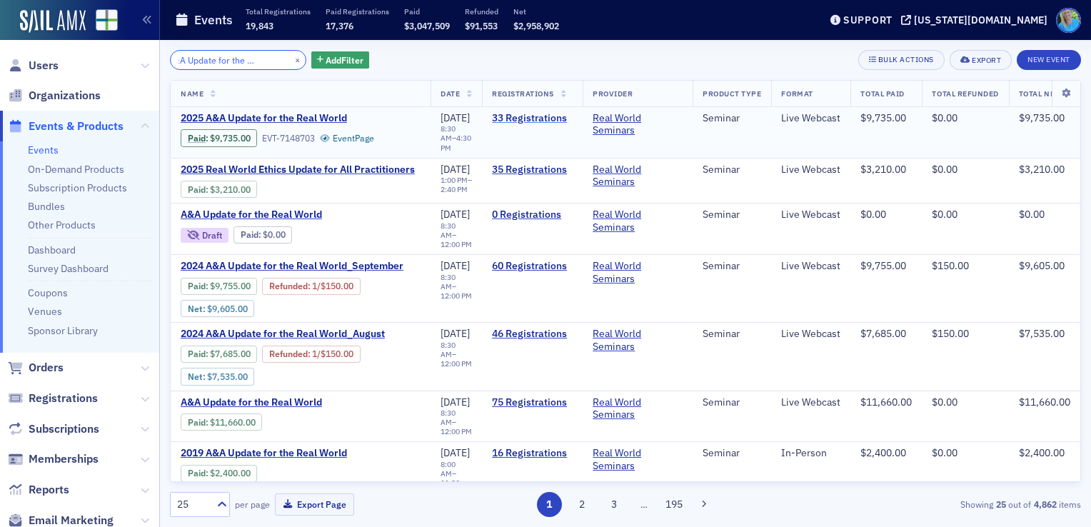
type input "2025 A&A Update for the Real World"
click at [536, 116] on link "33 Registrations" at bounding box center [532, 118] width 81 height 13
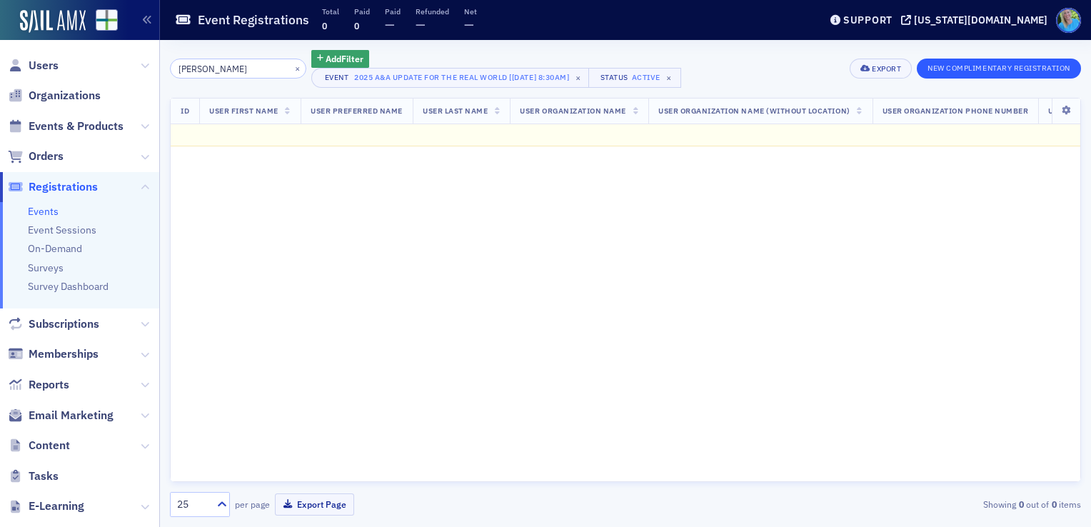
type input "[PERSON_NAME]"
click at [948, 68] on button "New Complimentary Registration" at bounding box center [999, 69] width 164 height 20
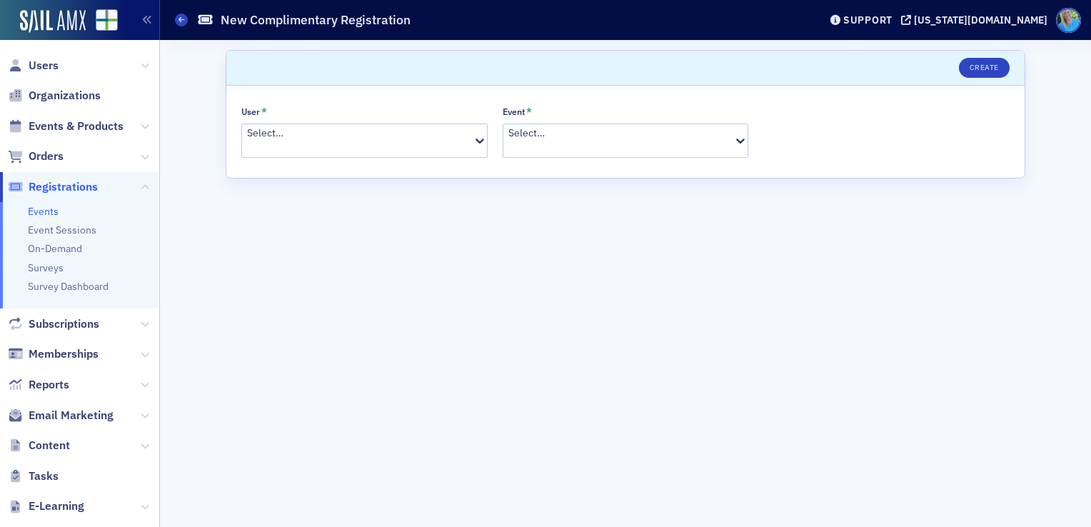
drag, startPoint x: 335, startPoint y: 145, endPoint x: 341, endPoint y: 137, distance: 9.7
click at [335, 145] on div "Select…" at bounding box center [357, 140] width 231 height 33
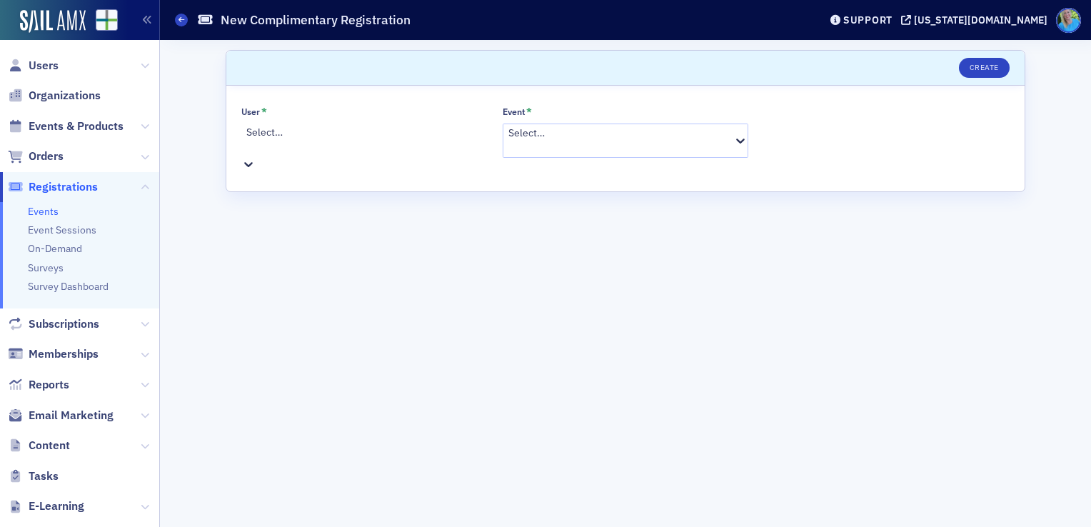
click at [341, 140] on div at bounding box center [366, 147] width 240 height 15
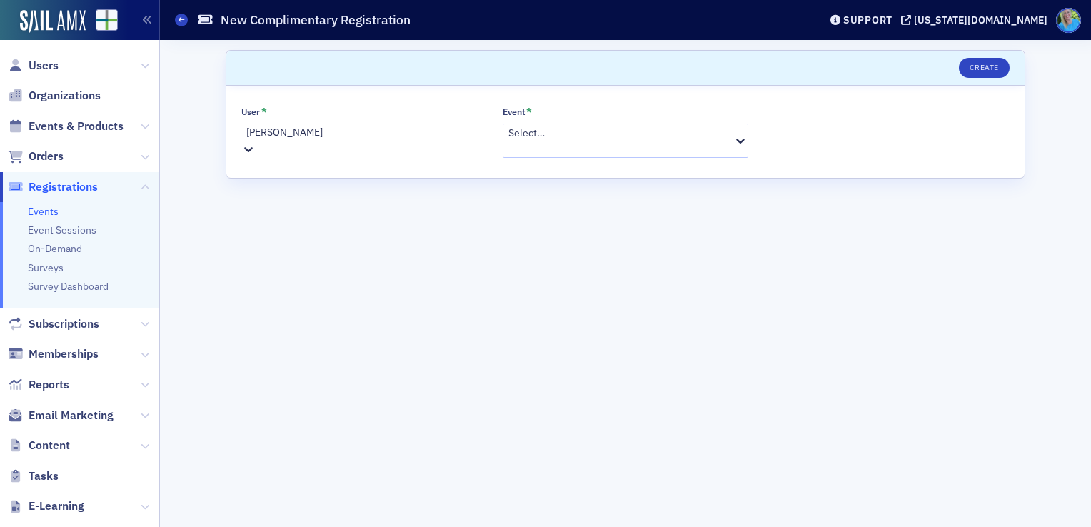
type input "[PERSON_NAME]"
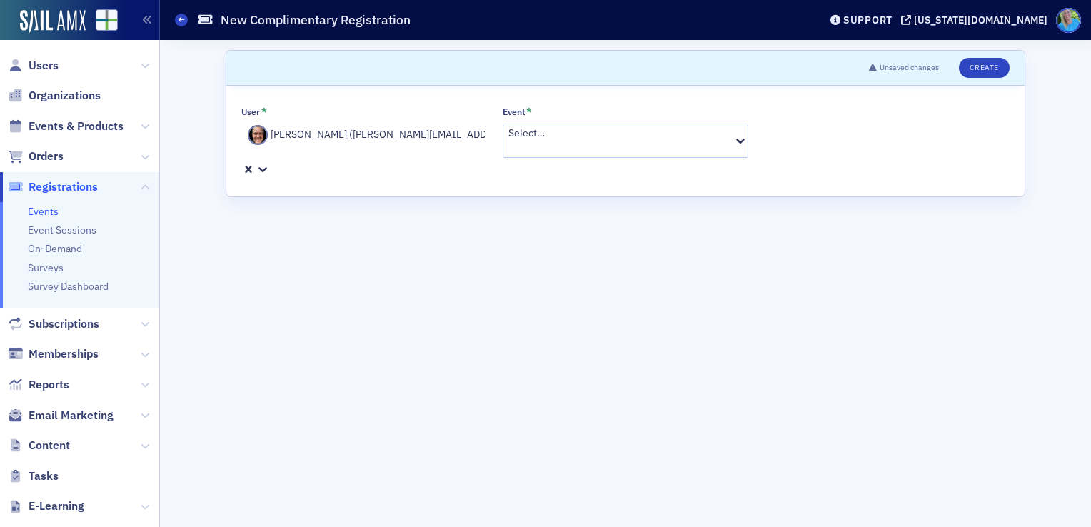
click at [535, 141] on div at bounding box center [620, 148] width 224 height 15
paste input "2025 A&A Update for the Real World"
type input "2025 A&A Update for the Real World"
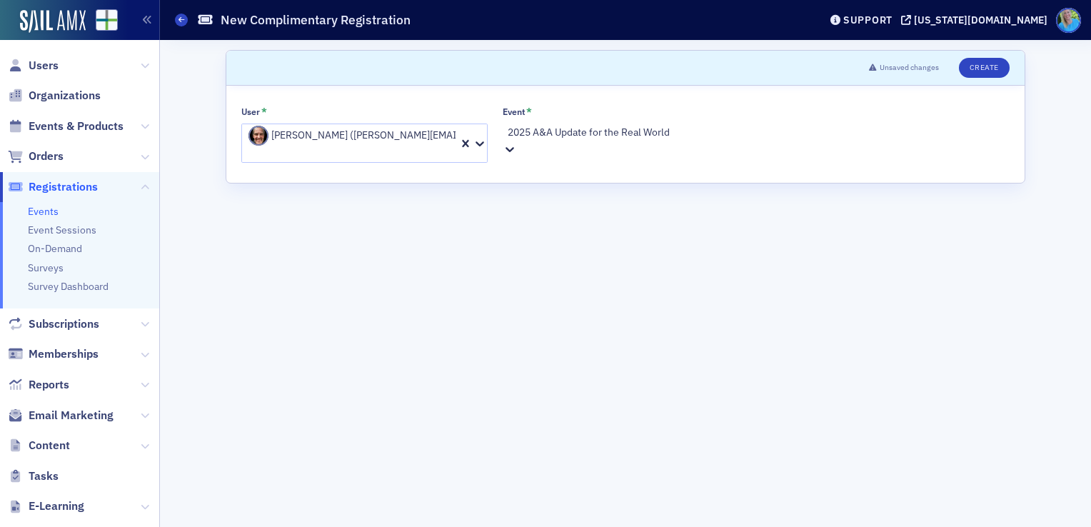
click at [235, 526] on span "2025 A&A Update for the Real World [[DATE] 8:30am]" at bounding box center [117, 534] width 235 height 15
click at [981, 68] on button "Create" at bounding box center [984, 68] width 51 height 20
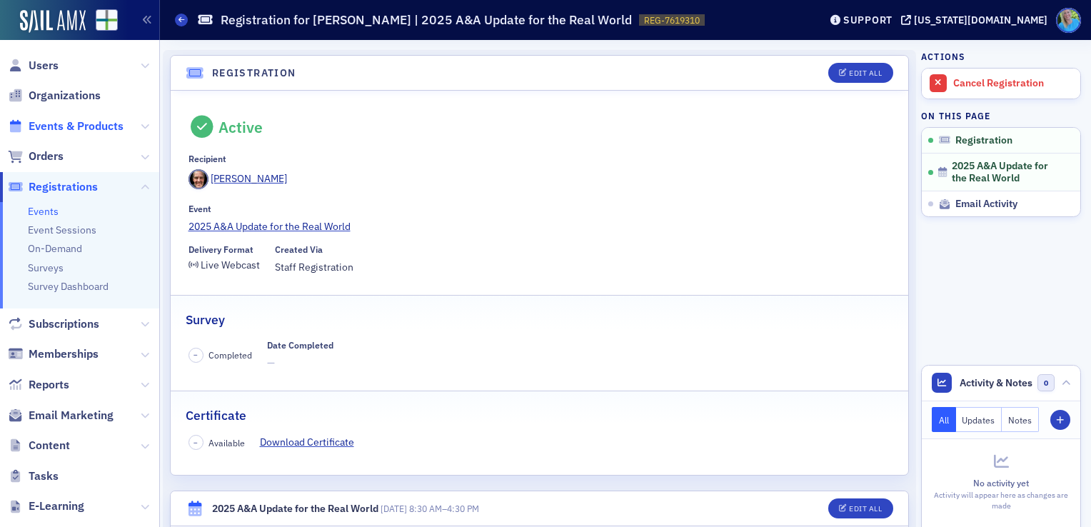
click at [101, 121] on span "Events & Products" at bounding box center [76, 127] width 95 height 16
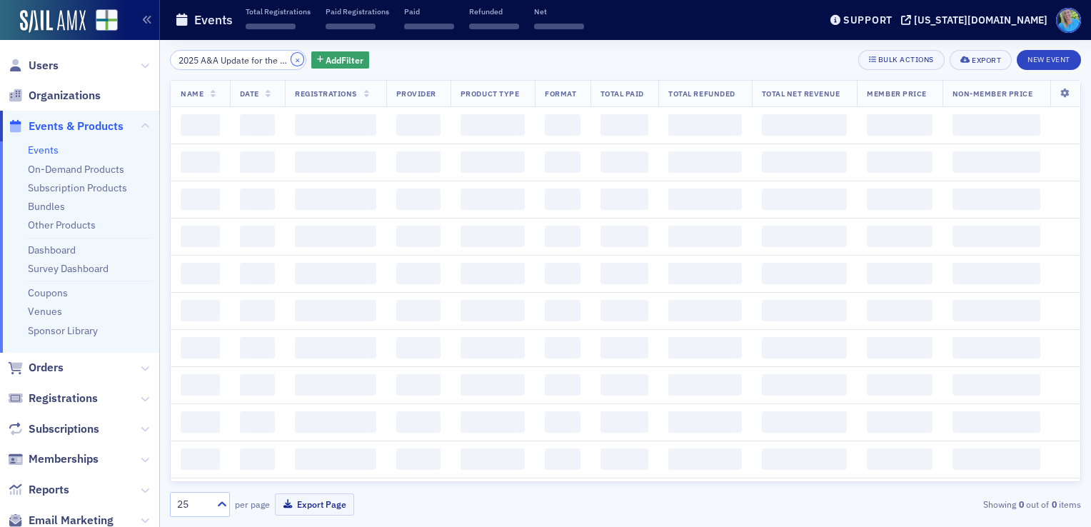
click at [291, 56] on button "×" at bounding box center [297, 59] width 13 height 13
click at [277, 57] on input "search" at bounding box center [238, 60] width 136 height 20
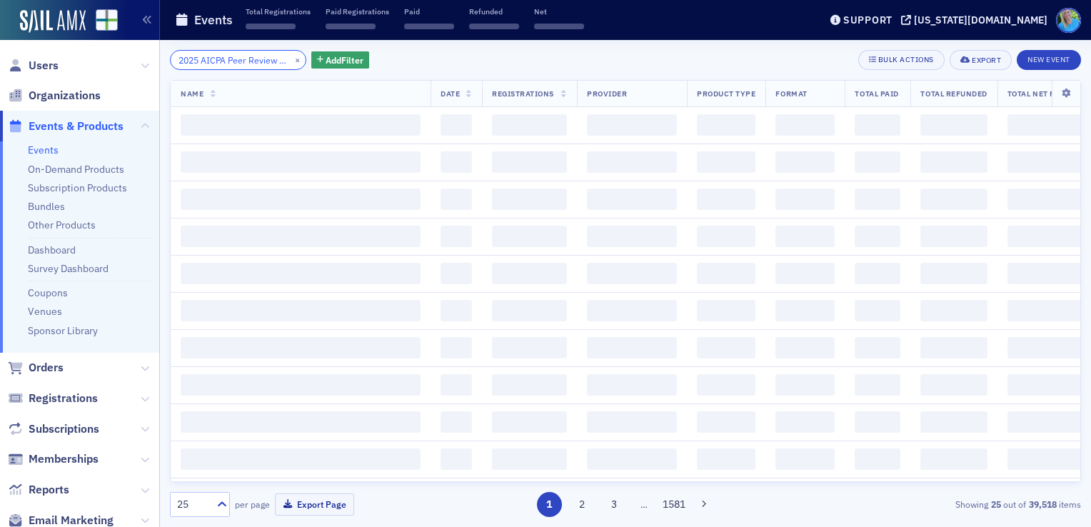
scroll to position [0, 31]
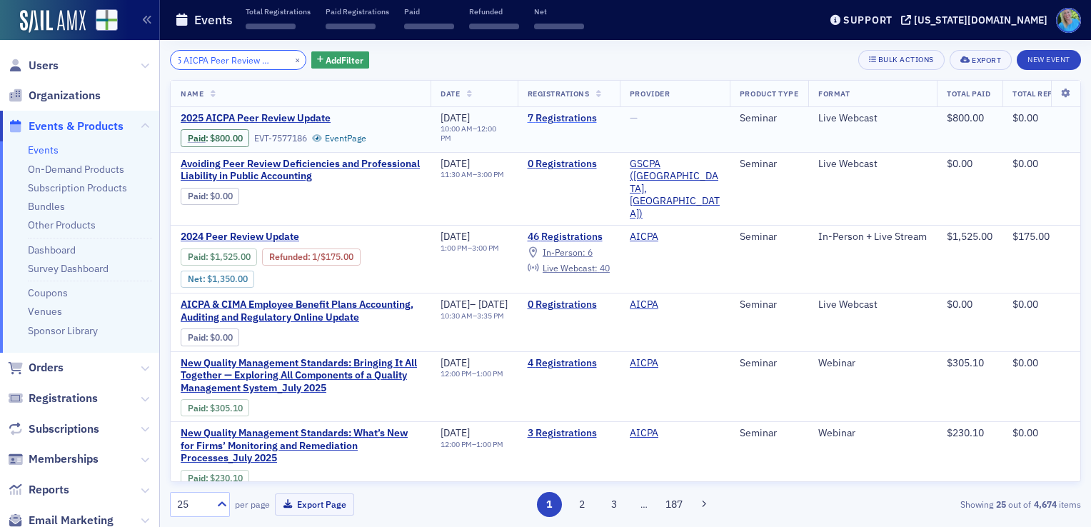
type input "2025 AICPA Peer Review Update"
click at [592, 116] on link "7 Registrations" at bounding box center [569, 118] width 82 height 13
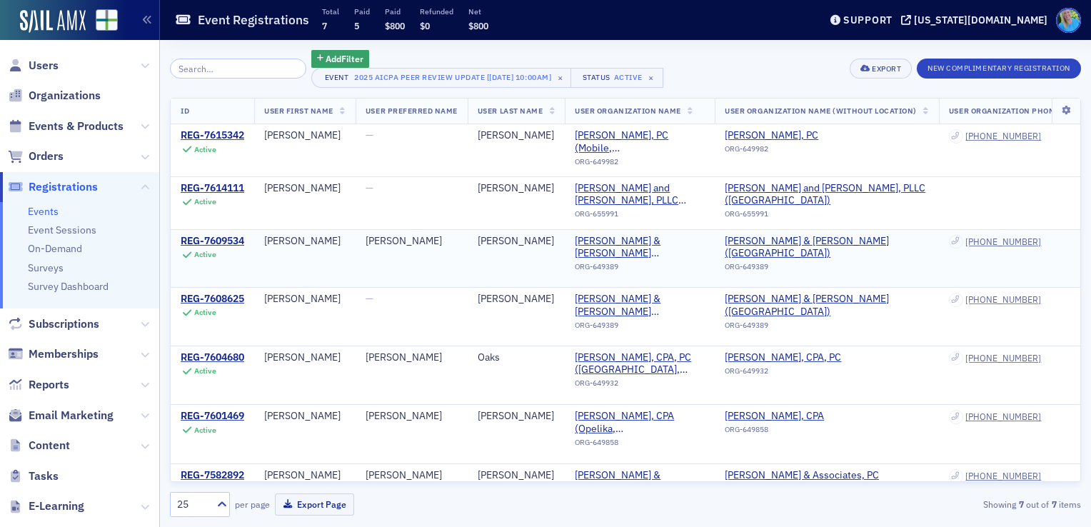
scroll to position [36, 0]
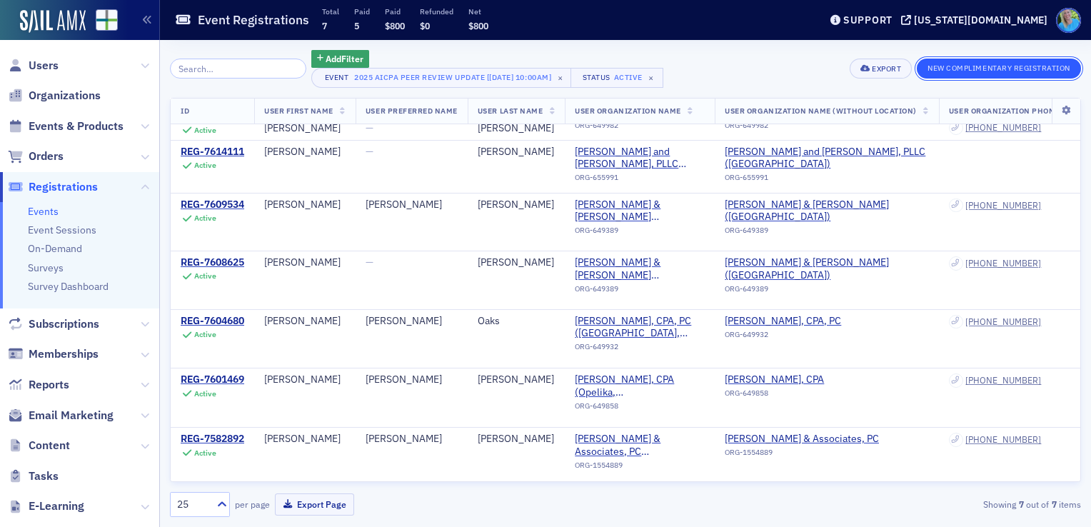
click at [948, 72] on button "New Complimentary Registration" at bounding box center [999, 69] width 164 height 20
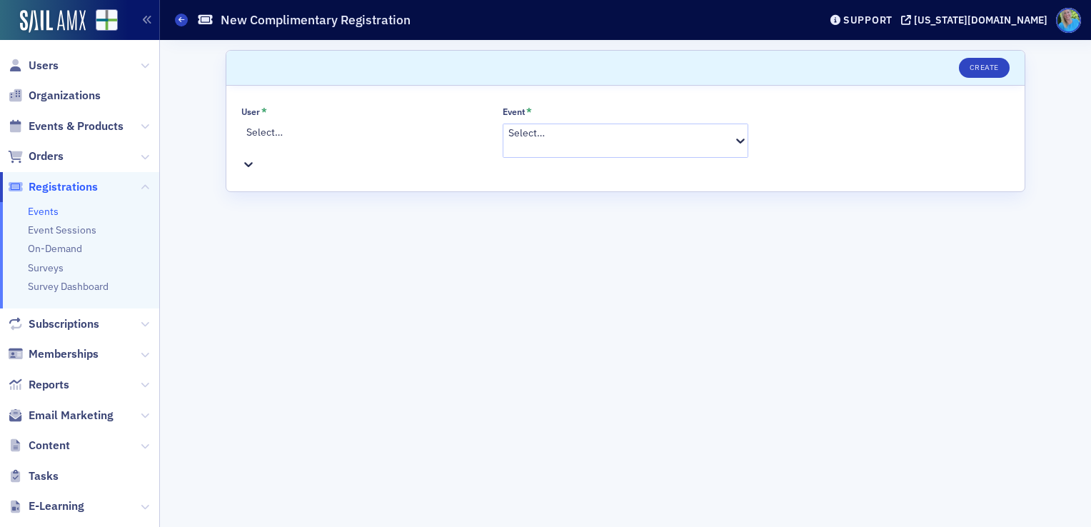
click at [406, 140] on div at bounding box center [366, 147] width 240 height 15
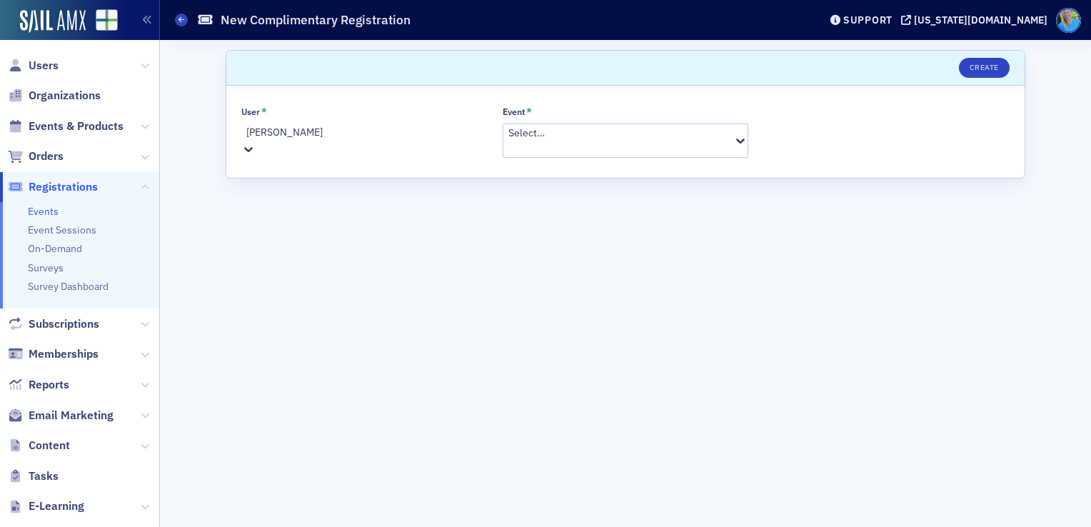
type input "[PERSON_NAME]"
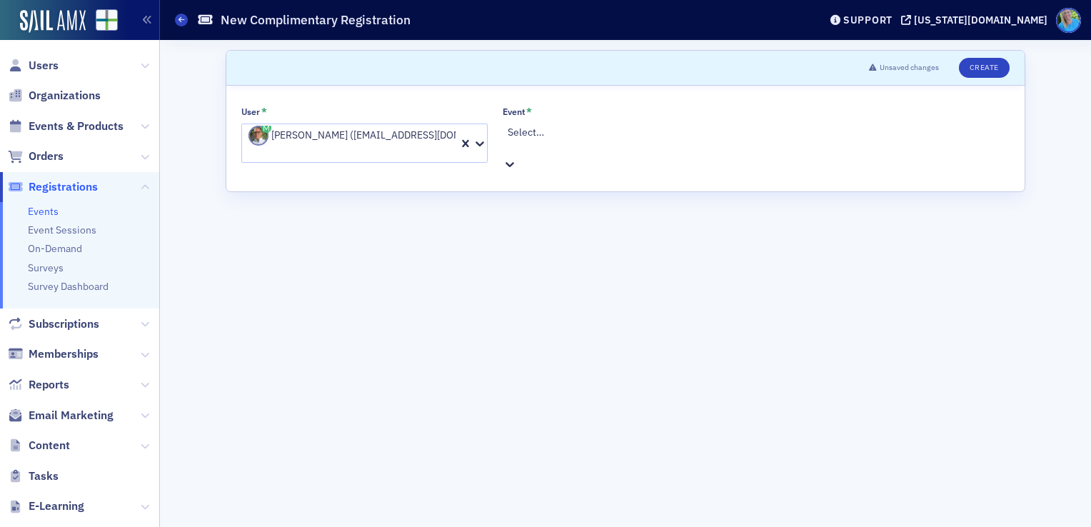
click at [556, 140] on div at bounding box center [628, 147] width 240 height 15
paste input "2025 AICPA Peer Review Update"
type input "2025 AICPA Peer Review Update"
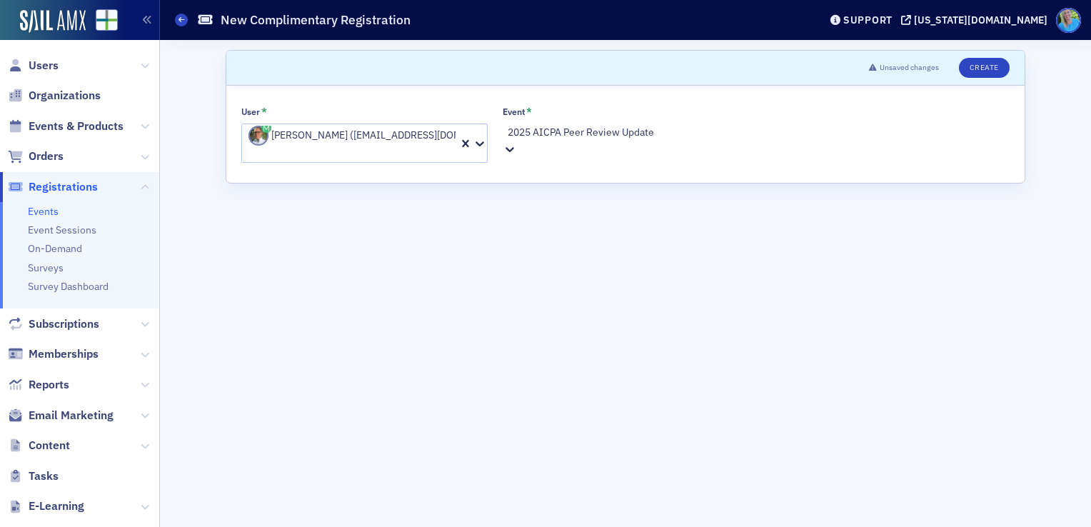
click at [225, 526] on span "2025 AICPA Peer Review Update [[DATE] 10:00am]" at bounding box center [112, 534] width 225 height 15
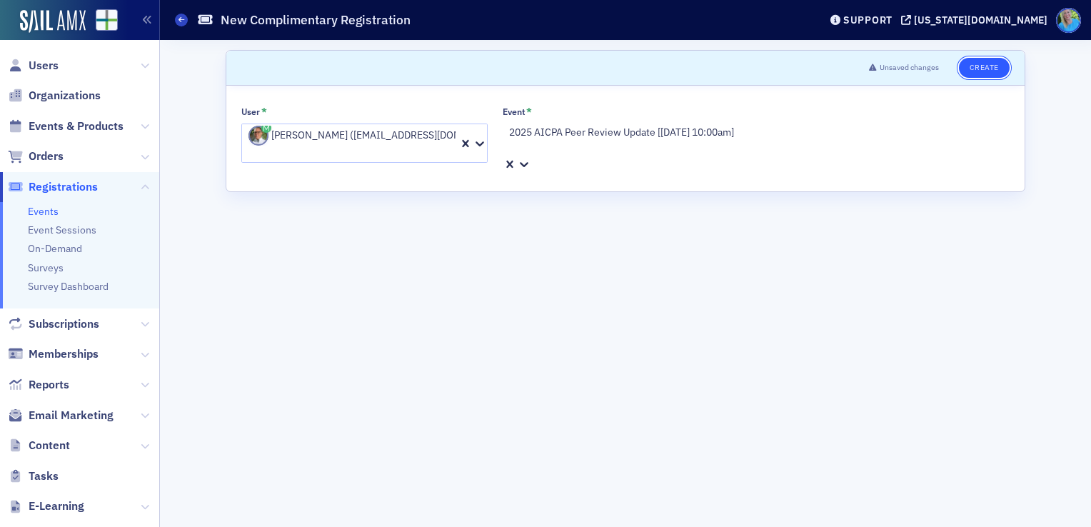
click at [977, 71] on button "Create" at bounding box center [984, 68] width 51 height 20
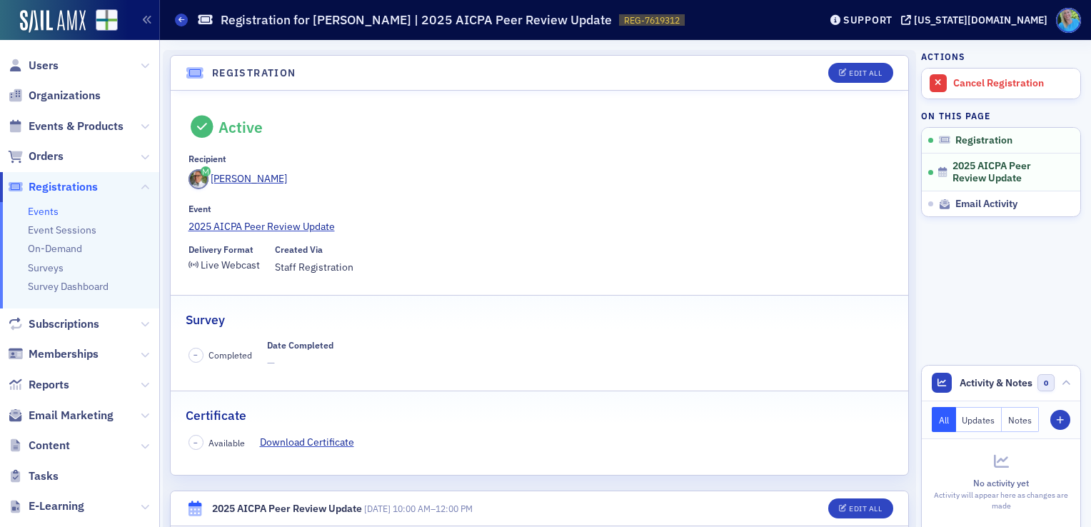
click at [69, 184] on span "Registrations" at bounding box center [63, 187] width 69 height 16
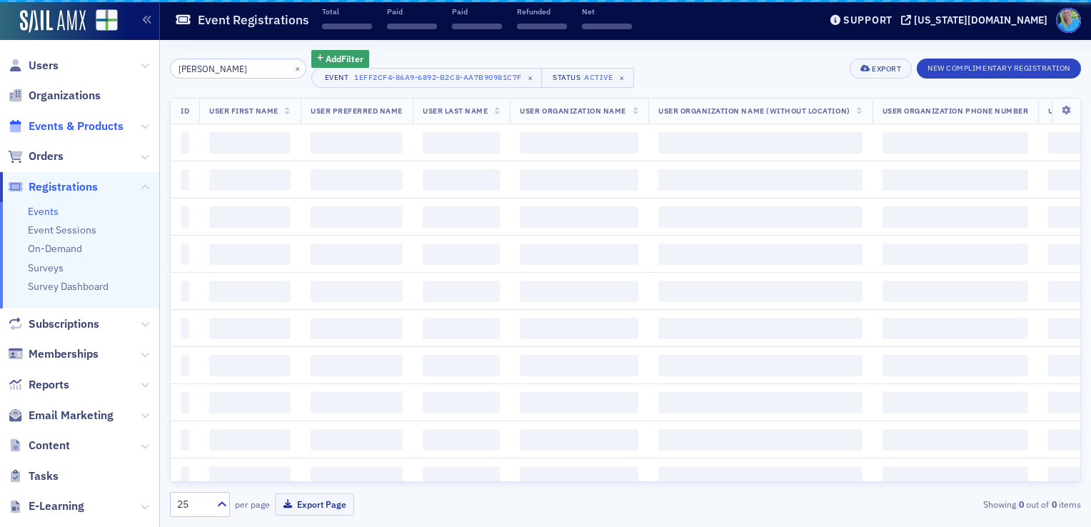
click at [108, 129] on span "Events & Products" at bounding box center [76, 127] width 95 height 16
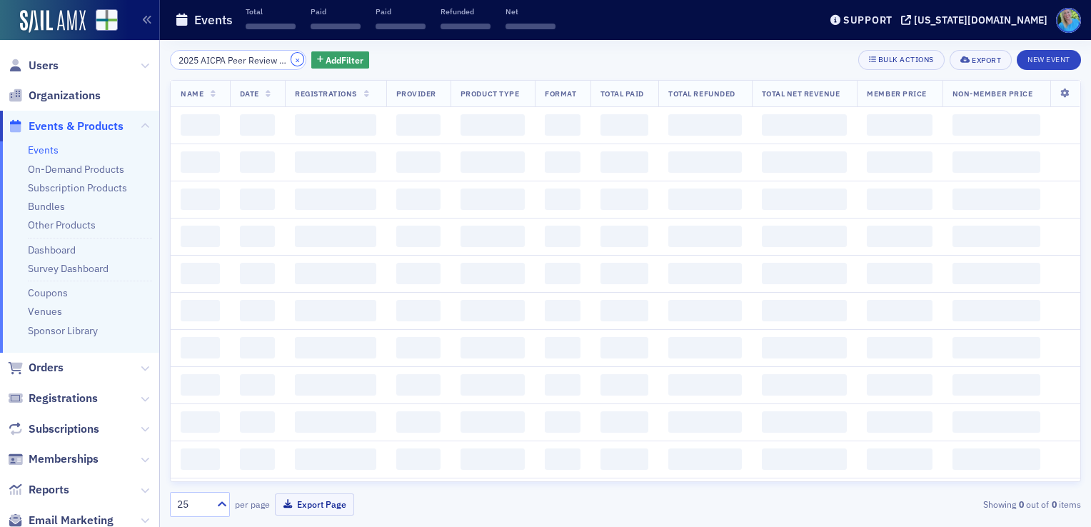
click at [291, 61] on button "×" at bounding box center [297, 59] width 13 height 13
click at [281, 59] on input "search" at bounding box center [238, 60] width 136 height 20
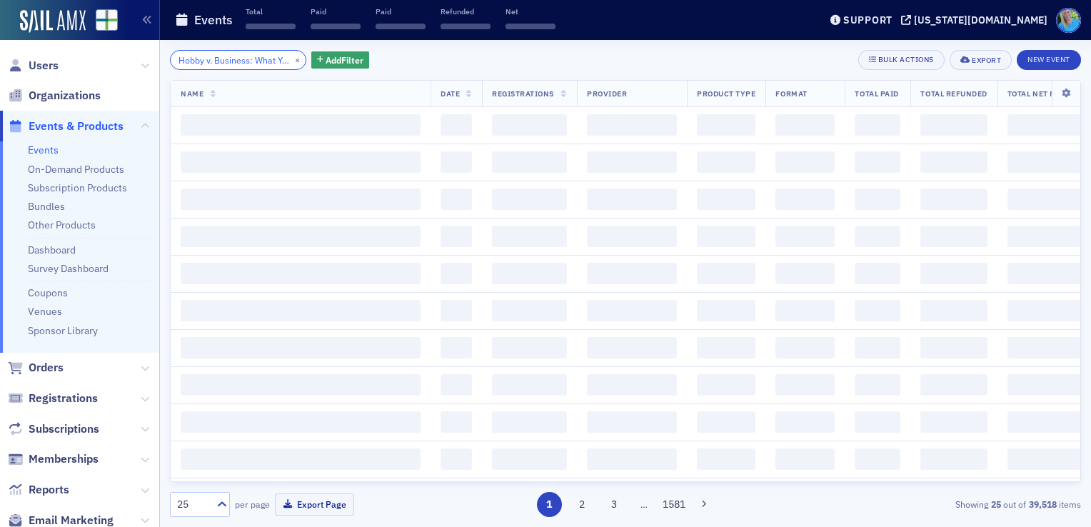
scroll to position [0, 194]
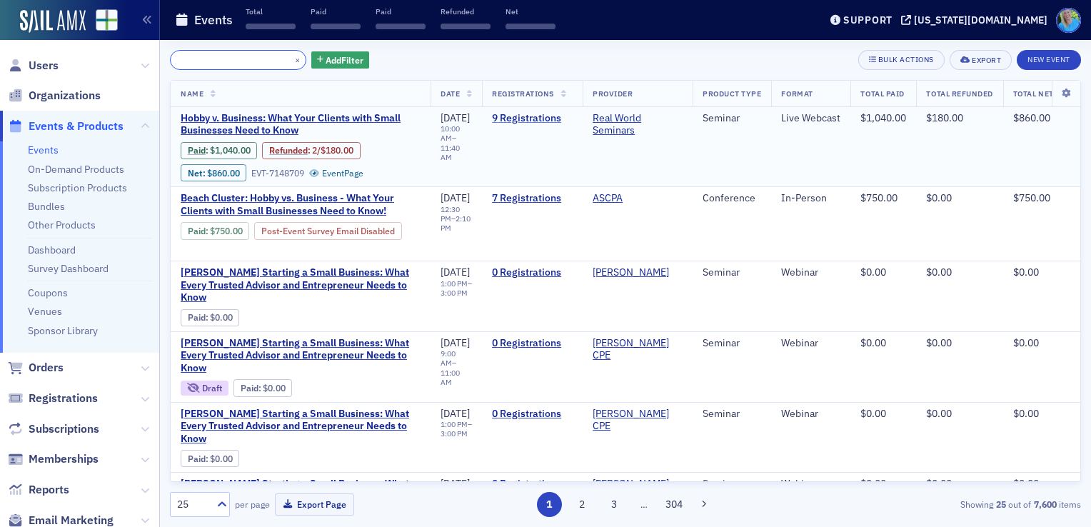
type input "Hobby v. Business: What Your Clients with Small Businesses Need to Know"
click at [541, 119] on link "9 Registrations" at bounding box center [532, 118] width 81 height 13
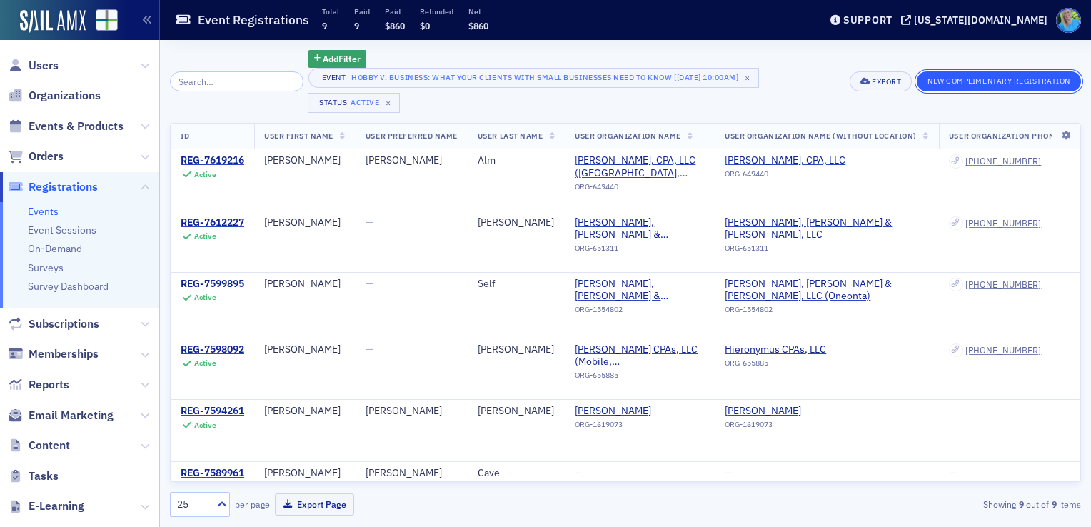
click at [953, 71] on button "New Complimentary Registration" at bounding box center [999, 81] width 164 height 20
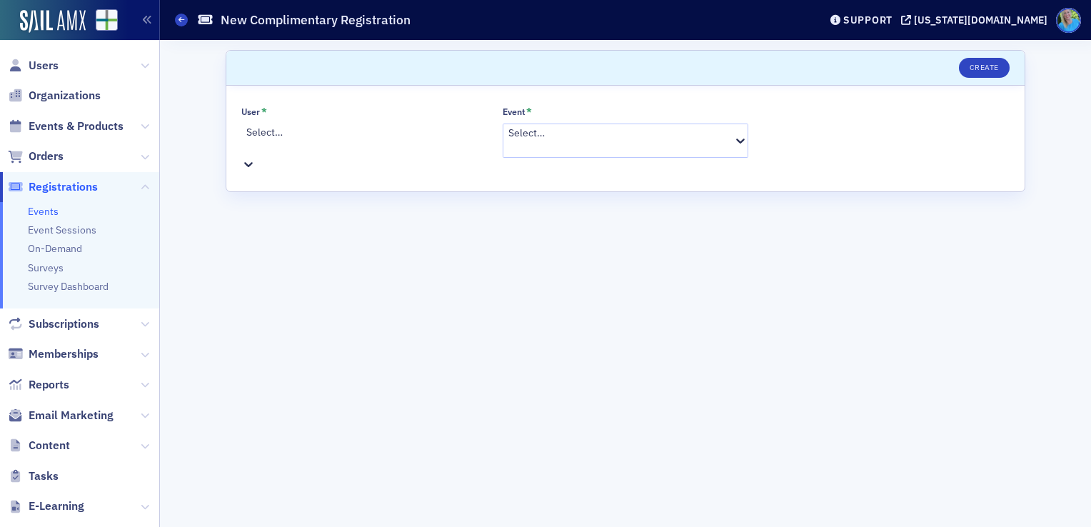
click at [344, 140] on div at bounding box center [366, 147] width 240 height 15
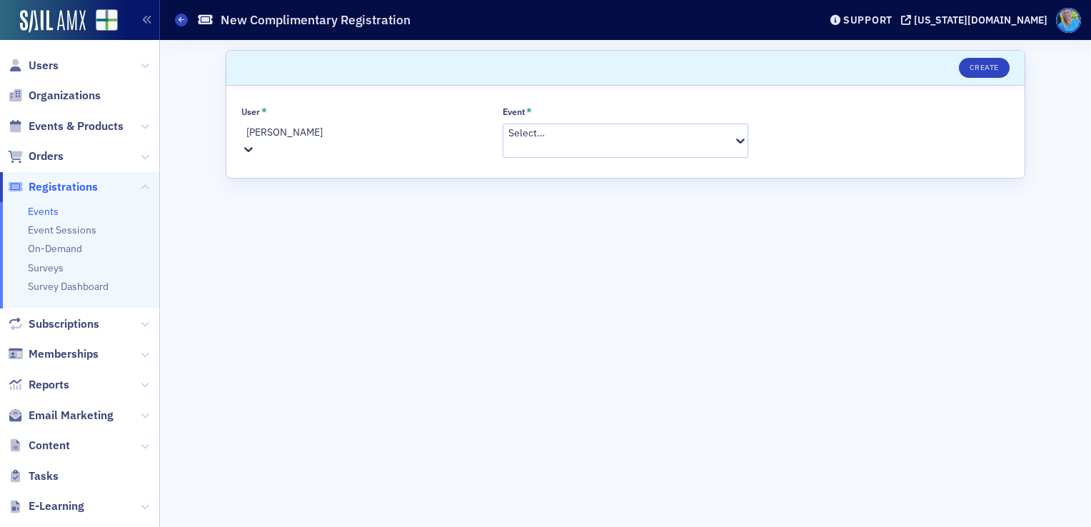
type input "[PERSON_NAME]"
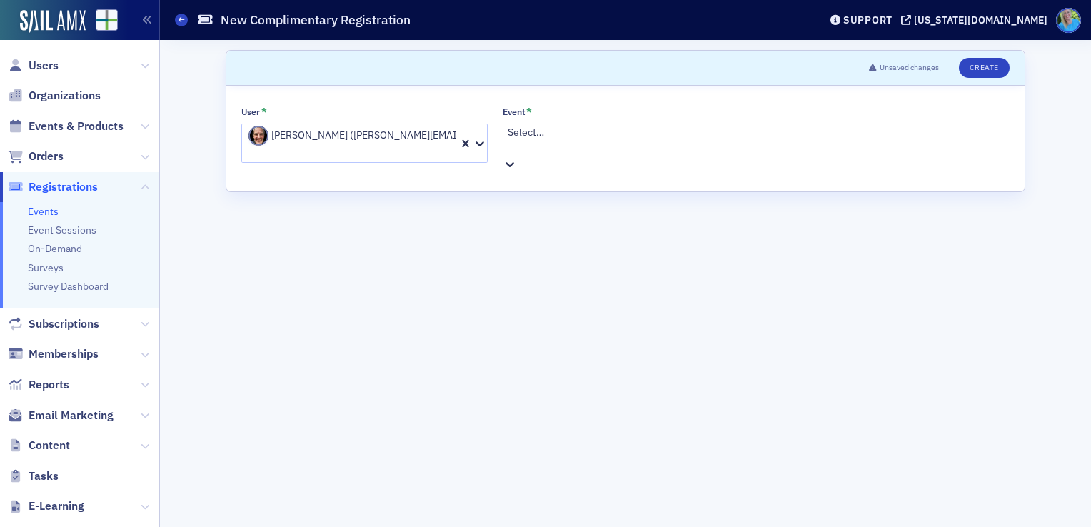
click at [587, 140] on div at bounding box center [628, 147] width 240 height 15
paste input "Hobby v. Business: What Your Clients with Small Businesses Need to Know"
type input "Hobby v. Business: What Your Clients with Small Businesses Need to Know"
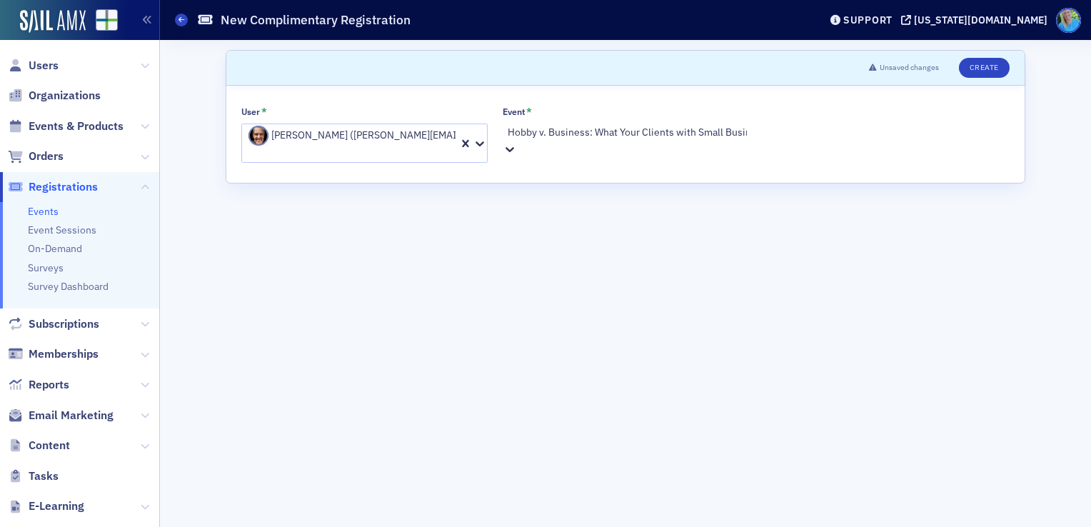
scroll to position [0, 115]
click at [414, 526] on span "Hobby v. Business: What Your Clients with Small Businesses Need to Know [[DATE]…" at bounding box center [207, 534] width 414 height 15
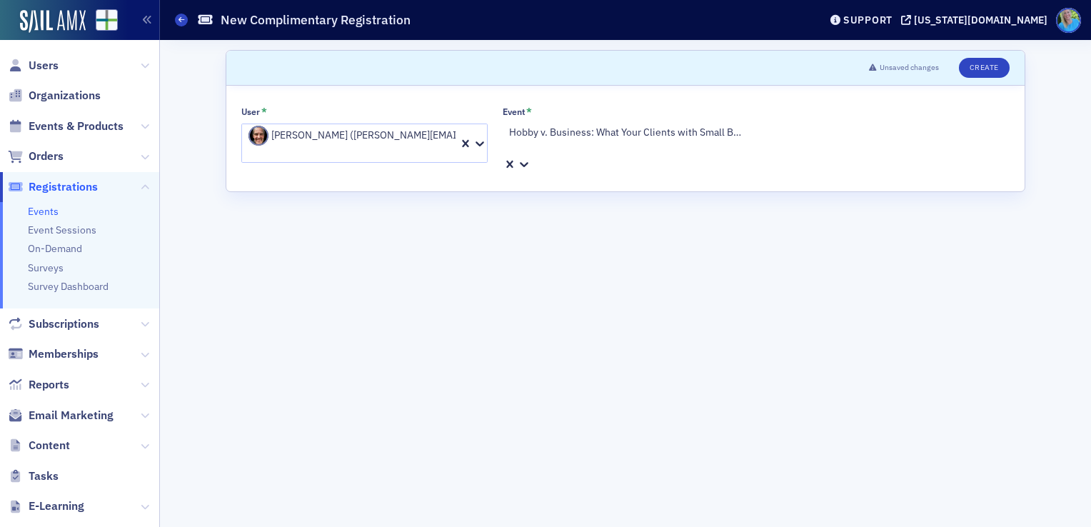
scroll to position [0, 0]
click at [981, 70] on button "Create" at bounding box center [984, 68] width 51 height 20
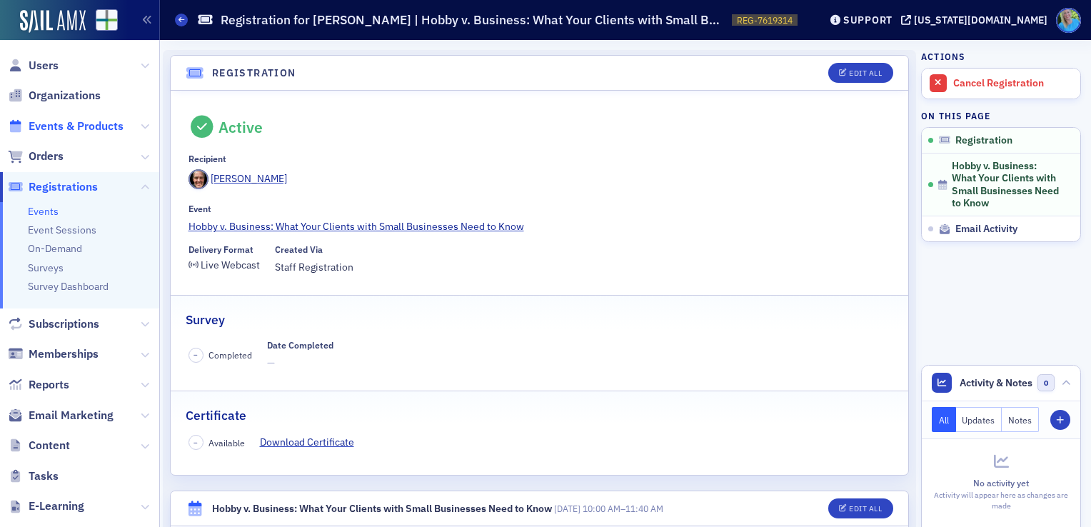
click at [75, 130] on span "Events & Products" at bounding box center [76, 127] width 95 height 16
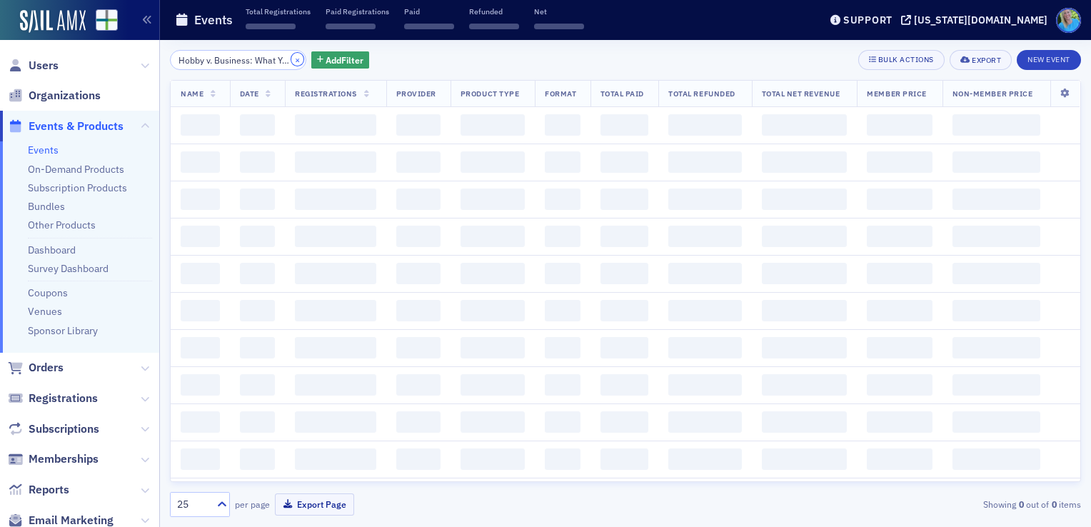
click at [291, 61] on button "×" at bounding box center [297, 59] width 13 height 13
click at [281, 61] on input "search" at bounding box center [238, 60] width 136 height 20
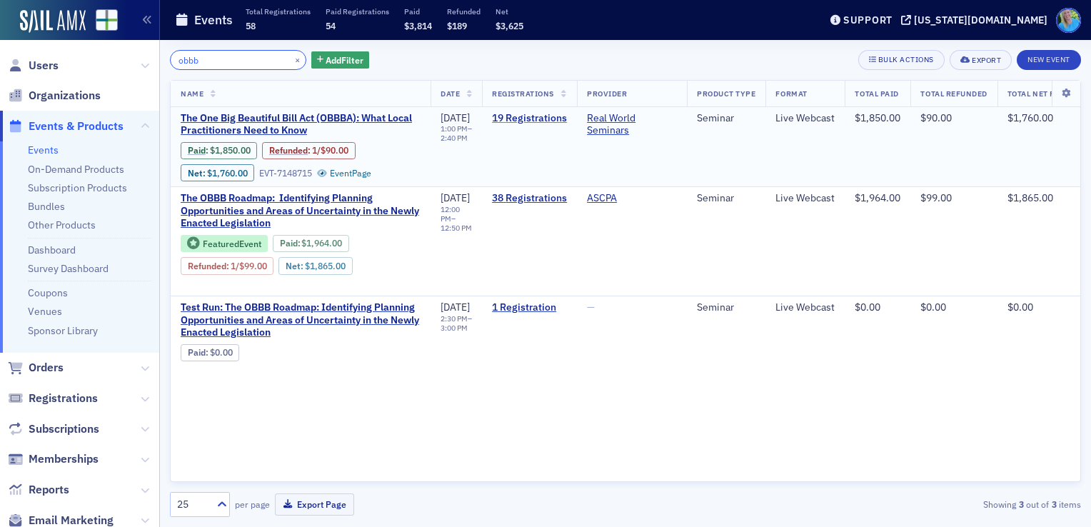
type input "obbb"
click at [551, 114] on link "19 Registrations" at bounding box center [529, 118] width 75 height 13
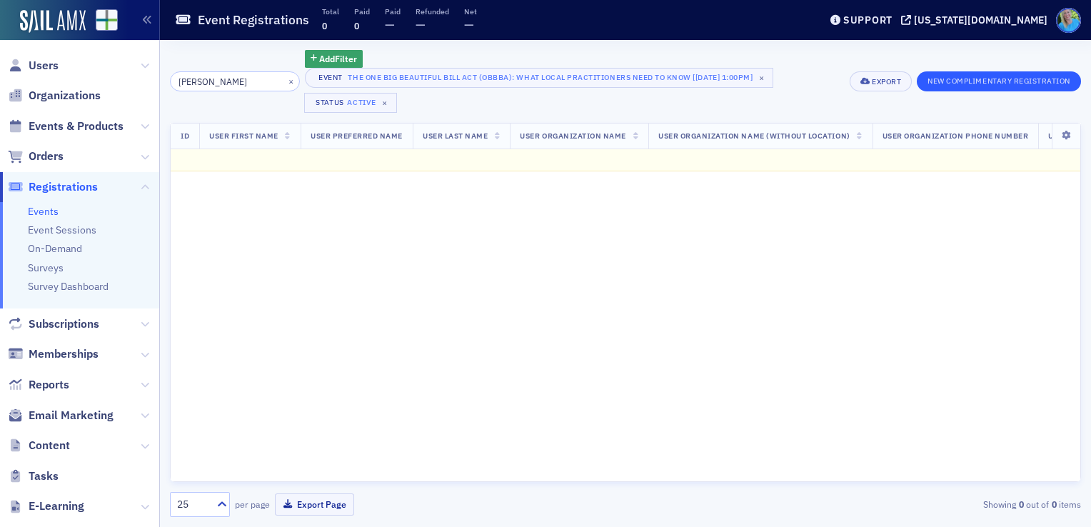
type input "[PERSON_NAME]"
click at [983, 80] on button "New Complimentary Registration" at bounding box center [999, 81] width 164 height 20
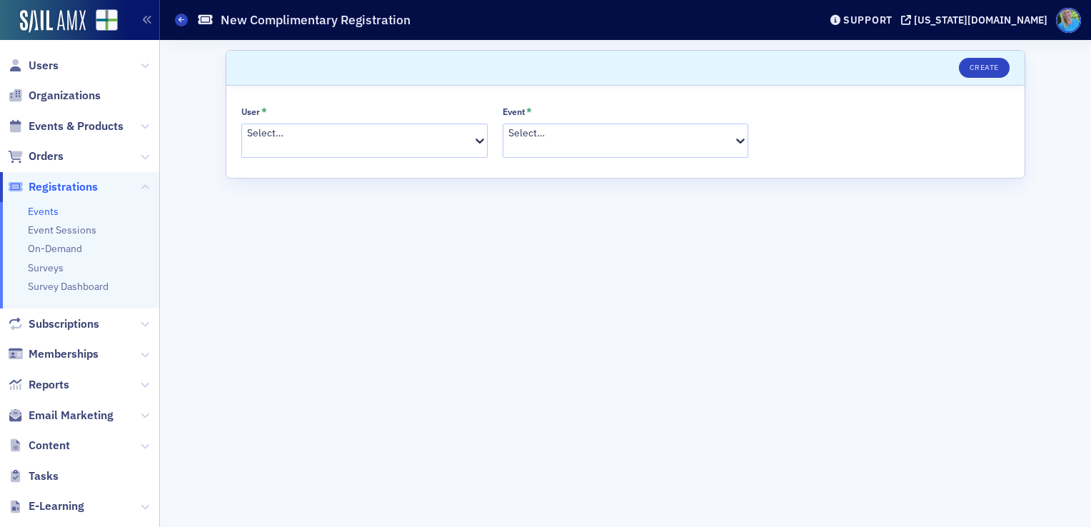
click at [368, 141] on div at bounding box center [359, 148] width 224 height 15
type input "[PERSON_NAME]"
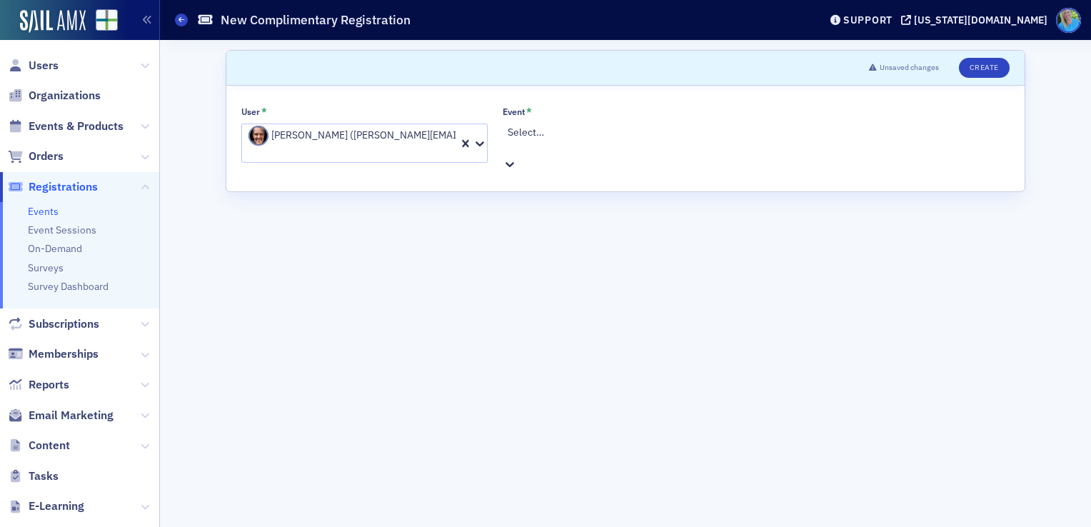
click at [562, 140] on div at bounding box center [628, 147] width 240 height 15
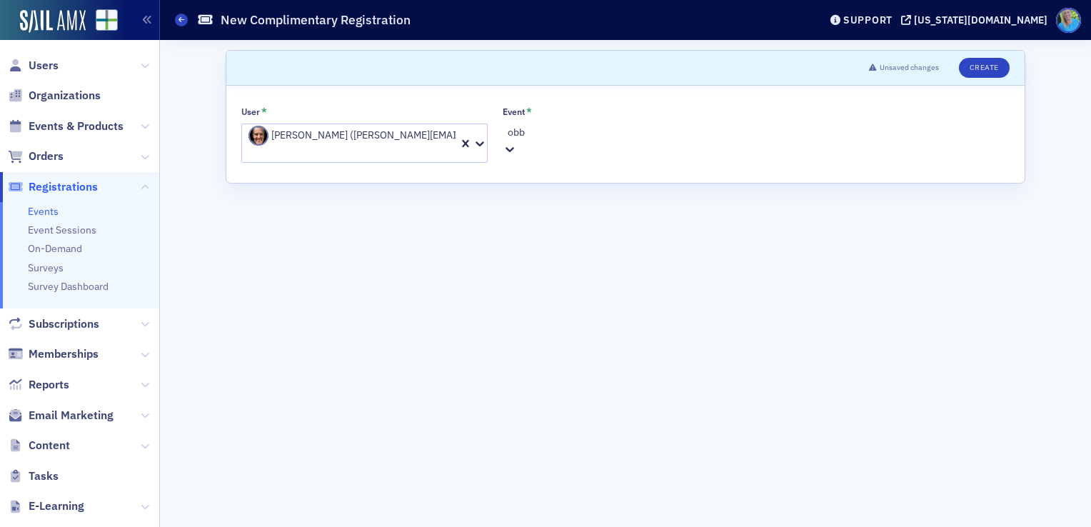
type input "obbb"
click at [427, 526] on span "The One Big Beautiful Bill Act (OBBBA): What Local Practitioners Need to Know […" at bounding box center [213, 534] width 427 height 15
click at [977, 64] on button "Create" at bounding box center [984, 68] width 51 height 20
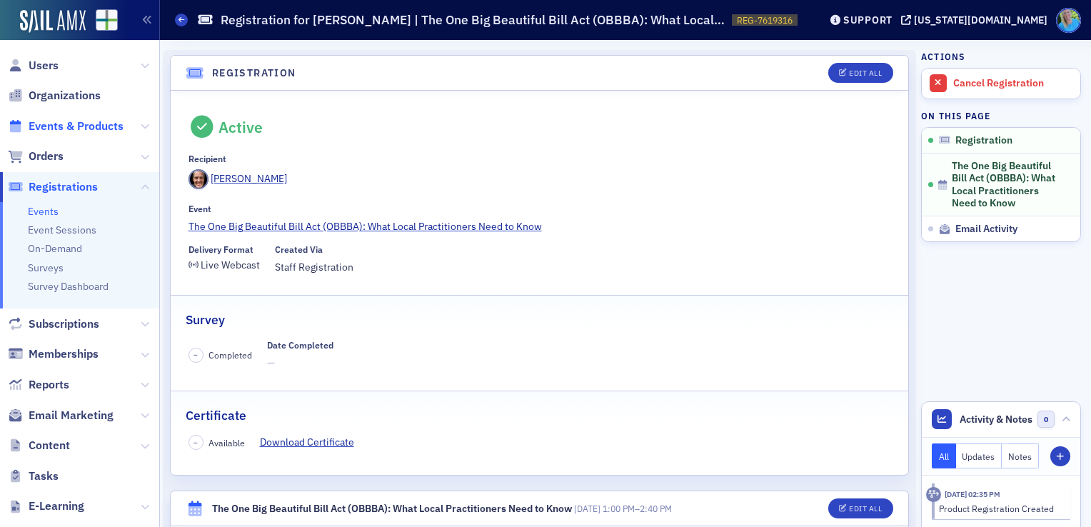
click at [51, 127] on span "Events & Products" at bounding box center [76, 127] width 95 height 16
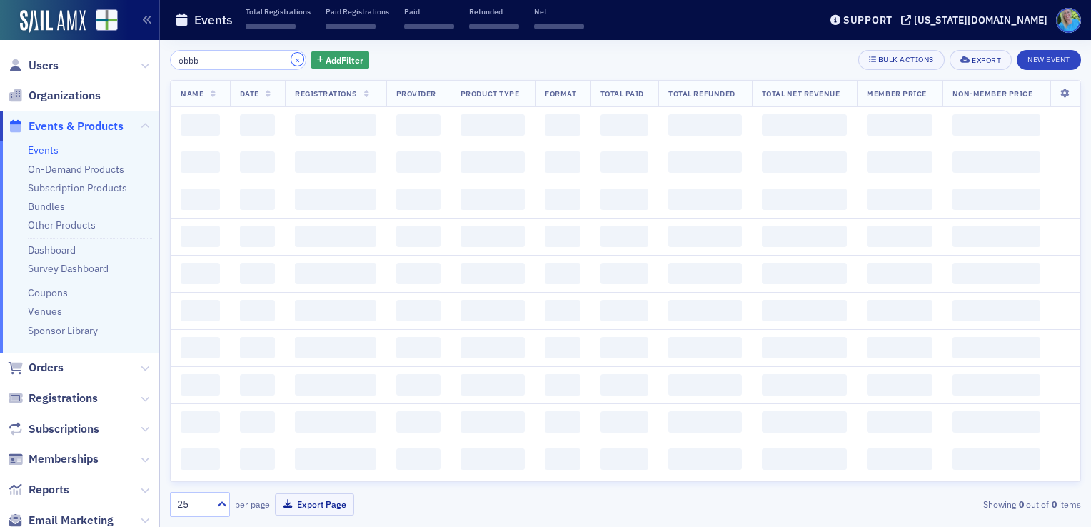
click at [291, 58] on button "×" at bounding box center [297, 59] width 13 height 13
click at [271, 63] on input "search" at bounding box center [238, 60] width 136 height 20
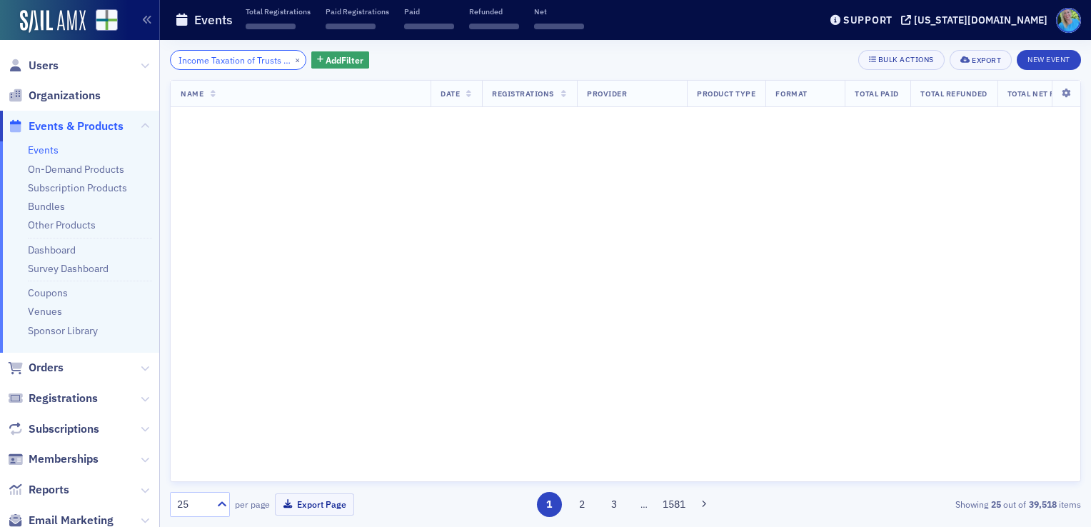
scroll to position [0, 51]
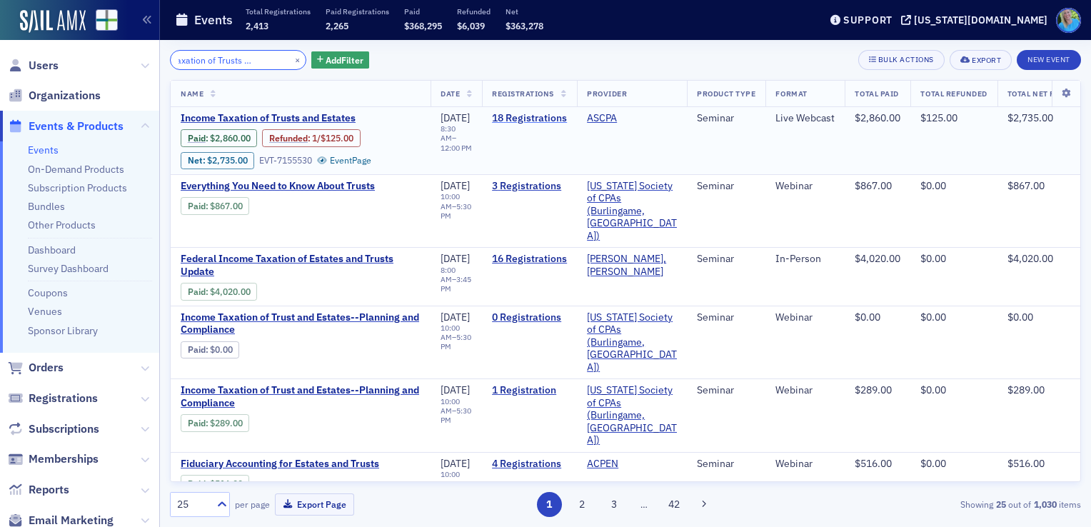
type input "Income Taxation of Trusts and Estates"
click at [543, 117] on link "18 Registrations" at bounding box center [529, 118] width 75 height 13
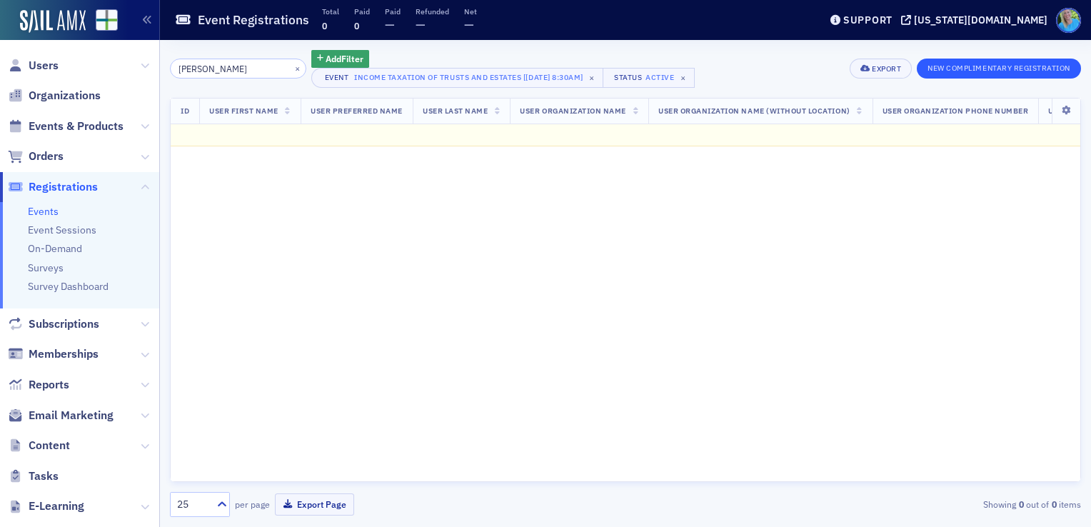
type input "[PERSON_NAME]"
click at [996, 70] on button "New Complimentary Registration" at bounding box center [999, 69] width 164 height 20
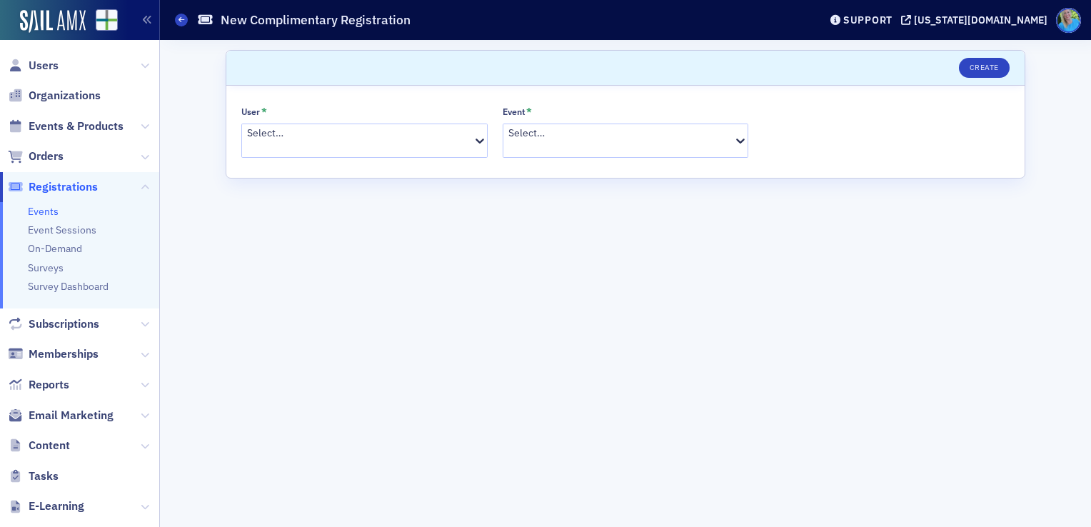
click at [426, 141] on div at bounding box center [359, 148] width 224 height 15
type input "[PERSON_NAME]"
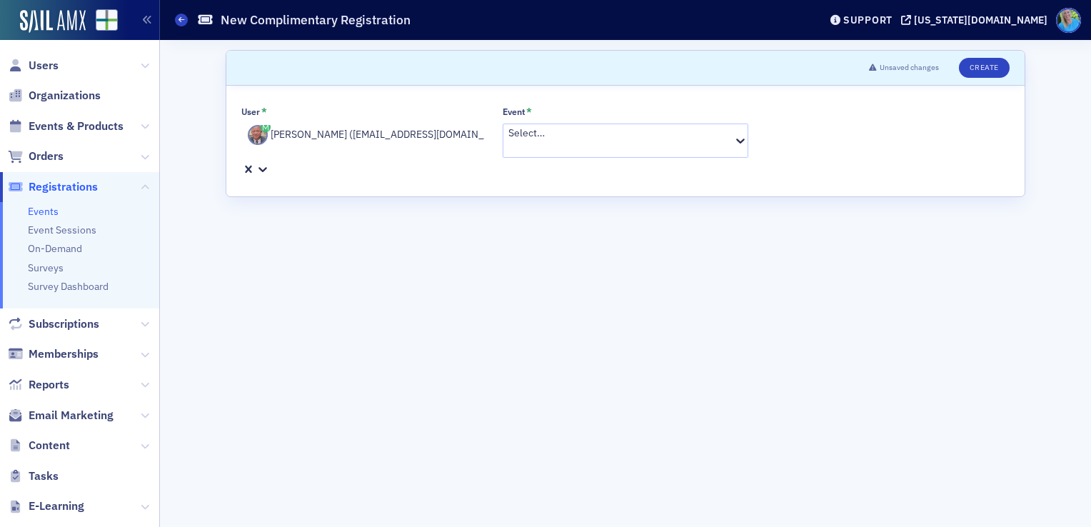
click at [534, 145] on div "Select…" at bounding box center [618, 140] width 231 height 33
paste input "Income Taxation of Trusts and Estates"
type input "Income Taxation of Trusts and Estates"
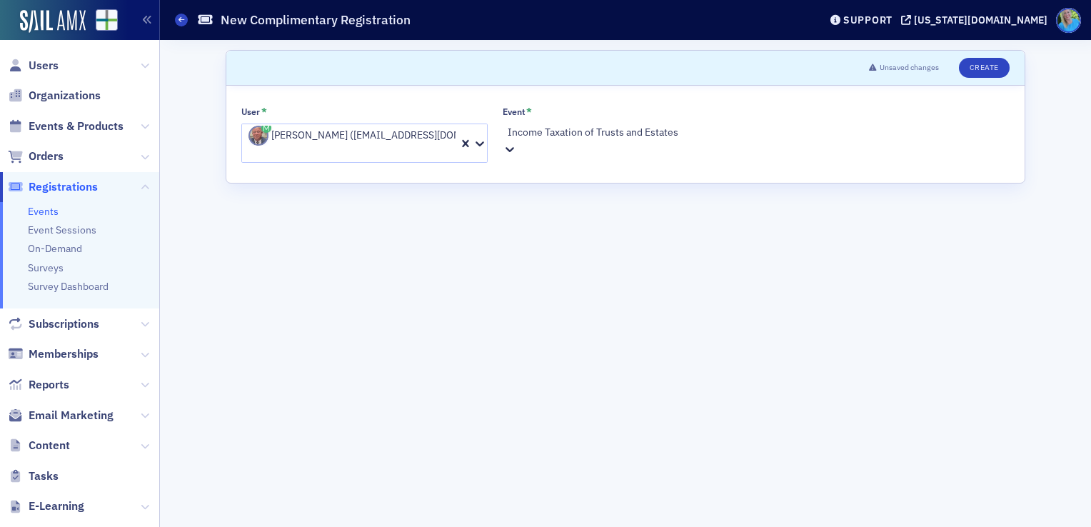
click at [244, 526] on span "Income Taxation of Trusts and Estates [[DATE] 8:30am]" at bounding box center [122, 534] width 244 height 15
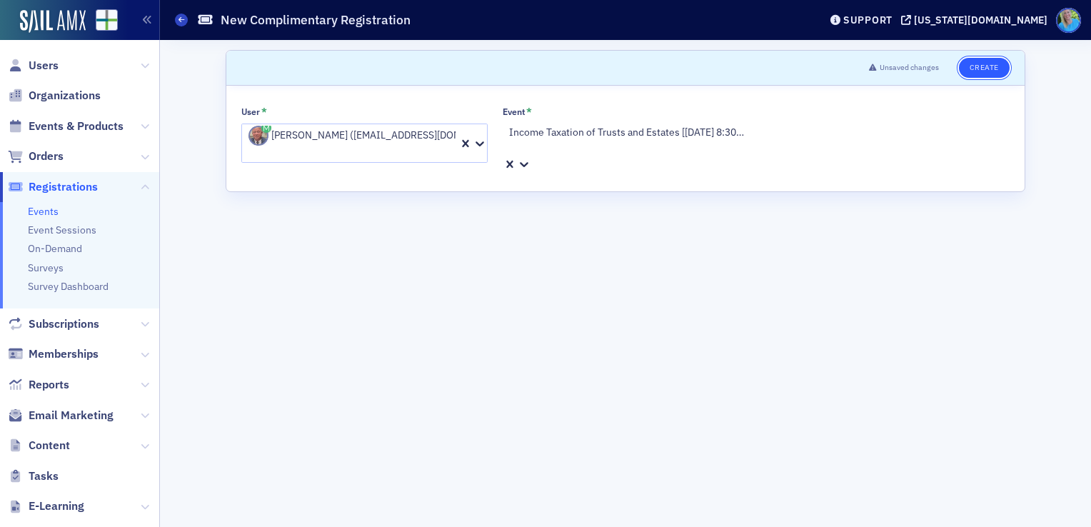
click at [978, 67] on button "Create" at bounding box center [984, 68] width 51 height 20
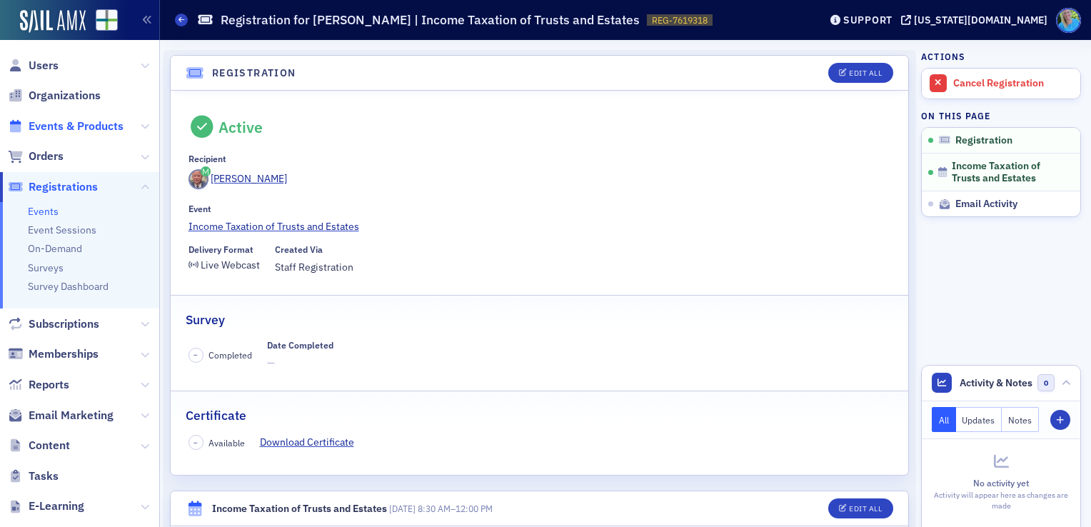
click at [91, 131] on span "Events & Products" at bounding box center [76, 127] width 95 height 16
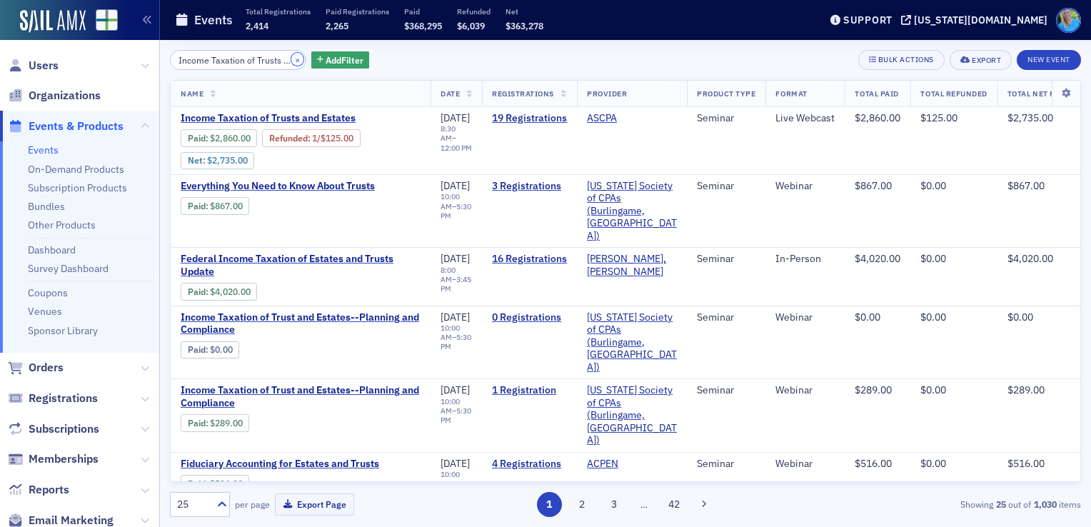
click at [291, 59] on button "×" at bounding box center [297, 59] width 13 height 13
click at [279, 59] on input "search" at bounding box center [238, 60] width 136 height 20
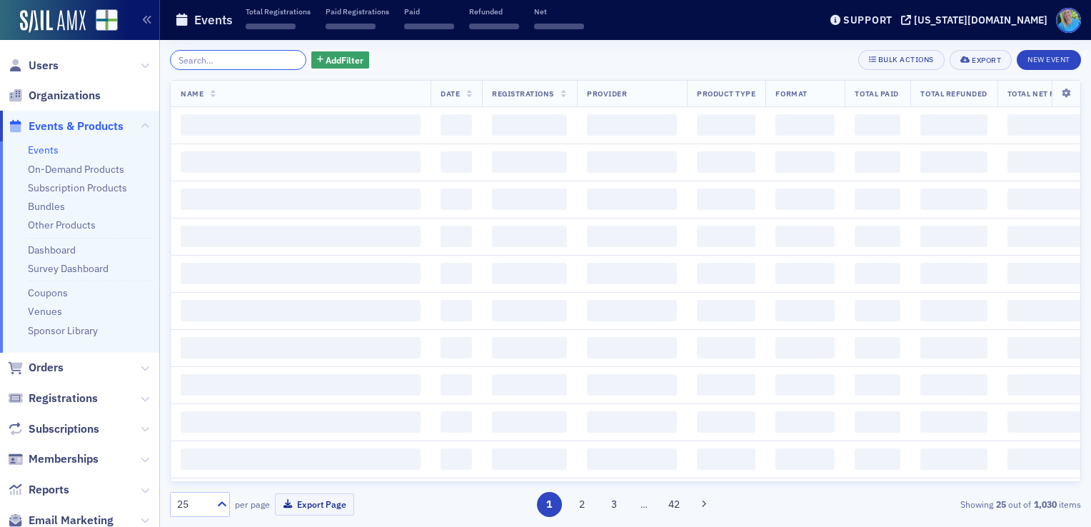
paste input "Lessee Implementation Issues for Operation Leases: The Questions Some Are Having"
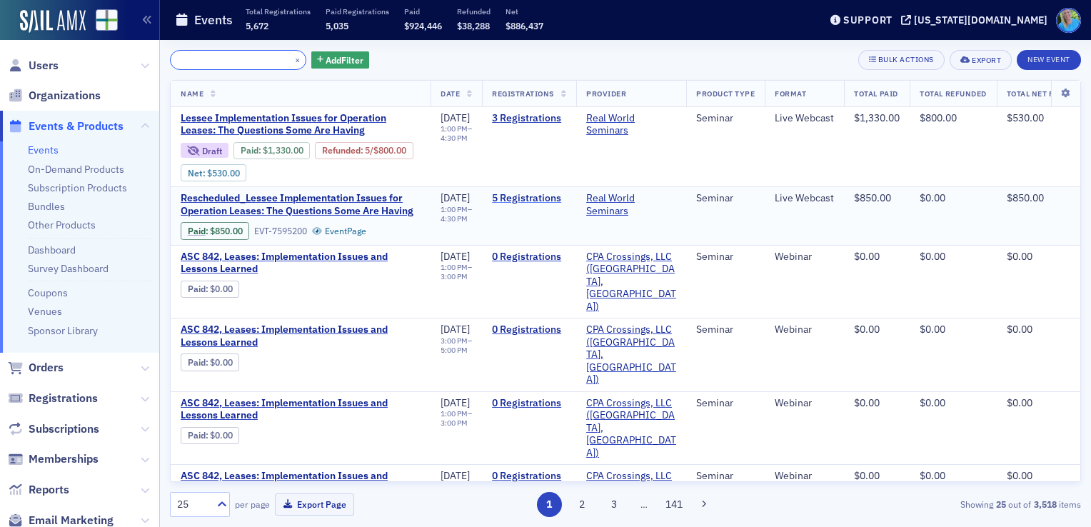
type input "Lessee Implementation Issues for Operation Leases: The Questions Some Are Having"
click at [554, 196] on link "5 Registrations" at bounding box center [529, 198] width 74 height 13
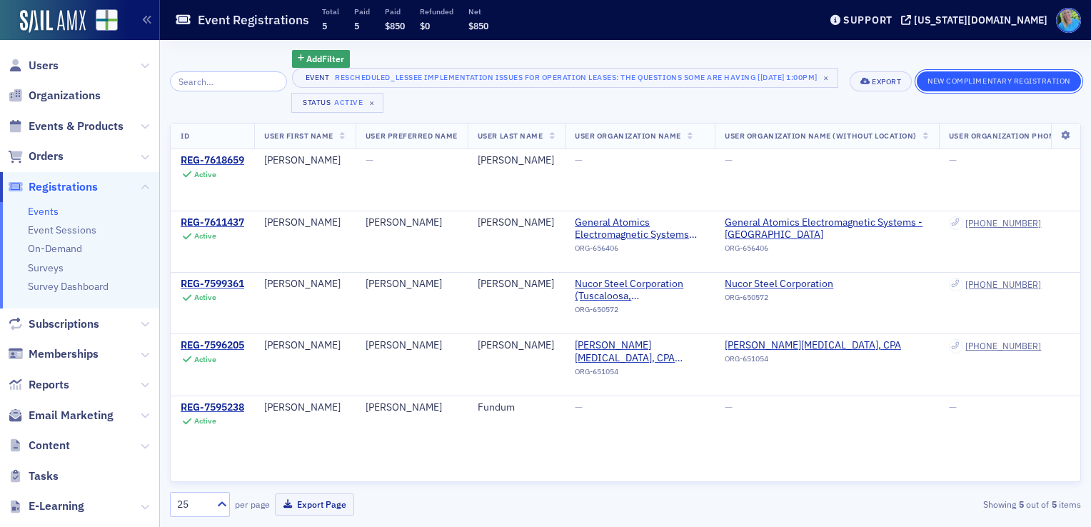
click at [978, 86] on button "New Complimentary Registration" at bounding box center [999, 81] width 164 height 20
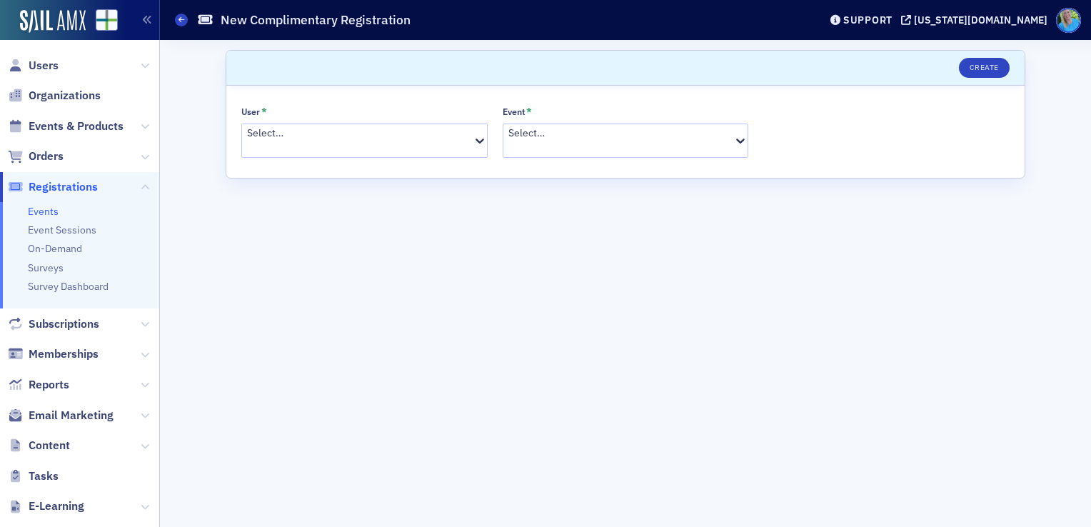
click at [275, 142] on div at bounding box center [359, 148] width 224 height 15
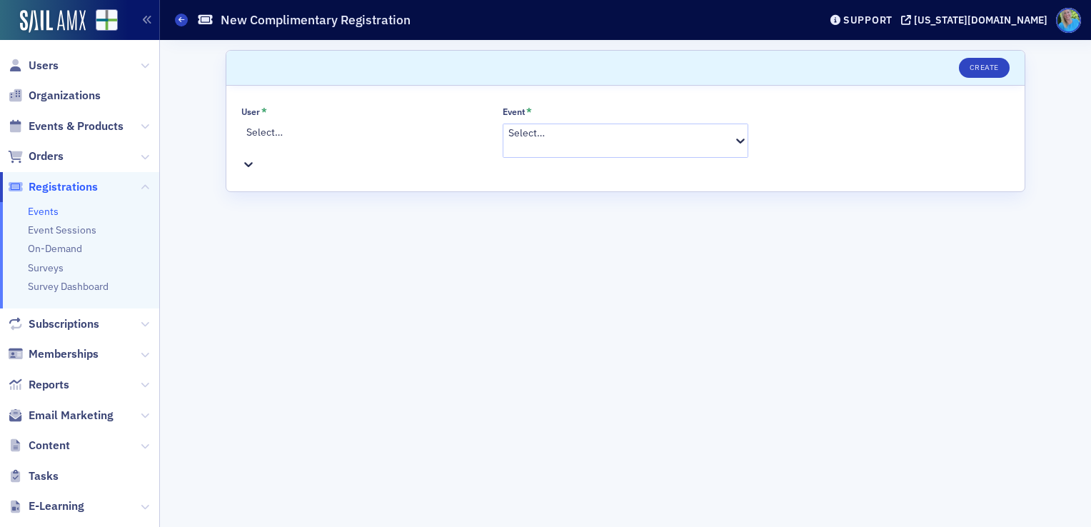
click at [278, 140] on div at bounding box center [366, 147] width 240 height 15
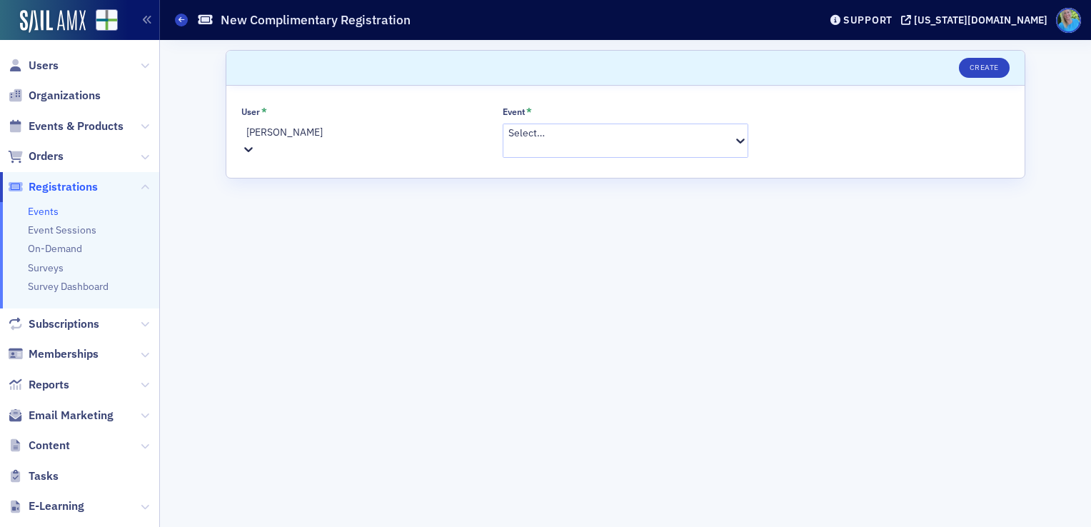
type input "[PERSON_NAME]"
drag, startPoint x: 289, startPoint y: 201, endPoint x: 297, endPoint y: 201, distance: 8.6
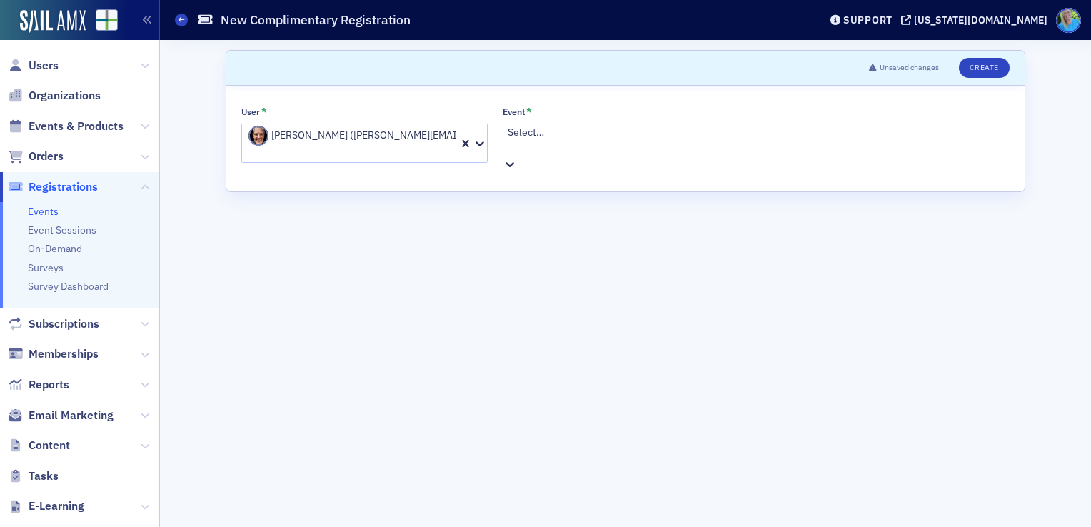
click at [578, 125] on div "Select…" at bounding box center [626, 140] width 246 height 33
paste input "Lessee Implementation Issues for Operation Leases: The Questions Some Are Having"
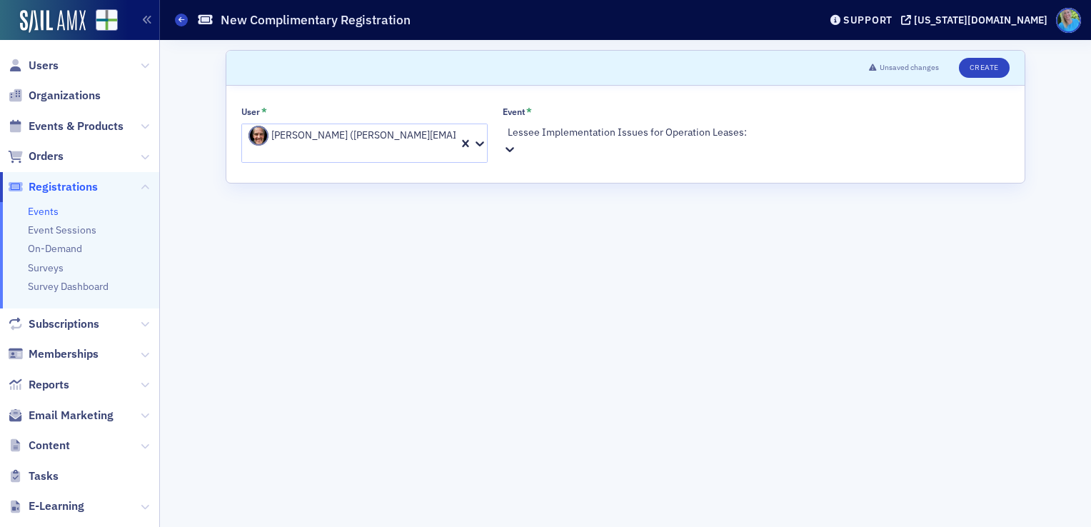
type input "Lessee Implementation Issues for Operation Leases: The Questions Some Are Having"
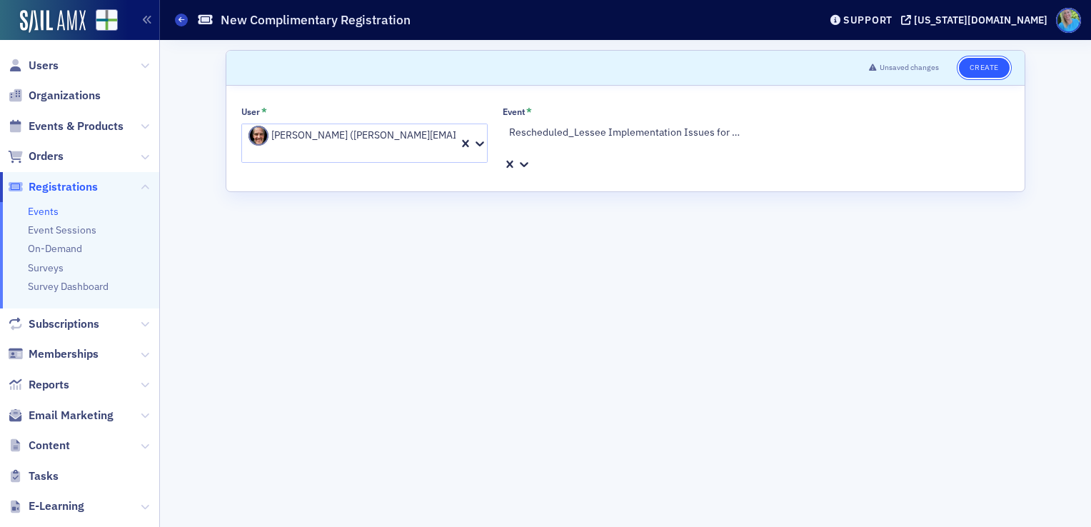
click at [973, 67] on button "Create" at bounding box center [984, 68] width 51 height 20
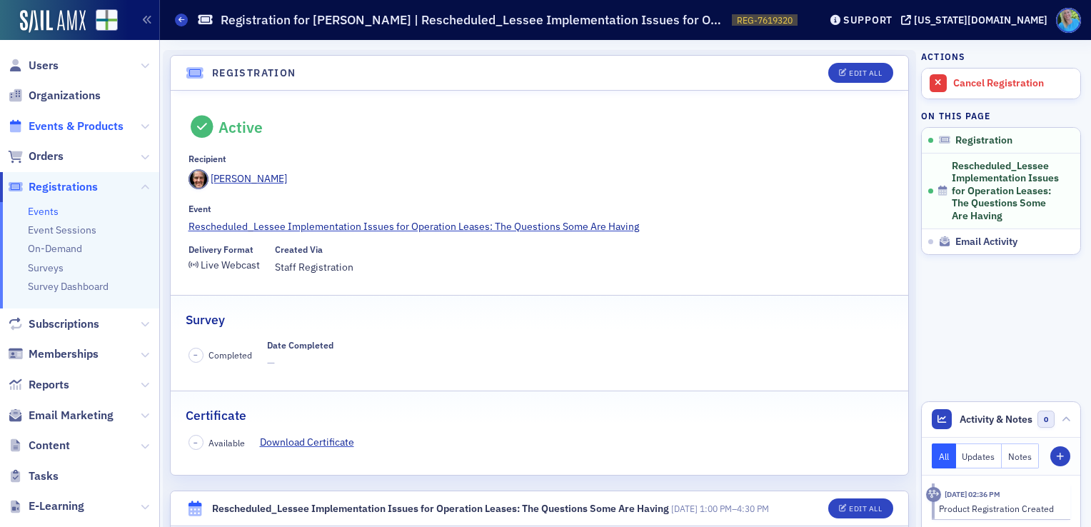
click at [109, 131] on span "Events & Products" at bounding box center [76, 127] width 95 height 16
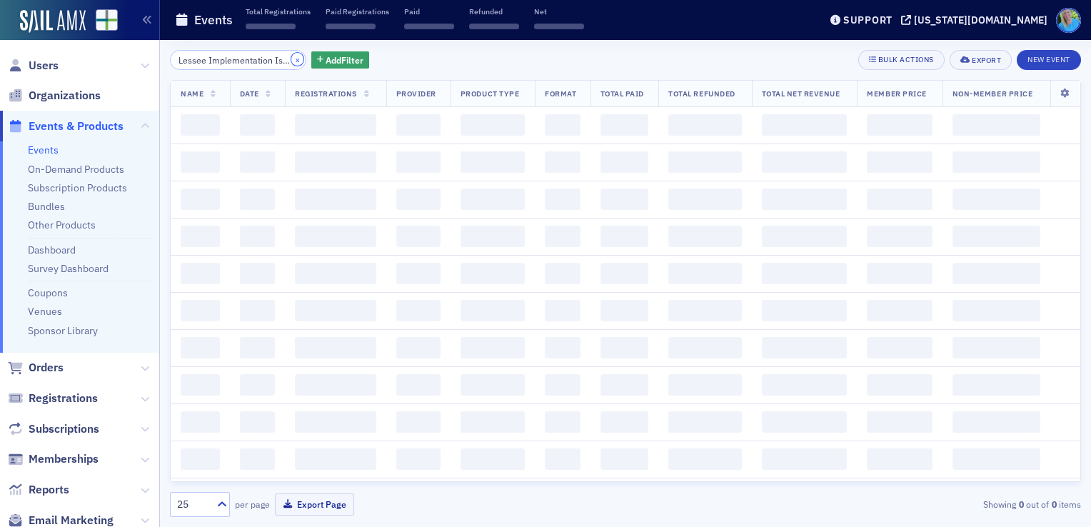
click at [291, 60] on button "×" at bounding box center [297, 59] width 13 height 13
click at [280, 60] on input "Lessee Implementation Issues for Operation Leases: The Questions Some Are Having" at bounding box center [238, 60] width 136 height 20
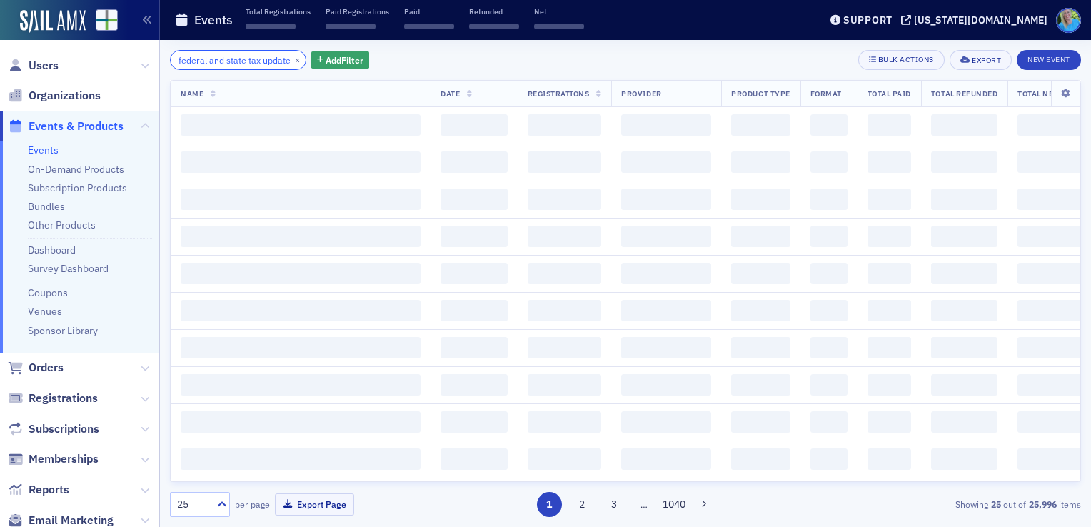
scroll to position [0, 12]
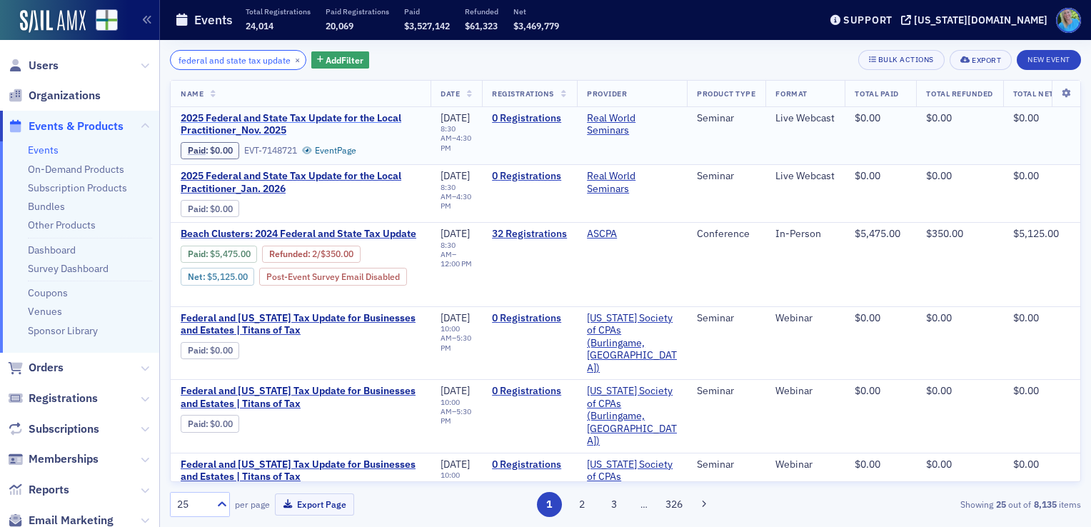
type input "federal and state tax update"
click at [335, 123] on span "2025 Federal and State Tax Update for the Local Practitioner_Nov. 2025" at bounding box center [301, 124] width 240 height 25
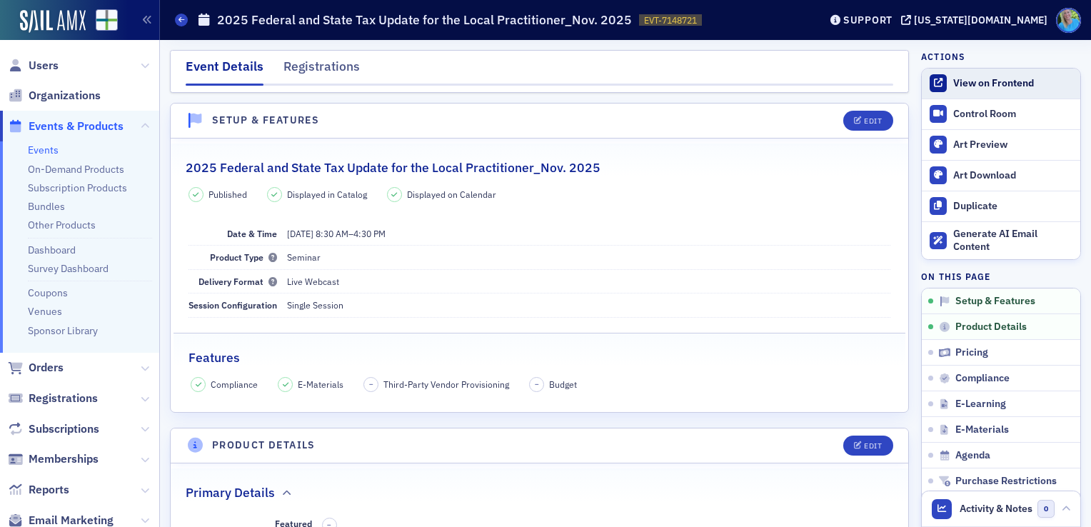
click at [994, 87] on div "View on Frontend" at bounding box center [1013, 83] width 120 height 13
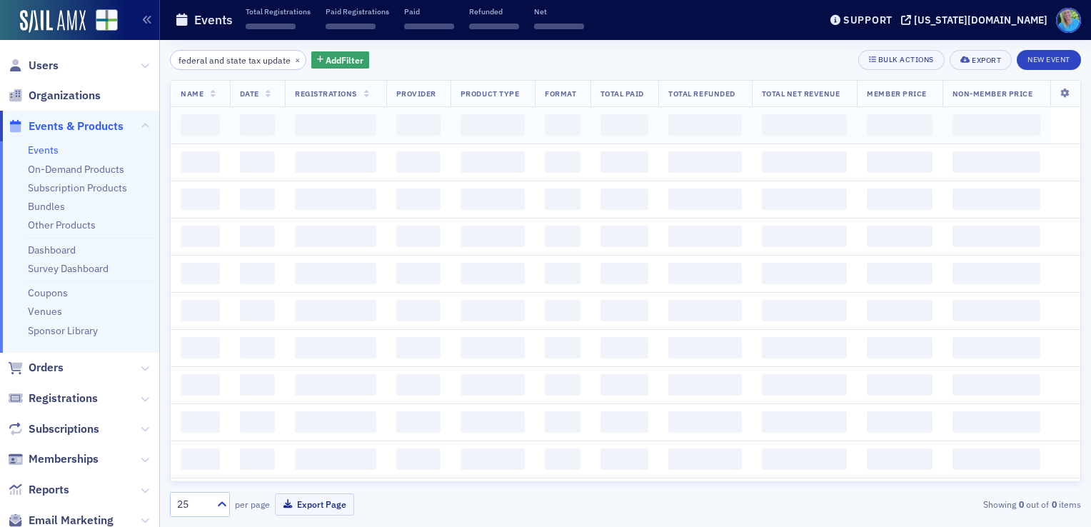
scroll to position [0, 13]
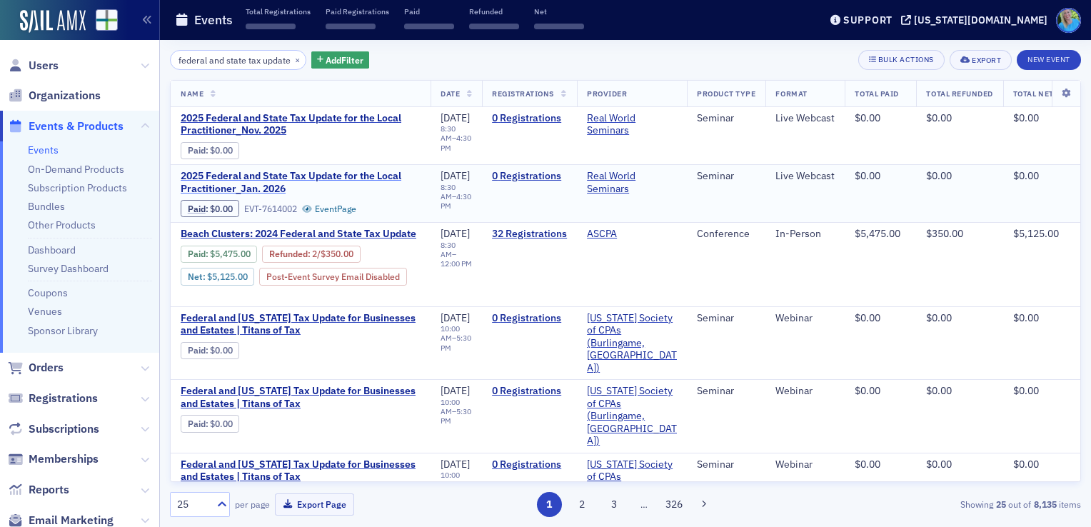
click at [261, 181] on span "2025 Federal and State Tax Update for the Local Practitioner_Jan. 2026" at bounding box center [301, 182] width 240 height 25
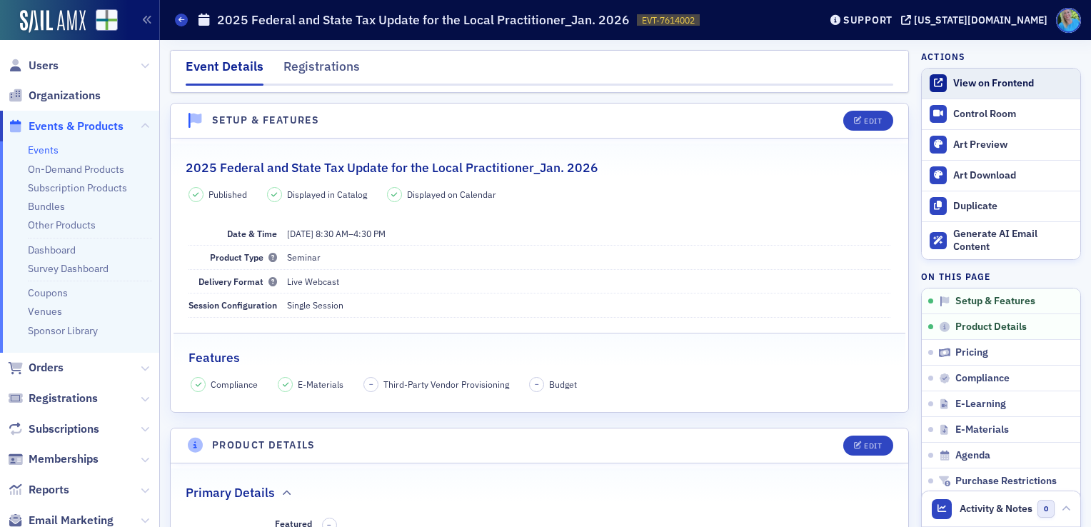
click at [991, 84] on div "View on Frontend" at bounding box center [1013, 83] width 120 height 13
click at [46, 149] on link "Events" at bounding box center [43, 150] width 31 height 13
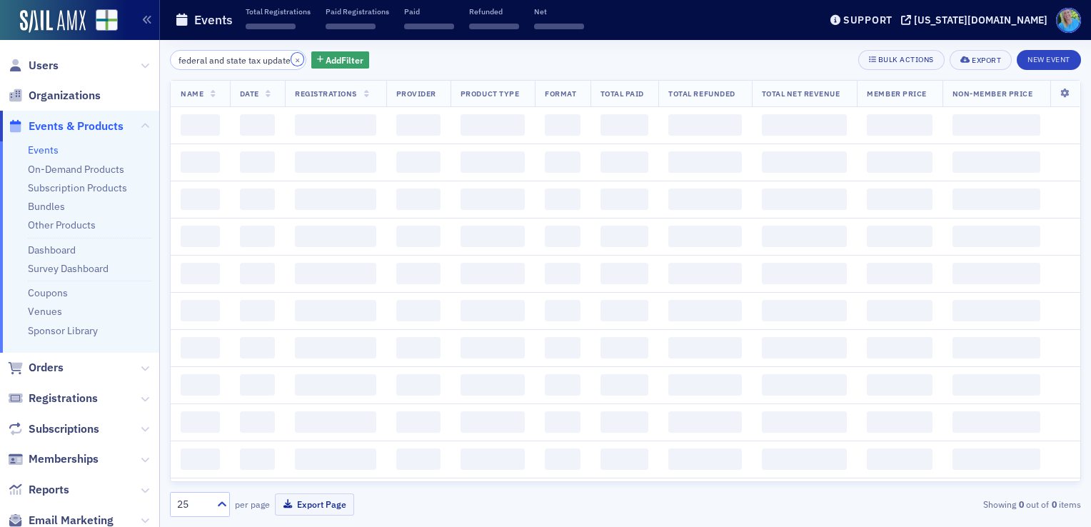
click at [291, 56] on button "×" at bounding box center [297, 59] width 13 height 13
click at [269, 63] on input "federal and state tax update" at bounding box center [238, 60] width 136 height 20
click at [269, 61] on input "search" at bounding box center [238, 60] width 136 height 20
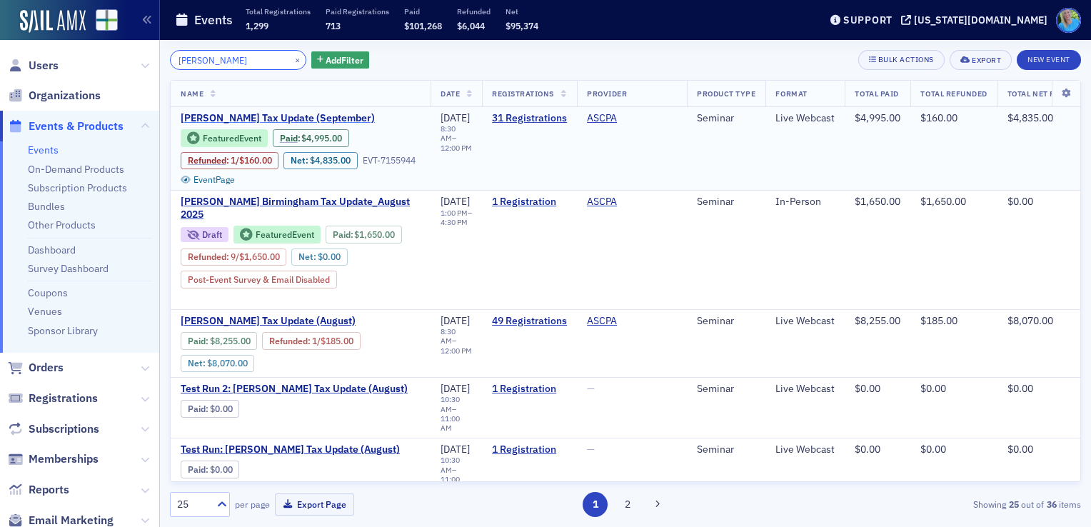
type input "[PERSON_NAME]"
click at [290, 114] on span "[PERSON_NAME] Tax Update (September)" at bounding box center [301, 118] width 240 height 13
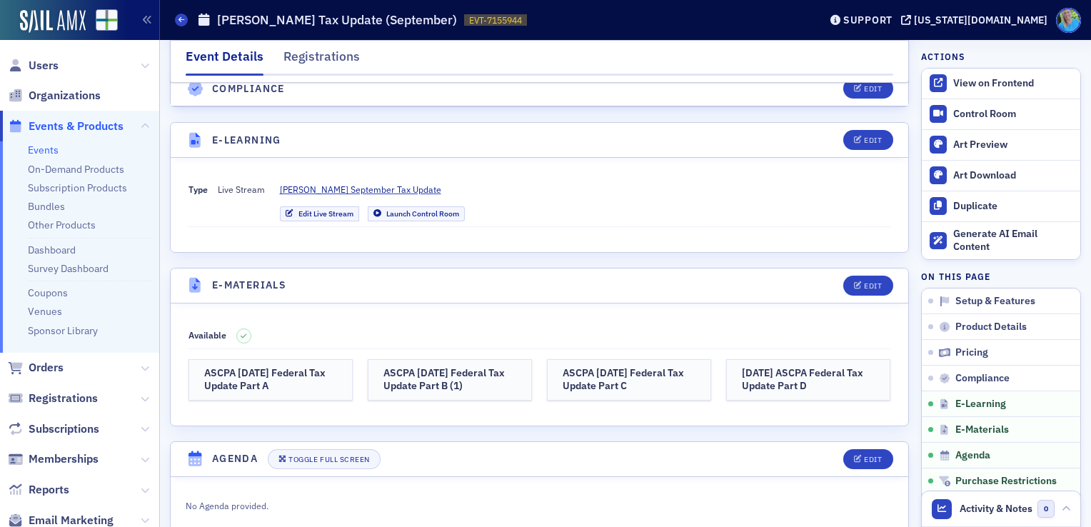
scroll to position [1928, 0]
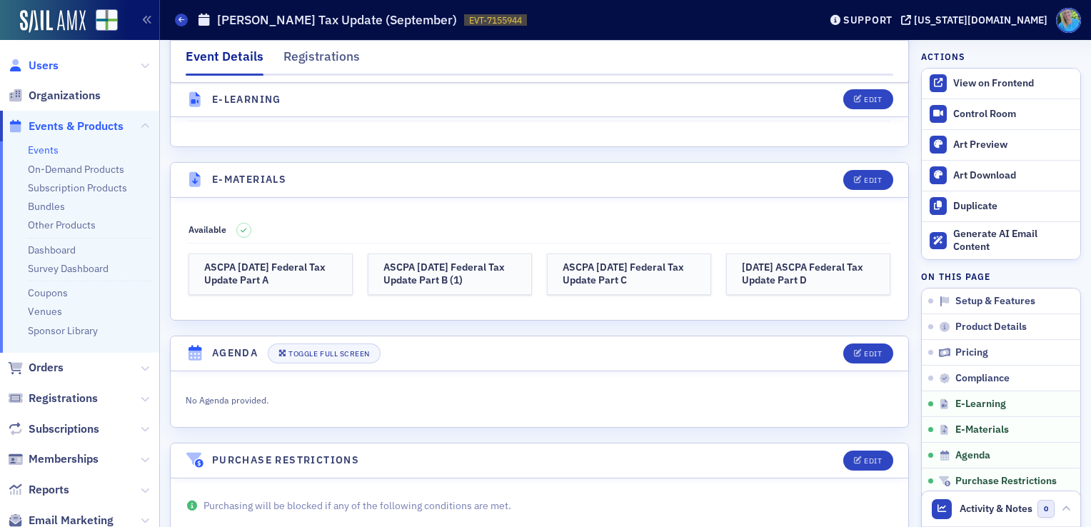
click at [49, 69] on span "Users" at bounding box center [44, 66] width 30 height 16
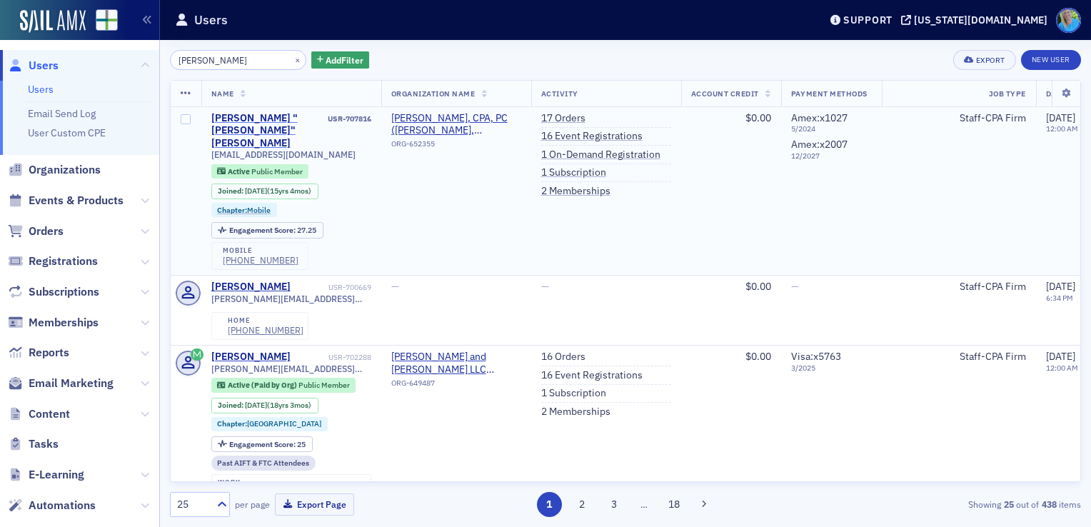
type input "[PERSON_NAME]"
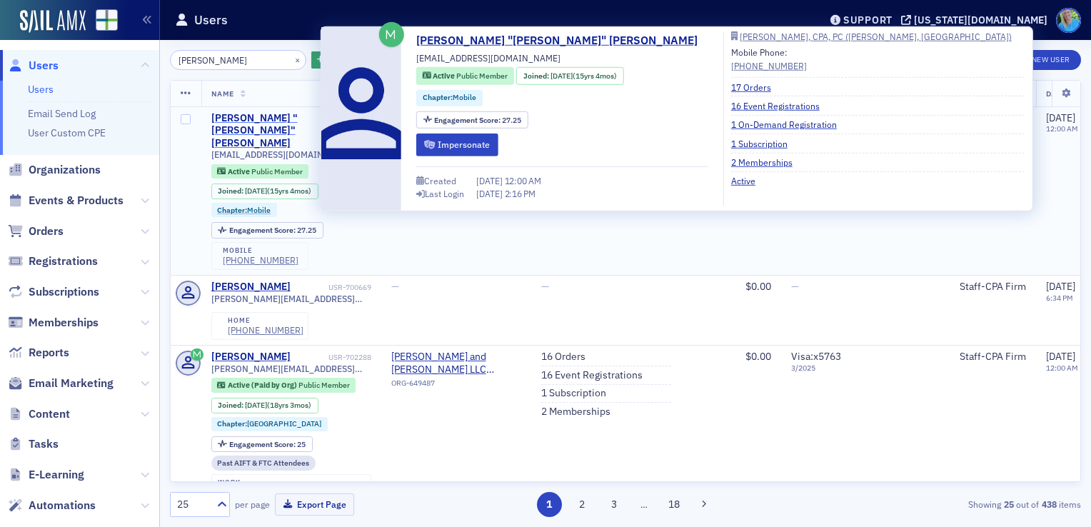
click at [239, 119] on div "[PERSON_NAME] "[PERSON_NAME]" [PERSON_NAME]" at bounding box center [268, 131] width 114 height 38
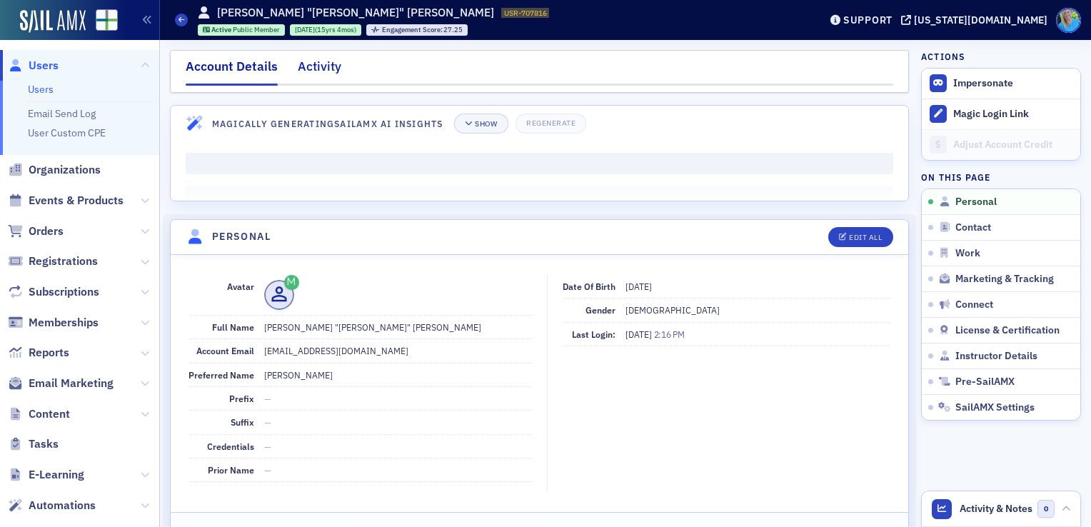
click at [335, 67] on div "Activity" at bounding box center [320, 70] width 44 height 26
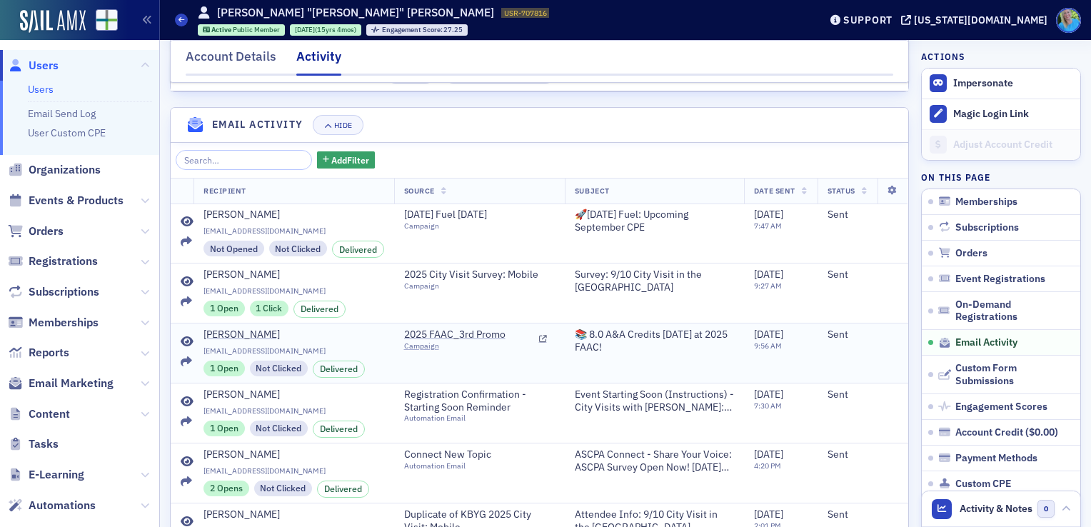
scroll to position [1643, 0]
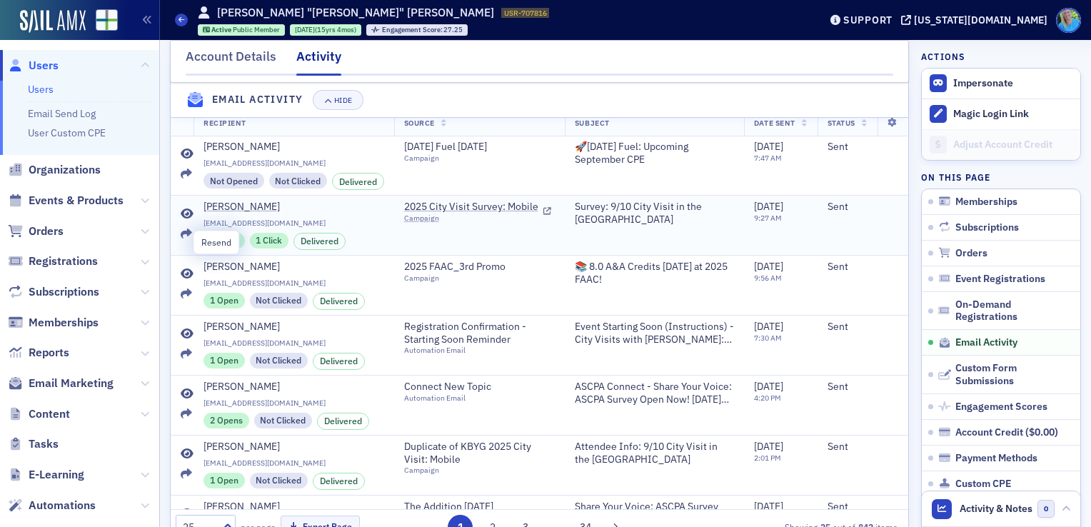
click at [187, 240] on icon at bounding box center [186, 234] width 11 height 11
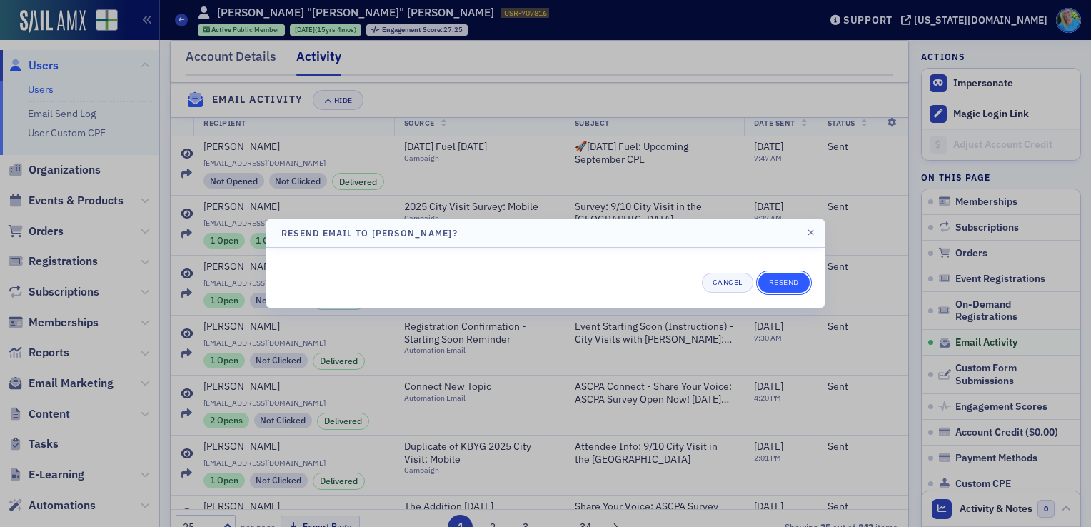
click at [773, 279] on button "Resend" at bounding box center [783, 283] width 51 height 20
